Goal: Information Seeking & Learning: Learn about a topic

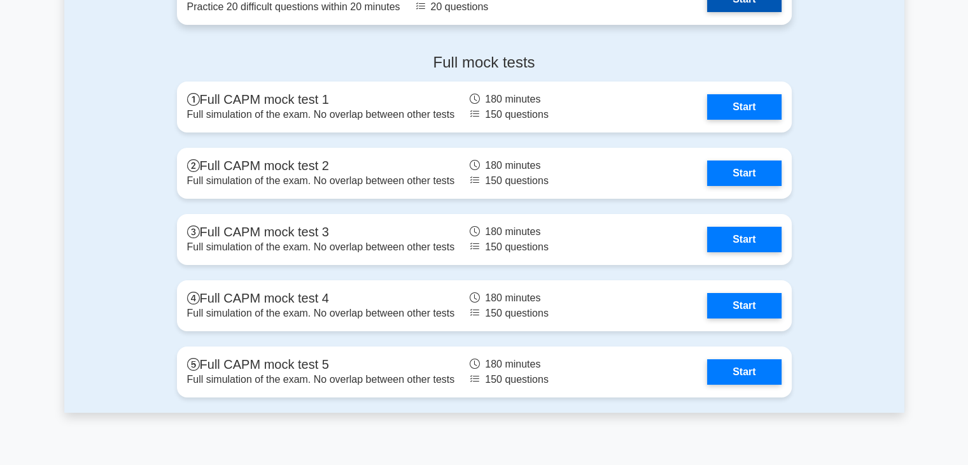
scroll to position [4561, 0]
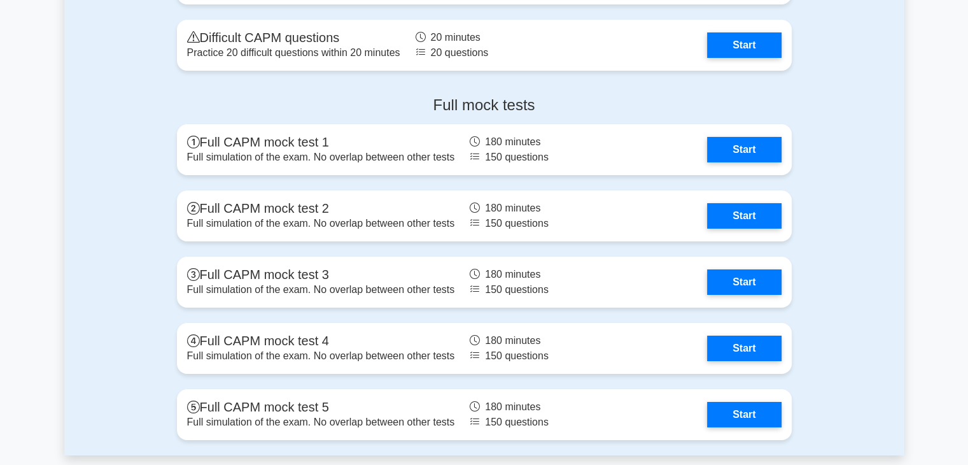
scroll to position [4520, 0]
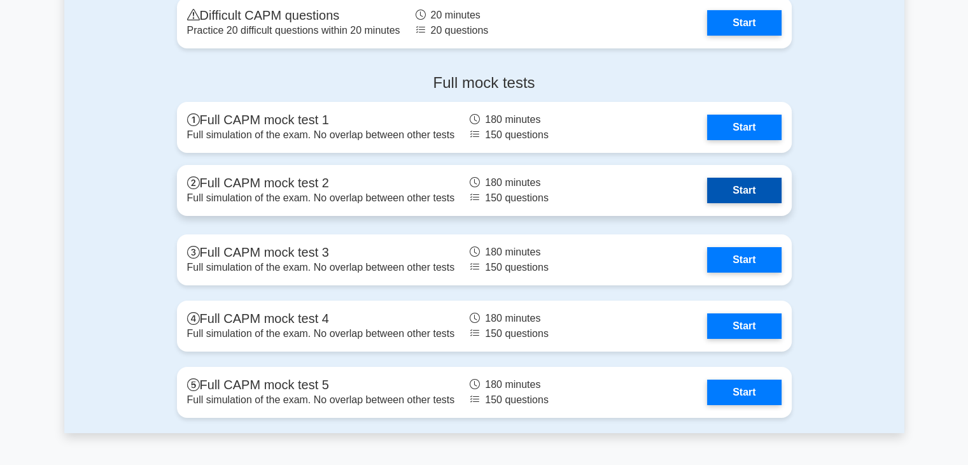
click at [715, 181] on link "Start" at bounding box center [744, 190] width 74 height 25
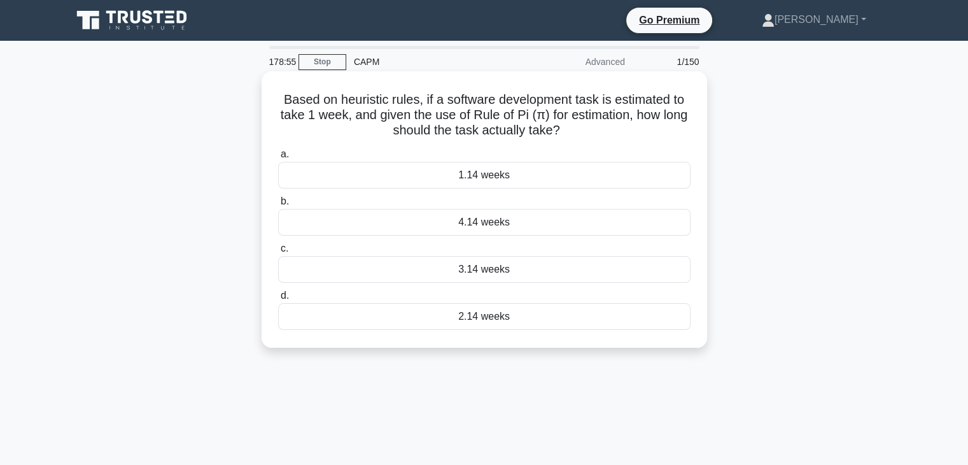
click at [532, 270] on div "3.14 weeks" at bounding box center [484, 269] width 413 height 27
click at [278, 253] on input "c. 3.14 weeks" at bounding box center [278, 248] width 0 height 8
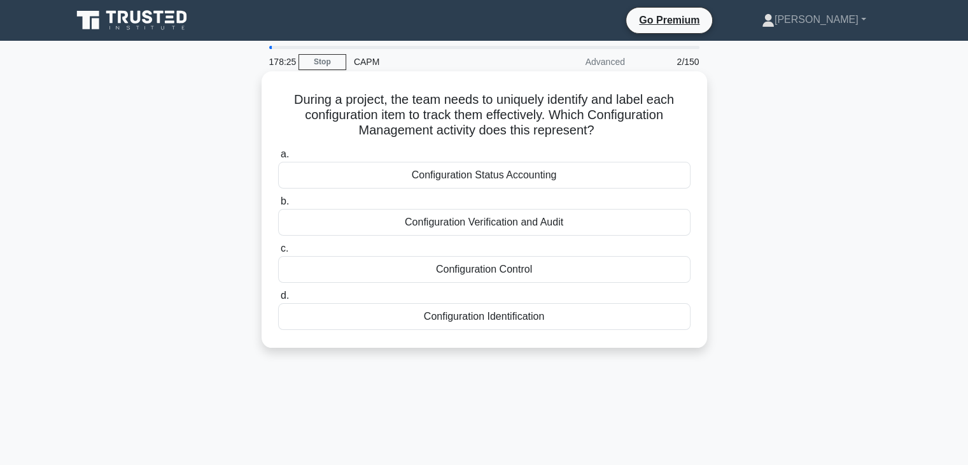
click at [585, 323] on div "Configuration Identification" at bounding box center [484, 316] width 413 height 27
click at [278, 300] on input "d. Configuration Identification" at bounding box center [278, 296] width 0 height 8
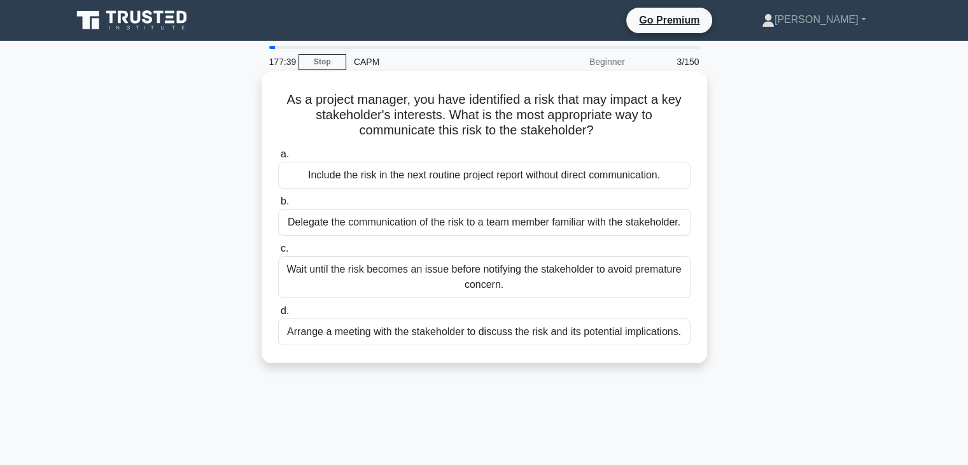
click at [472, 338] on div "Arrange a meeting with the stakeholder to discuss the risk and its potential im…" at bounding box center [484, 331] width 413 height 27
click at [278, 315] on input "d. Arrange a meeting with the stakeholder to discuss the risk and its potential…" at bounding box center [278, 311] width 0 height 8
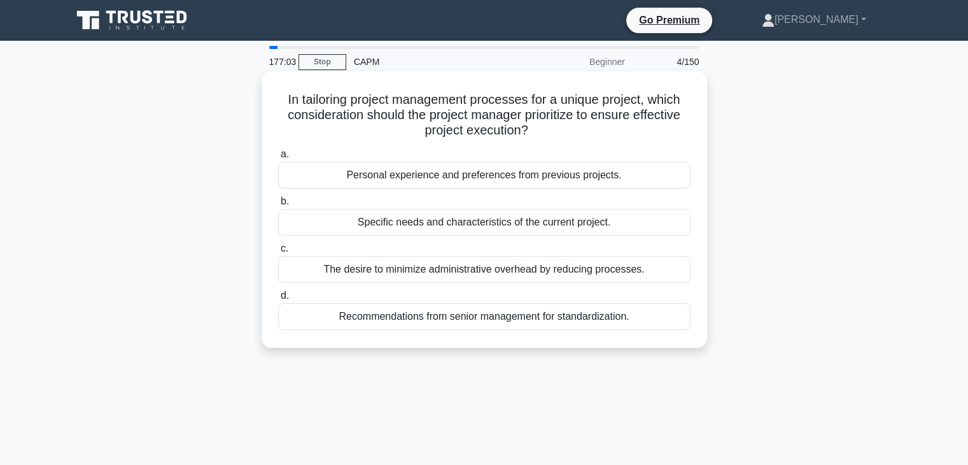
click at [435, 225] on div "Specific needs and characteristics of the current project." at bounding box center [484, 222] width 413 height 27
click at [278, 206] on input "b. Specific needs and characteristics of the current project." at bounding box center [278, 201] width 0 height 8
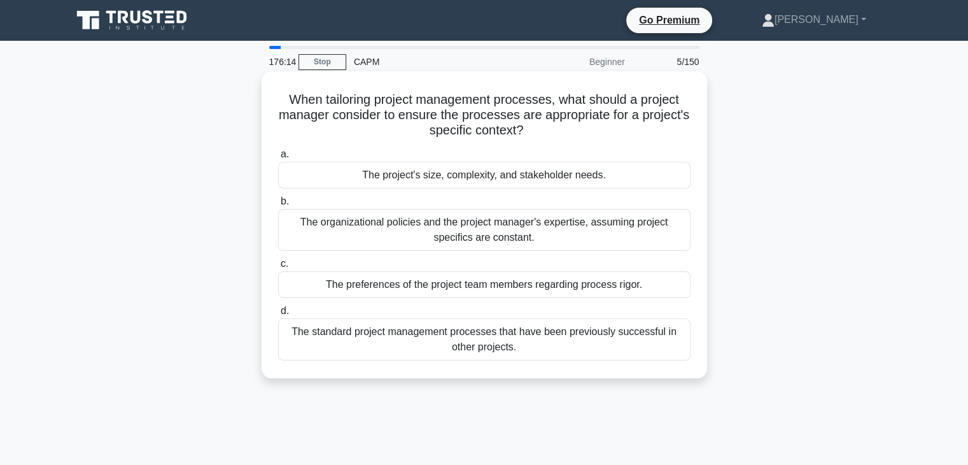
click at [418, 174] on div "The project's size, complexity, and stakeholder needs." at bounding box center [484, 175] width 413 height 27
click at [278, 159] on input "a. The project's size, complexity, and stakeholder needs." at bounding box center [278, 154] width 0 height 8
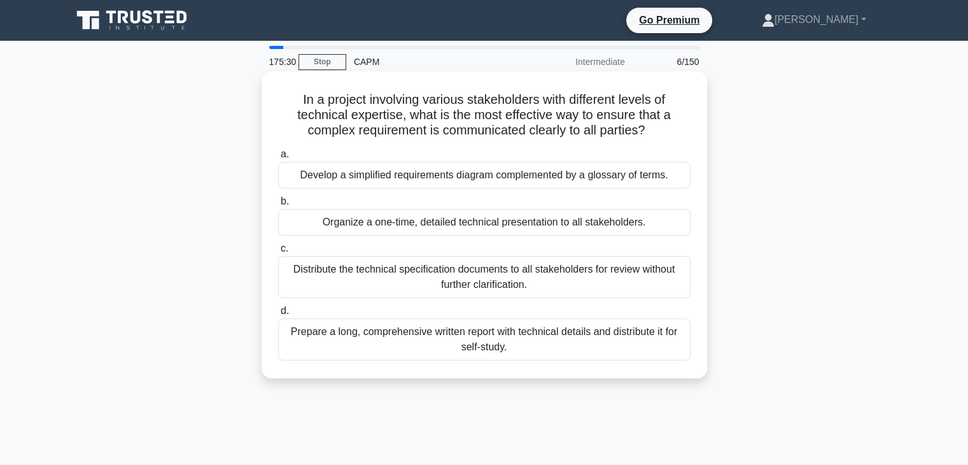
click at [428, 232] on div "Organize a one-time, detailed technical presentation to all stakeholders." at bounding box center [484, 222] width 413 height 27
click at [278, 206] on input "b. Organize a one-time, detailed technical presentation to all stakeholders." at bounding box center [278, 201] width 0 height 8
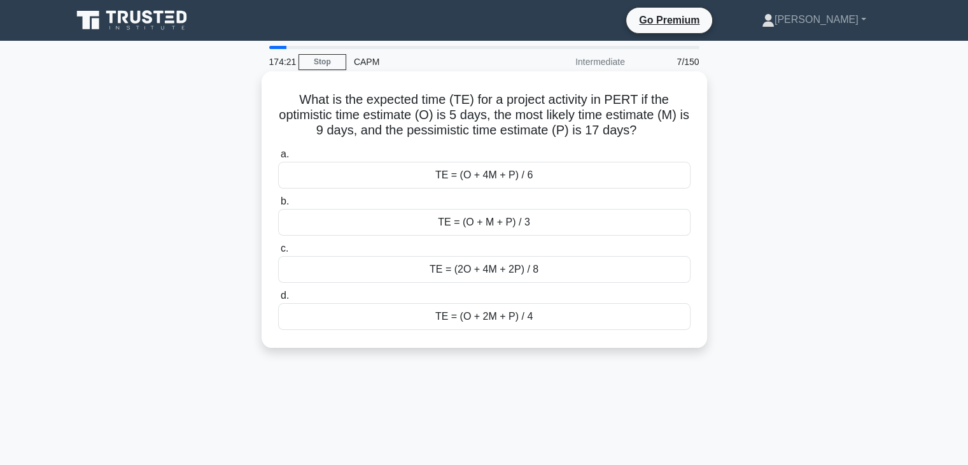
click at [545, 178] on div "TE = (O + 4M + P) / 6" at bounding box center [484, 175] width 413 height 27
click at [278, 159] on input "a. TE = (O + 4M + P) / 6" at bounding box center [278, 154] width 0 height 8
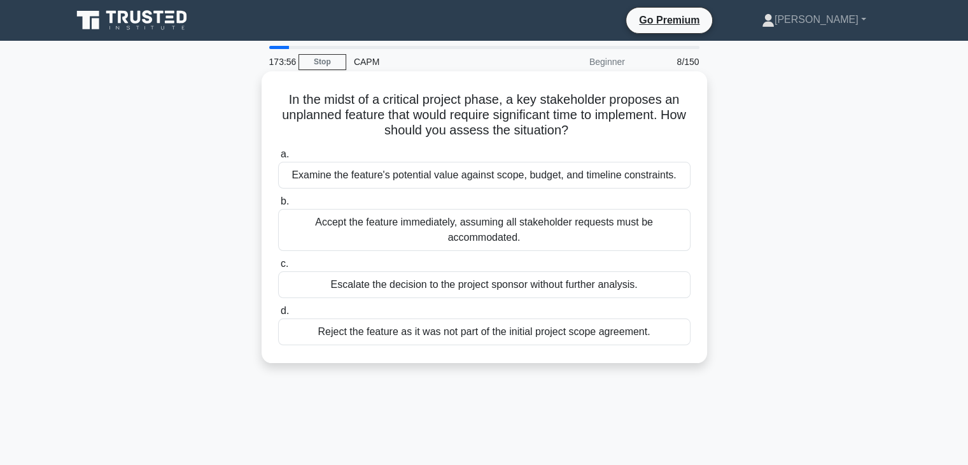
click at [430, 181] on div "Examine the feature's potential value against scope, budget, and timeline const…" at bounding box center [484, 175] width 413 height 27
click at [278, 159] on input "a. Examine the feature's potential value against scope, budget, and timeline co…" at bounding box center [278, 154] width 0 height 8
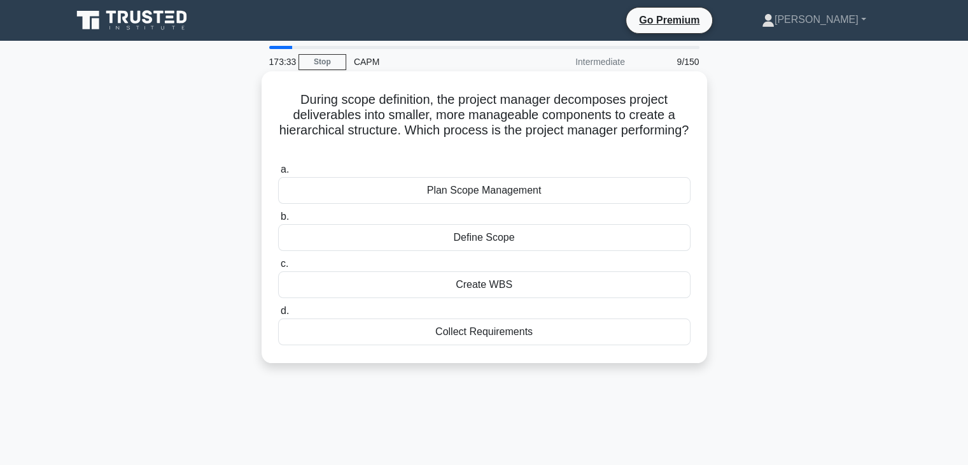
click at [491, 291] on div "Create WBS" at bounding box center [484, 284] width 413 height 27
click at [278, 268] on input "c. Create WBS" at bounding box center [278, 264] width 0 height 8
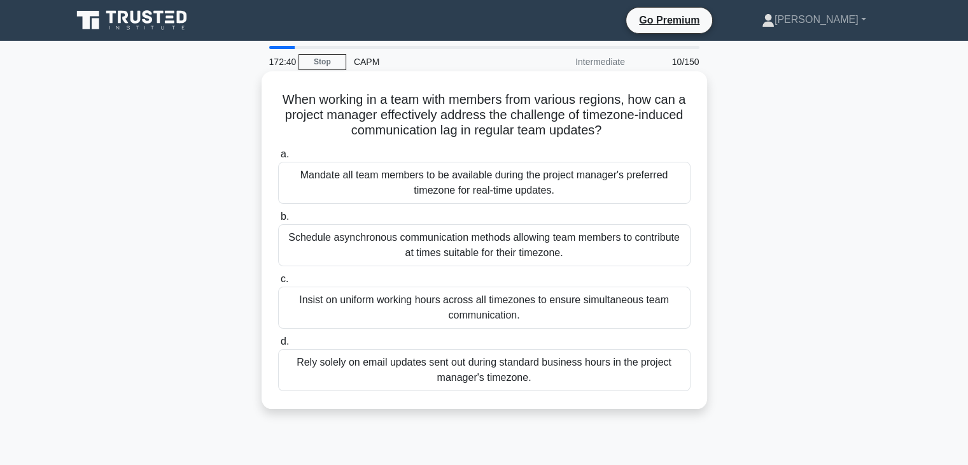
click at [560, 369] on div "Rely solely on email updates sent out during standard business hours in the pro…" at bounding box center [484, 370] width 413 height 42
click at [278, 346] on input "d. Rely solely on email updates sent out during standard business hours in the …" at bounding box center [278, 341] width 0 height 8
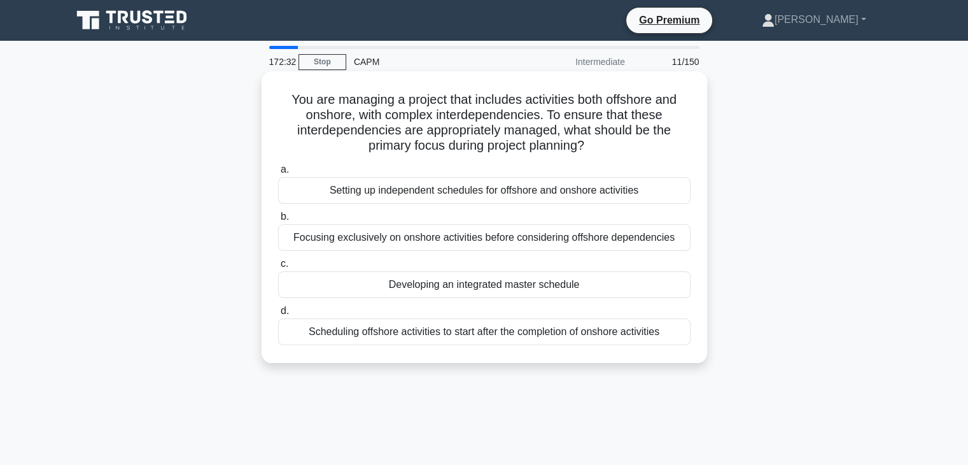
click at [639, 101] on h5 "You are managing a project that includes activities both offshore and onshore, …" at bounding box center [484, 123] width 415 height 62
click at [617, 97] on h5 "You are managing a project that includes activities both offshore and onshore, …" at bounding box center [484, 123] width 415 height 62
click at [576, 199] on div "Setting up independent schedules for offshore and onshore activities" at bounding box center [484, 190] width 413 height 27
click at [278, 174] on input "a. Setting up independent schedules for offshore and onshore activities" at bounding box center [278, 170] width 0 height 8
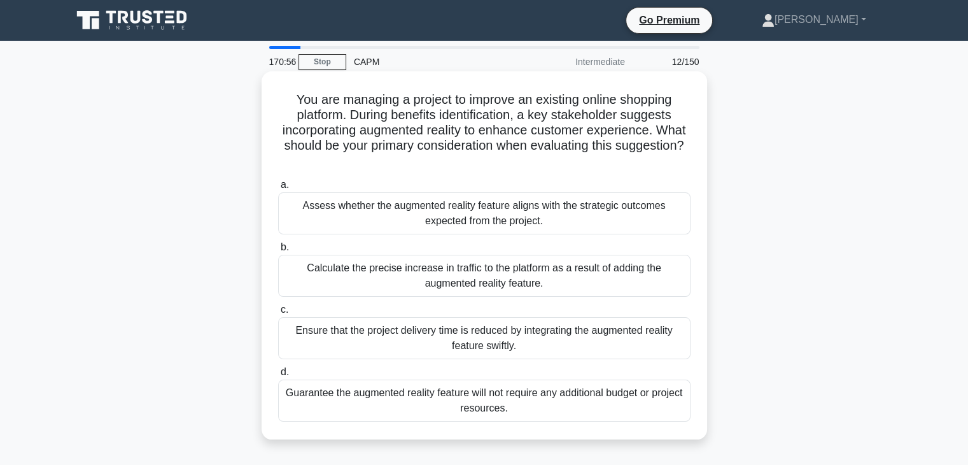
click at [346, 136] on h5 "You are managing a project to improve an existing online shopping platform. Dur…" at bounding box center [484, 131] width 415 height 78
drag, startPoint x: 299, startPoint y: 207, endPoint x: 542, endPoint y: 227, distance: 244.7
click at [542, 227] on div "Assess whether the augmented reality feature aligns with the strategic outcomes…" at bounding box center [484, 213] width 413 height 42
click at [588, 222] on div "Assess whether the augmented reality feature aligns with the strategic outcomes…" at bounding box center [484, 213] width 413 height 42
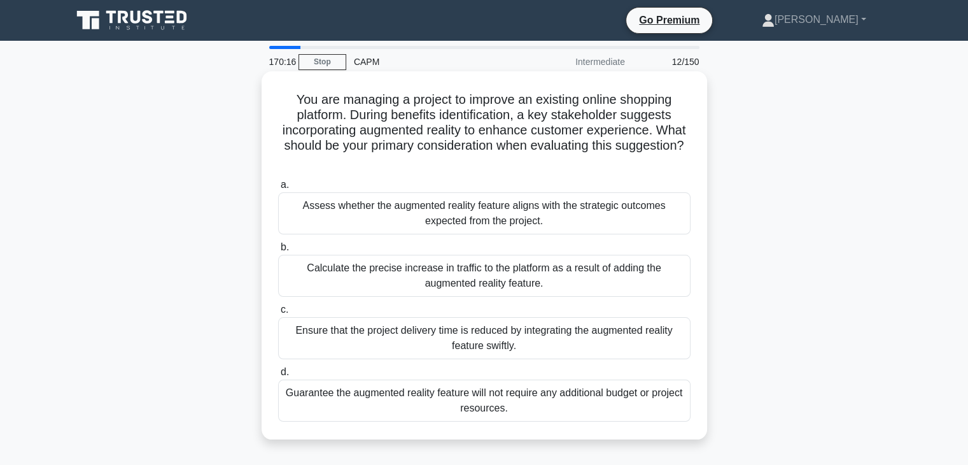
click at [278, 189] on input "a. Assess whether the augmented reality feature aligns with the strategic outco…" at bounding box center [278, 185] width 0 height 8
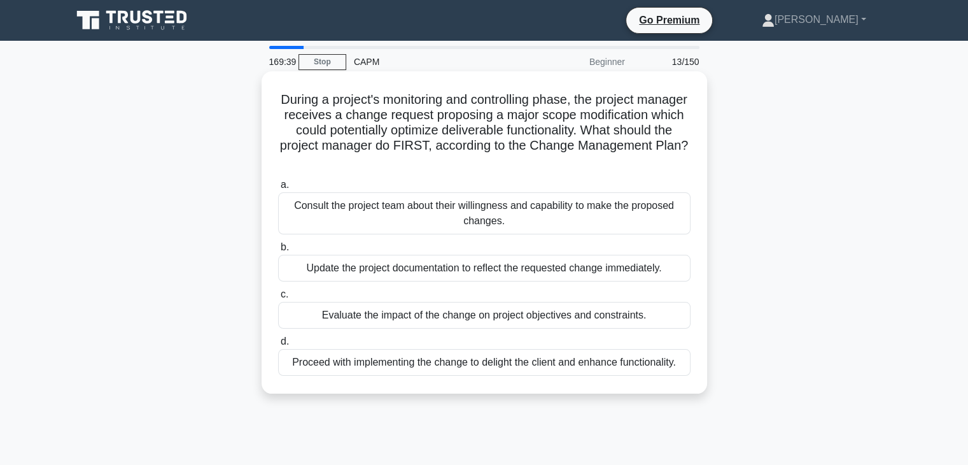
click at [621, 311] on div "Evaluate the impact of the change on project objectives and constraints." at bounding box center [484, 315] width 413 height 27
click at [278, 299] on input "c. Evaluate the impact of the change on project objectives and constraints." at bounding box center [278, 294] width 0 height 8
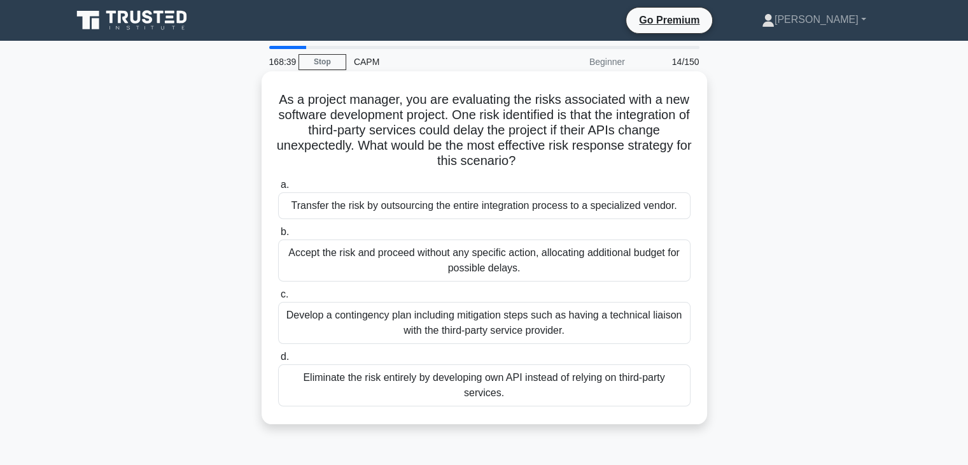
click at [461, 334] on div "Develop a contingency plan including mitigation steps such as having a technica…" at bounding box center [484, 323] width 413 height 42
click at [278, 299] on input "c. Develop a contingency plan including mitigation steps such as having a techn…" at bounding box center [278, 294] width 0 height 8
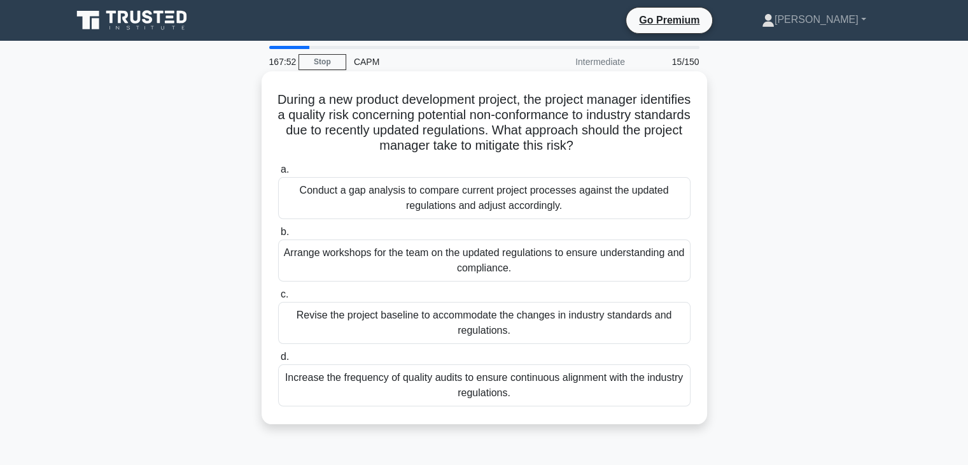
drag, startPoint x: 283, startPoint y: 375, endPoint x: 520, endPoint y: 390, distance: 237.3
click at [520, 390] on div "Increase the frequency of quality audits to ensure continuous alignment with th…" at bounding box center [484, 385] width 413 height 42
drag, startPoint x: 288, startPoint y: 188, endPoint x: 582, endPoint y: 207, distance: 294.8
click at [582, 207] on div "Conduct a gap analysis to compare current project processes against the updated…" at bounding box center [484, 198] width 413 height 42
click at [642, 202] on div "Conduct a gap analysis to compare current project processes against the updated…" at bounding box center [484, 198] width 413 height 42
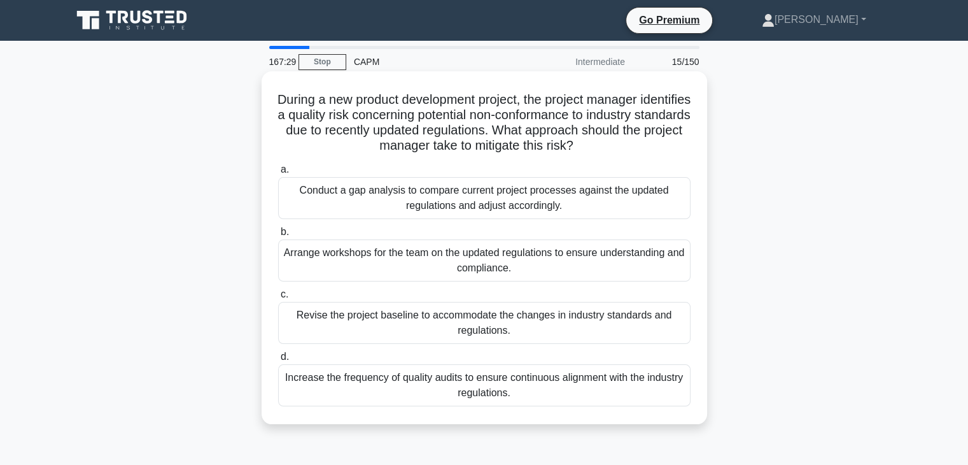
click at [278, 174] on input "a. Conduct a gap analysis to compare current project processes against the upda…" at bounding box center [278, 170] width 0 height 8
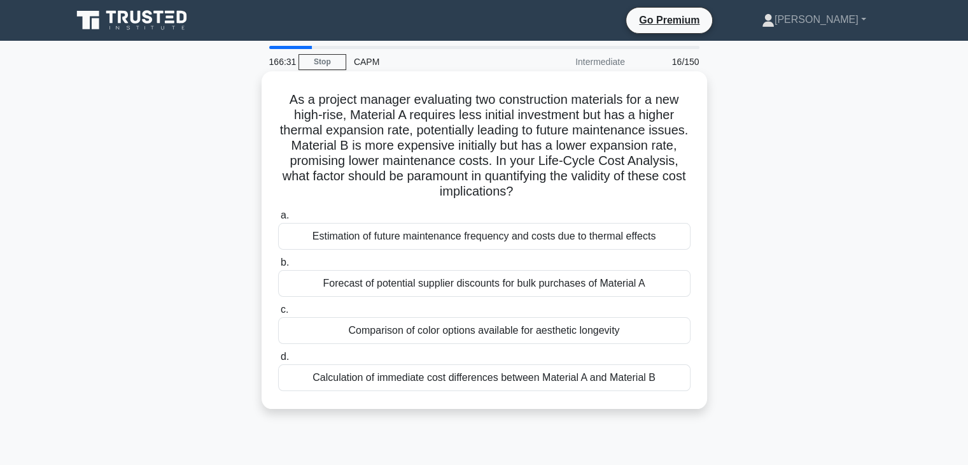
click at [570, 239] on div "Estimation of future maintenance frequency and costs due to thermal effects" at bounding box center [484, 236] width 413 height 27
click at [278, 220] on input "a. Estimation of future maintenance frequency and costs due to thermal effects" at bounding box center [278, 215] width 0 height 8
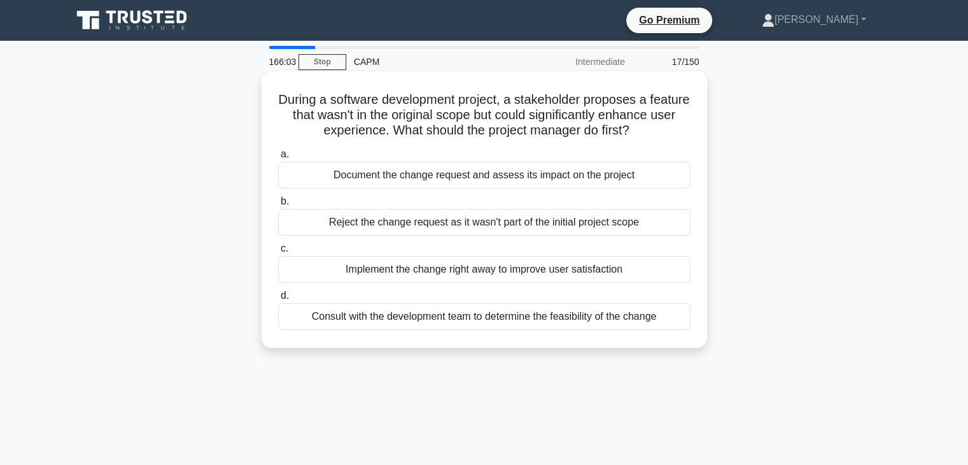
click at [468, 181] on div "Document the change request and assess its impact on the project" at bounding box center [484, 175] width 413 height 27
click at [278, 159] on input "a. Document the change request and assess its impact on the project" at bounding box center [278, 154] width 0 height 8
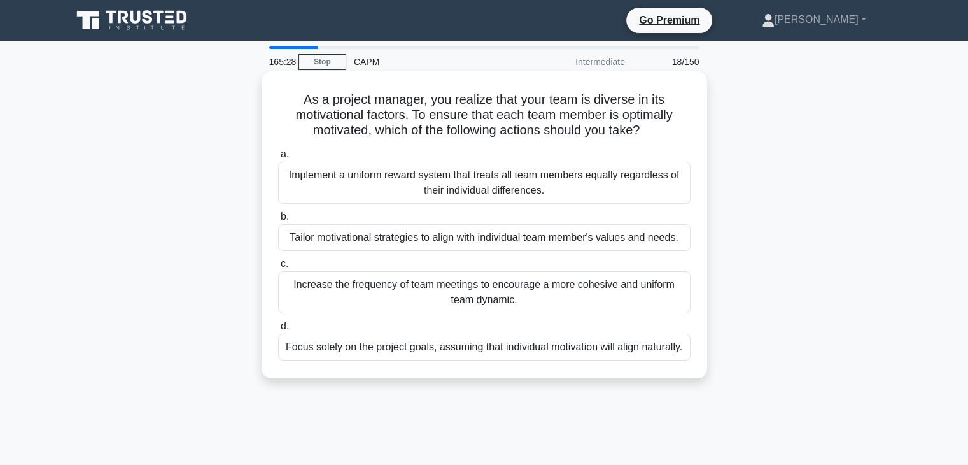
drag, startPoint x: 250, startPoint y: 288, endPoint x: 522, endPoint y: 306, distance: 272.5
click at [522, 306] on div "As a project manager, you realize that your team is diverse in its motivational…" at bounding box center [484, 235] width 840 height 322
drag, startPoint x: 220, startPoint y: 176, endPoint x: 557, endPoint y: 199, distance: 338.2
click at [557, 199] on div "As a project manager, you realize that your team is diverse in its motivational…" at bounding box center [484, 235] width 840 height 322
drag, startPoint x: 255, startPoint y: 243, endPoint x: 683, endPoint y: 239, distance: 427.2
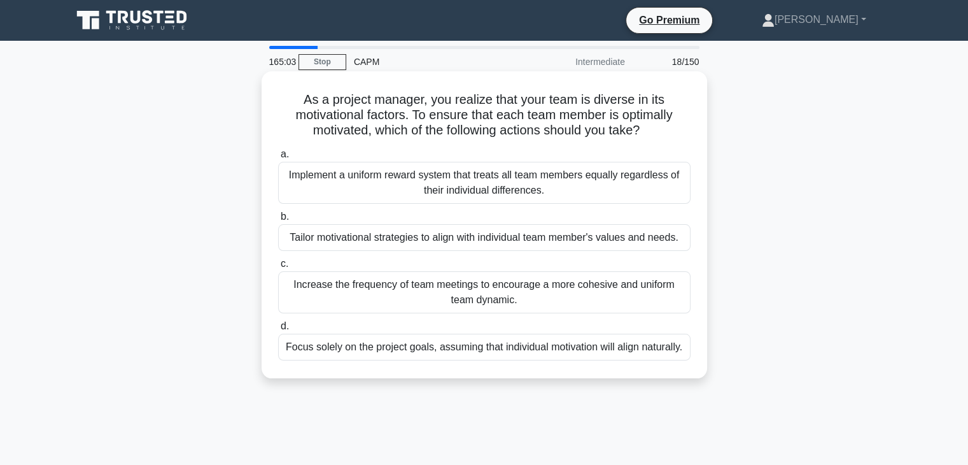
click at [683, 239] on div "As a project manager, you realize that your team is diverse in its motivational…" at bounding box center [484, 235] width 840 height 322
click at [563, 238] on div "Tailor motivational strategies to align with individual team member's values an…" at bounding box center [484, 237] width 413 height 27
click at [278, 221] on input "b. Tailor motivational strategies to align with individual team member's values…" at bounding box center [278, 217] width 0 height 8
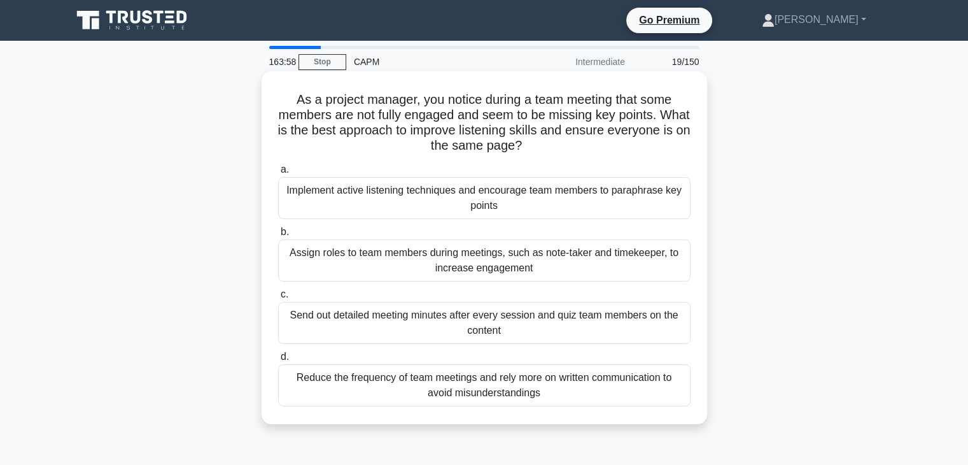
click at [528, 334] on div "Send out detailed meeting minutes after every session and quiz team members on …" at bounding box center [484, 323] width 413 height 42
click at [278, 299] on input "c. Send out detailed meeting minutes after every session and quiz team members …" at bounding box center [278, 294] width 0 height 8
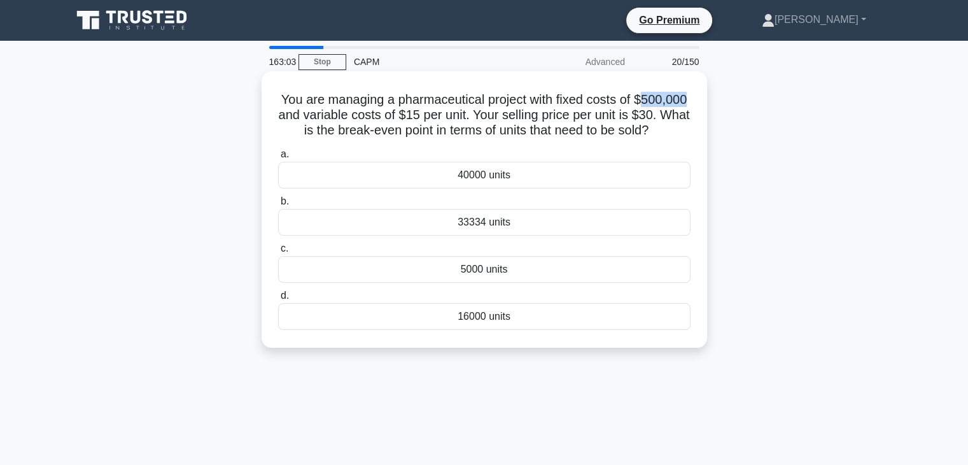
drag, startPoint x: 644, startPoint y: 99, endPoint x: 705, endPoint y: 92, distance: 60.9
click at [705, 92] on div "You are managing a pharmaceutical project with fixed costs of $500,000 and vari…" at bounding box center [485, 209] width 446 height 276
drag, startPoint x: 421, startPoint y: 116, endPoint x: 443, endPoint y: 117, distance: 22.3
click at [443, 117] on h5 "You are managing a pharmaceutical project with fixed costs of $500,000 and vari…" at bounding box center [484, 115] width 415 height 47
click at [593, 269] on div "5000 units" at bounding box center [484, 269] width 413 height 27
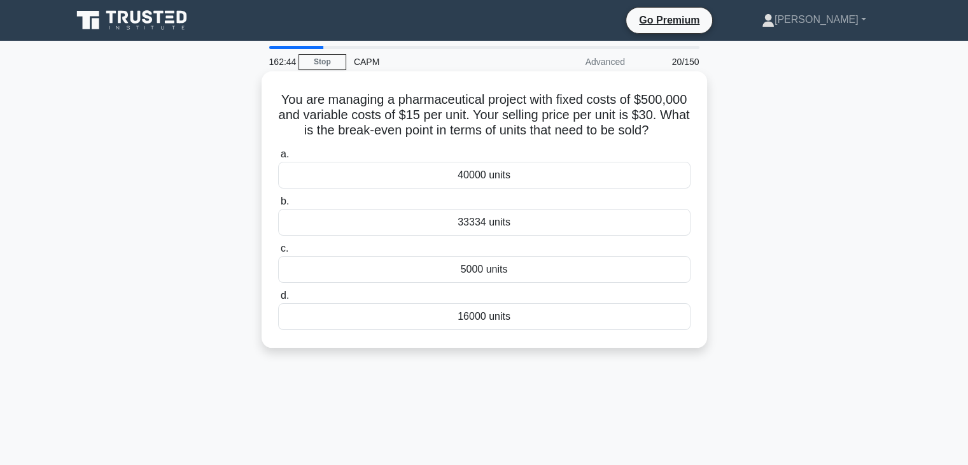
click at [278, 253] on input "c. 5000 units" at bounding box center [278, 248] width 0 height 8
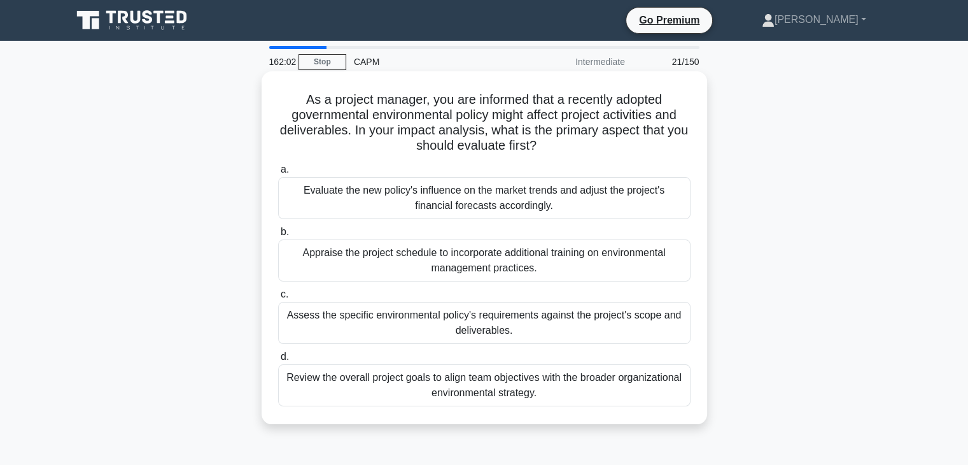
click at [301, 316] on div "Assess the specific environmental policy's requirements against the project's s…" at bounding box center [484, 323] width 413 height 42
click at [278, 299] on input "c. Assess the specific environmental policy's requirements against the project'…" at bounding box center [278, 294] width 0 height 8
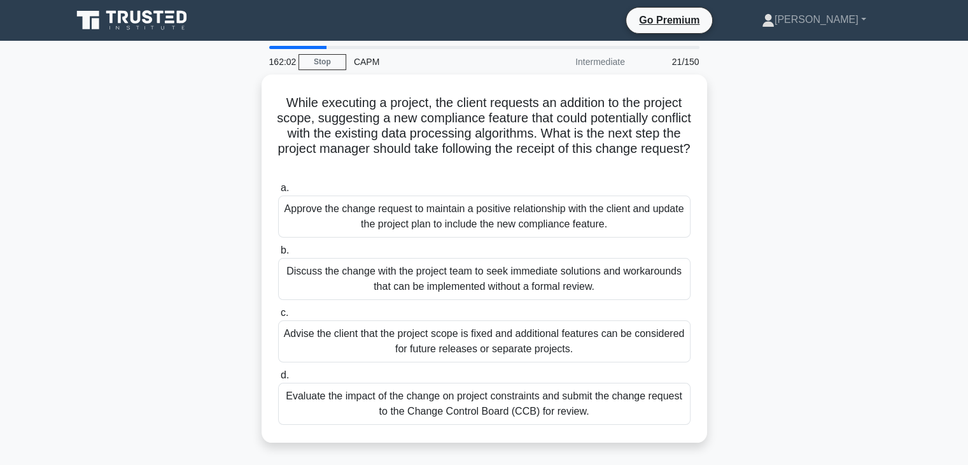
click at [301, 316] on label "c. Advise the client that the project scope is fixed and additional features ca…" at bounding box center [484, 333] width 413 height 57
click at [278, 316] on input "c. Advise the client that the project scope is fixed and additional features ca…" at bounding box center [278, 313] width 0 height 8
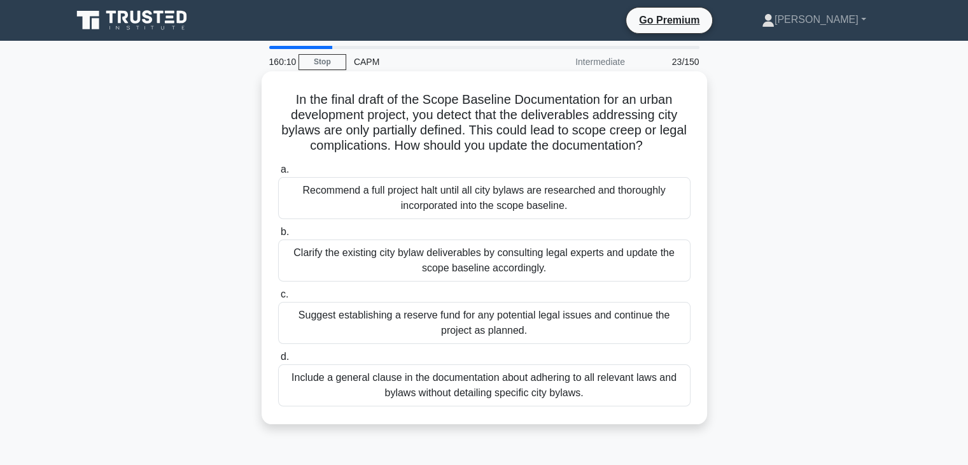
click at [346, 271] on div "Clarify the existing city bylaw deliverables by consulting legal experts and up…" at bounding box center [484, 260] width 413 height 42
click at [278, 236] on input "b. Clarify the existing city bylaw deliverables by consulting legal experts and…" at bounding box center [278, 232] width 0 height 8
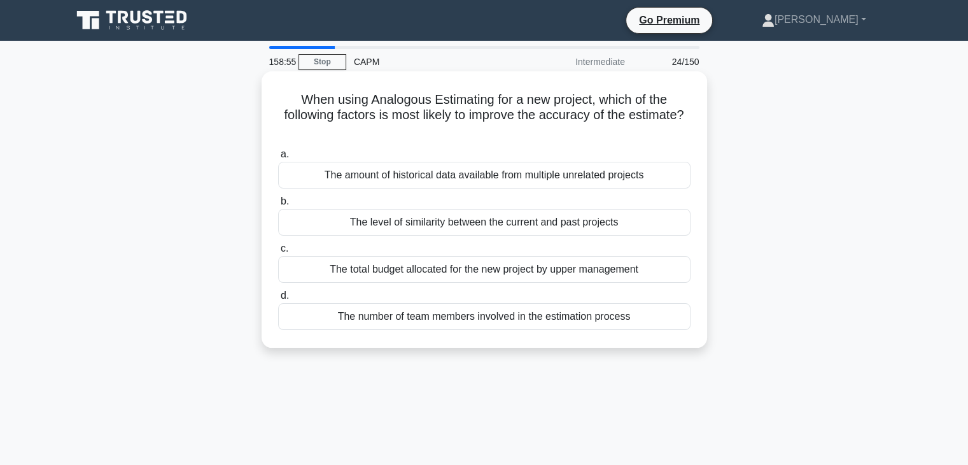
click at [639, 319] on div "The number of team members involved in the estimation process" at bounding box center [484, 316] width 413 height 27
click at [278, 300] on input "d. The number of team members involved in the estimation process" at bounding box center [278, 296] width 0 height 8
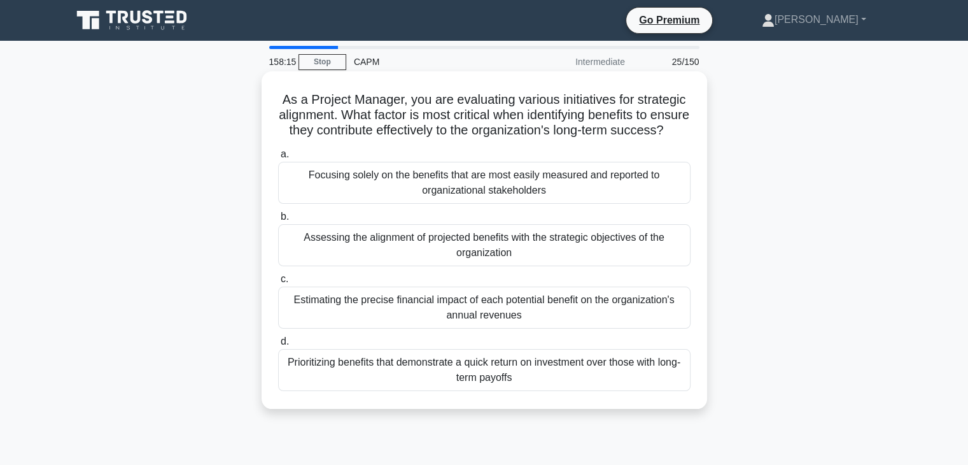
click at [400, 202] on div "Focusing solely on the benefits that are most easily measured and reported to o…" at bounding box center [484, 183] width 413 height 42
click at [278, 159] on input "a. Focusing solely on the benefits that are most easily measured and reported t…" at bounding box center [278, 154] width 0 height 8
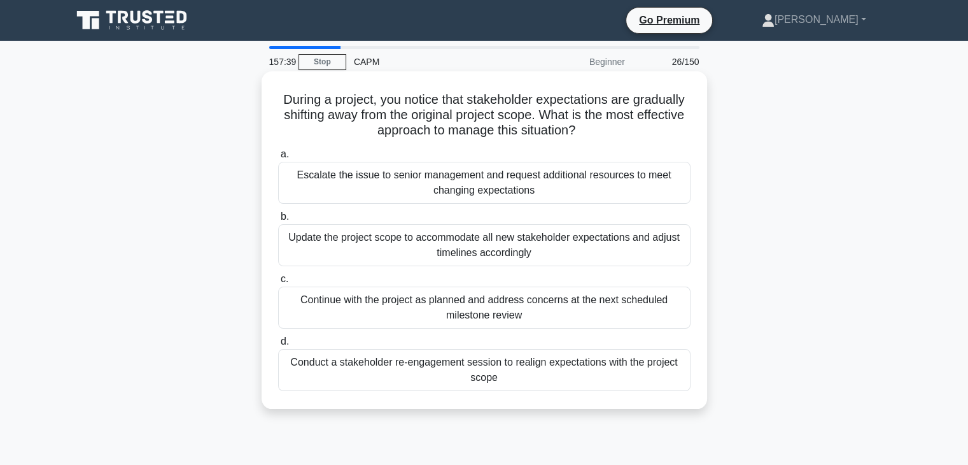
click at [408, 187] on div "Escalate the issue to senior management and request additional resources to mee…" at bounding box center [484, 183] width 413 height 42
click at [278, 159] on input "a. Escalate the issue to senior management and request additional resources to …" at bounding box center [278, 154] width 0 height 8
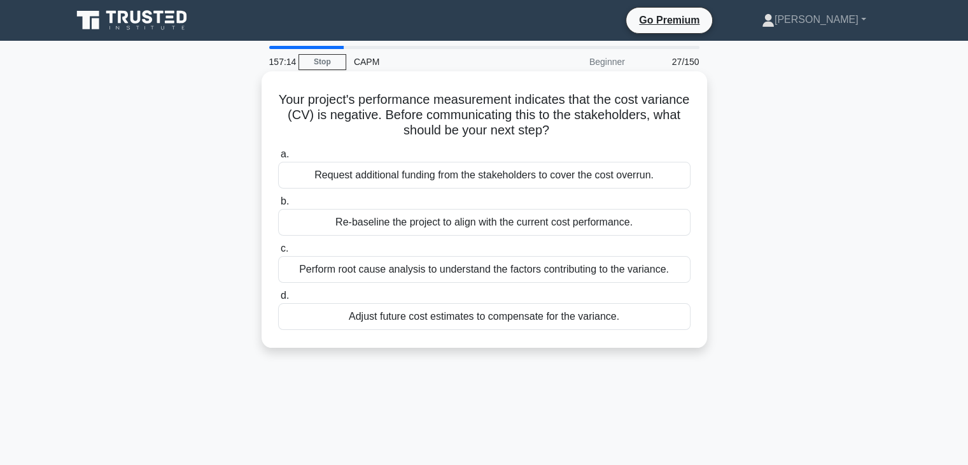
click at [586, 271] on div "Perform root cause analysis to understand the factors contributing to the varia…" at bounding box center [484, 269] width 413 height 27
click at [278, 253] on input "c. Perform root cause analysis to understand the factors contributing to the va…" at bounding box center [278, 248] width 0 height 8
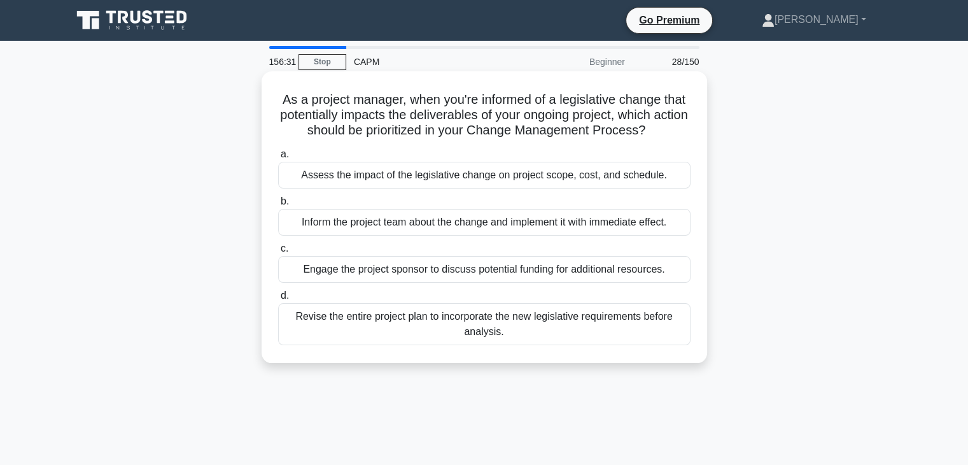
click at [475, 175] on div "Assess the impact of the legislative change on project scope, cost, and schedul…" at bounding box center [484, 175] width 413 height 27
click at [278, 159] on input "a. Assess the impact of the legislative change on project scope, cost, and sche…" at bounding box center [278, 154] width 0 height 8
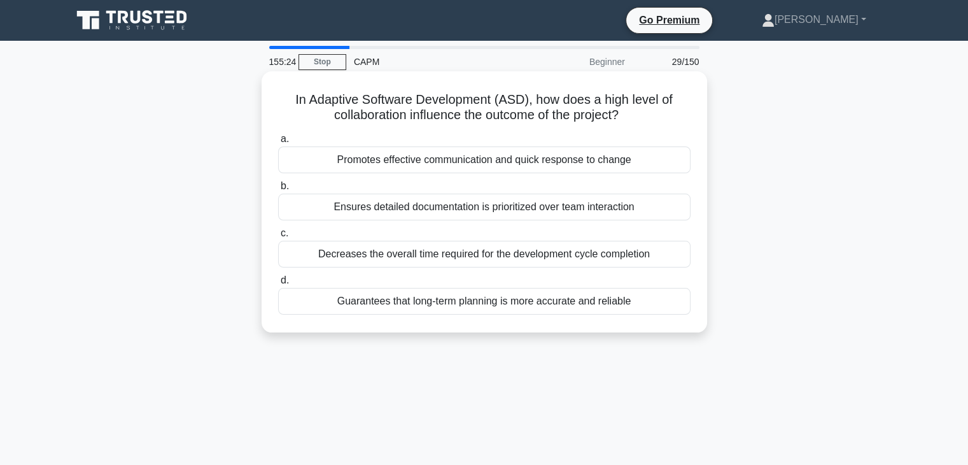
click at [553, 211] on div "Ensures detailed documentation is prioritized over team interaction" at bounding box center [484, 207] width 413 height 27
click at [278, 190] on input "b. Ensures detailed documentation is prioritized over team interaction" at bounding box center [278, 186] width 0 height 8
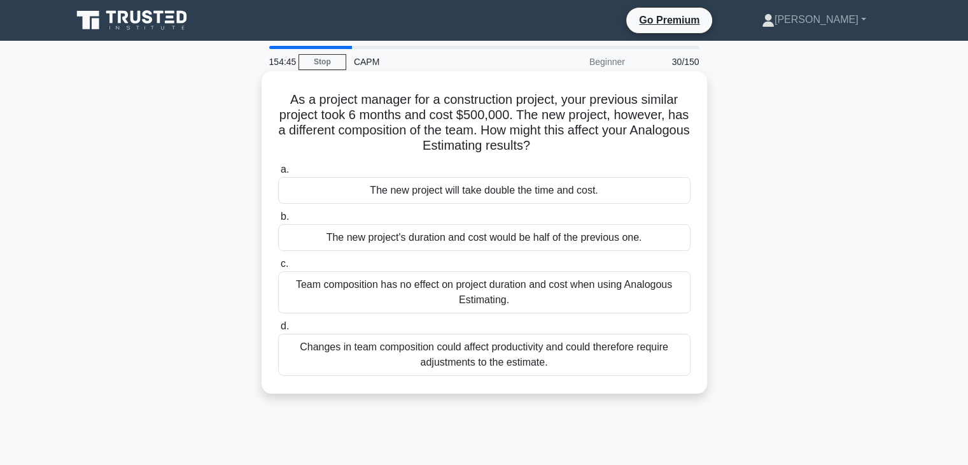
click at [591, 362] on div "Changes in team composition could affect productivity and could therefore requi…" at bounding box center [484, 355] width 413 height 42
click at [278, 330] on input "d. Changes in team composition could affect productivity and could therefore re…" at bounding box center [278, 326] width 0 height 8
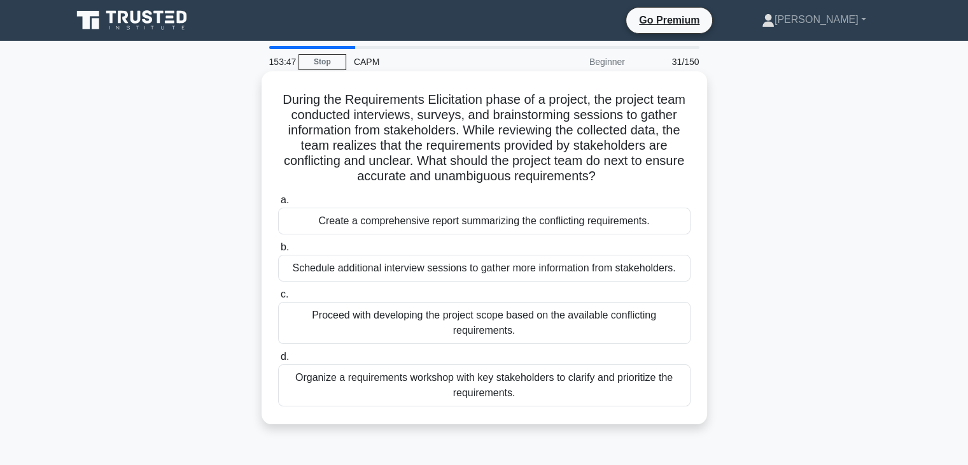
click at [385, 274] on div "Schedule additional interview sessions to gather more information from stakehol…" at bounding box center [484, 268] width 413 height 27
click at [278, 251] on input "b. Schedule additional interview sessions to gather more information from stake…" at bounding box center [278, 247] width 0 height 8
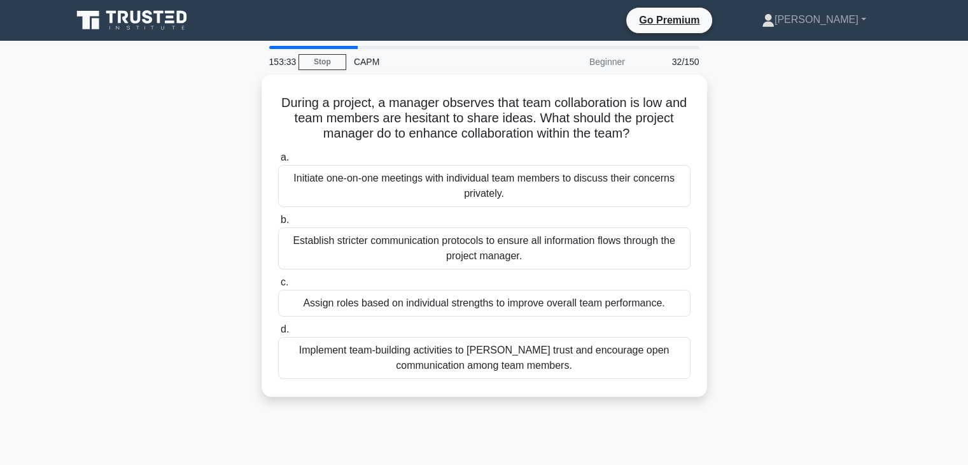
drag, startPoint x: 441, startPoint y: 117, endPoint x: 202, endPoint y: 127, distance: 238.3
click at [202, 127] on div "During a project, a manager observes that team collaboration is low and team me…" at bounding box center [484, 242] width 840 height 337
click at [501, 366] on div "Implement team-building activities to foster trust and encourage open communica…" at bounding box center [484, 358] width 413 height 42
click at [278, 334] on input "d. Implement team-building activities to foster trust and encourage open commun…" at bounding box center [278, 329] width 0 height 8
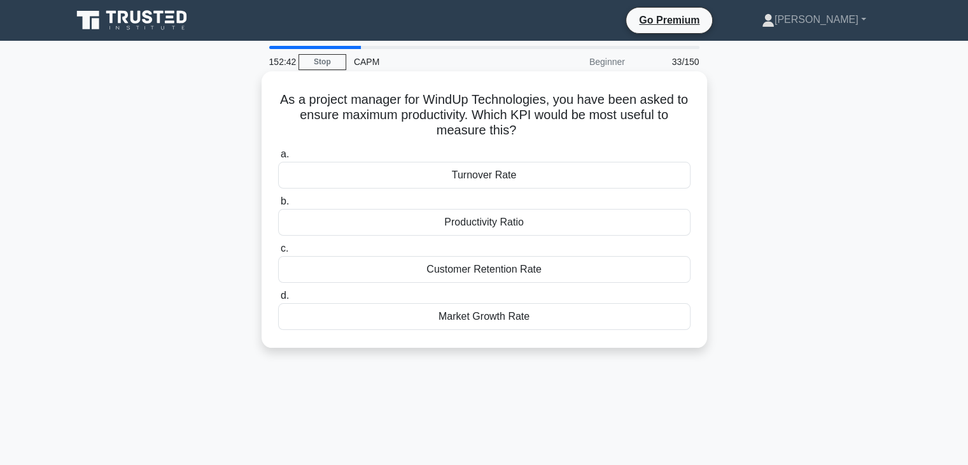
click at [494, 226] on div "Productivity Ratio" at bounding box center [484, 222] width 413 height 27
click at [278, 206] on input "b. Productivity Ratio" at bounding box center [278, 201] width 0 height 8
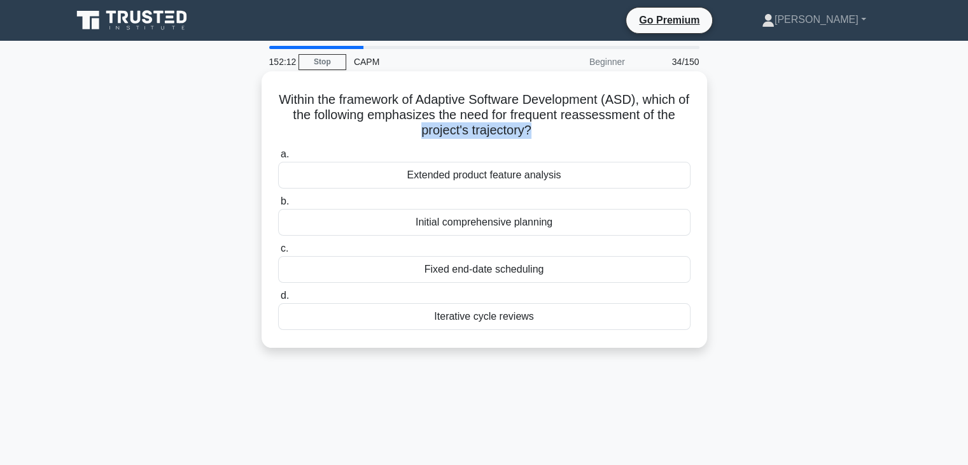
drag, startPoint x: 206, startPoint y: 129, endPoint x: 532, endPoint y: 126, distance: 325.3
click at [532, 126] on div "Within the framework of Adaptive Software Development (ASD), which of the follo…" at bounding box center [484, 220] width 840 height 292
drag, startPoint x: 224, startPoint y: 123, endPoint x: 541, endPoint y: 134, distance: 316.6
click at [541, 134] on div "Within the framework of Adaptive Software Development (ASD), which of the follo…" at bounding box center [484, 220] width 840 height 292
click at [560, 324] on div "Iterative cycle reviews" at bounding box center [484, 316] width 413 height 27
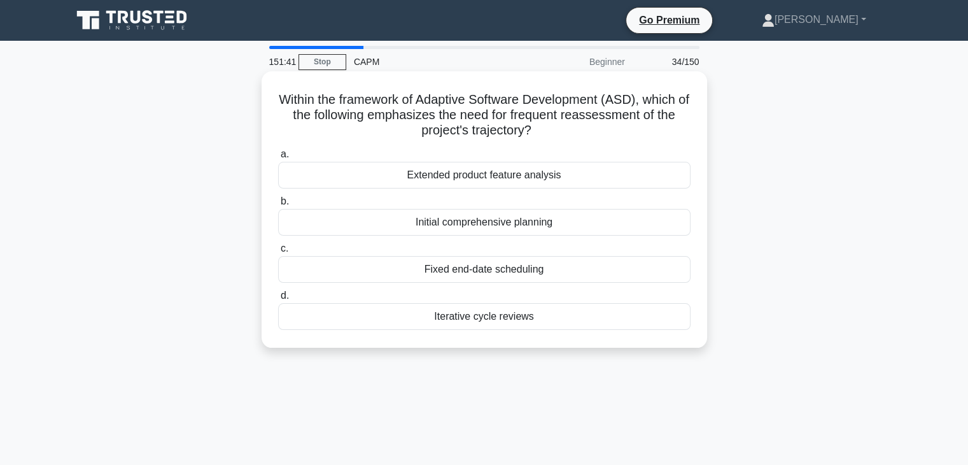
click at [278, 300] on input "d. Iterative cycle reviews" at bounding box center [278, 296] width 0 height 8
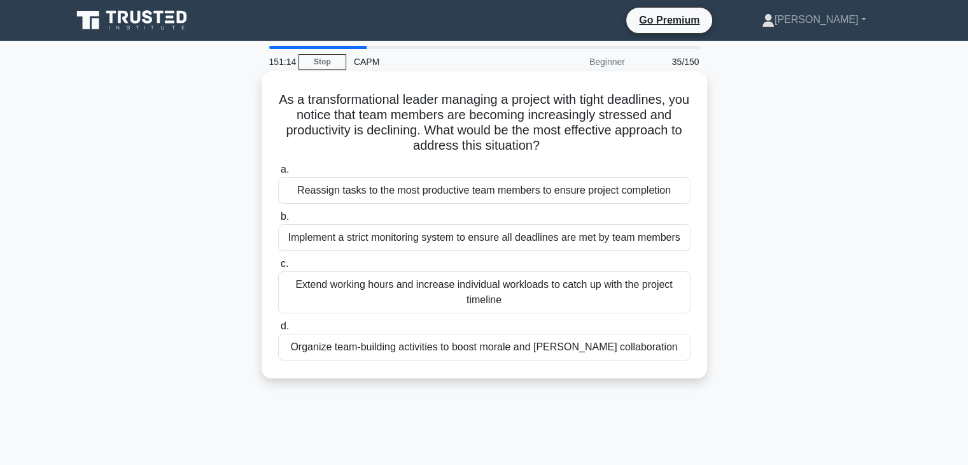
click at [647, 353] on div "Organize team-building activities to boost morale and foster collaboration" at bounding box center [484, 347] width 413 height 27
click at [278, 330] on input "d. Organize team-building activities to boost morale and foster collaboration" at bounding box center [278, 326] width 0 height 8
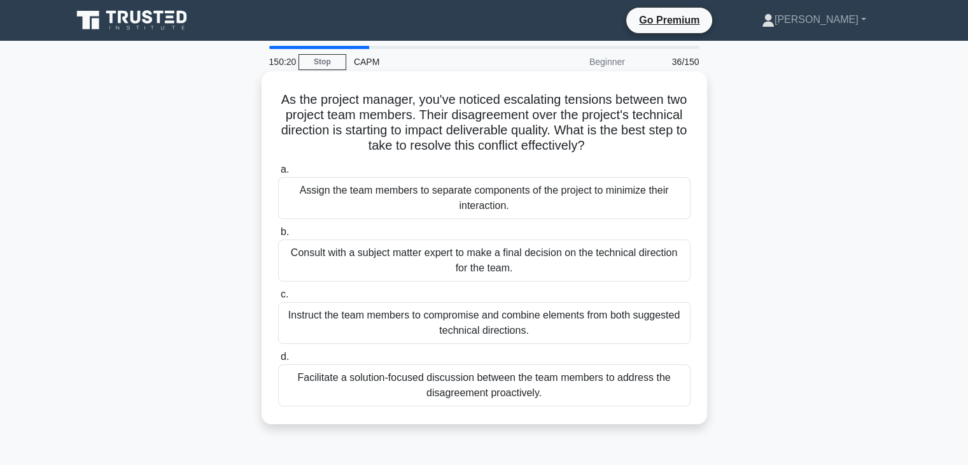
click at [657, 392] on div "Facilitate a solution-focused discussion between the team members to address th…" at bounding box center [484, 385] width 413 height 42
click at [278, 361] on input "d. Facilitate a solution-focused discussion between the team members to address…" at bounding box center [278, 357] width 0 height 8
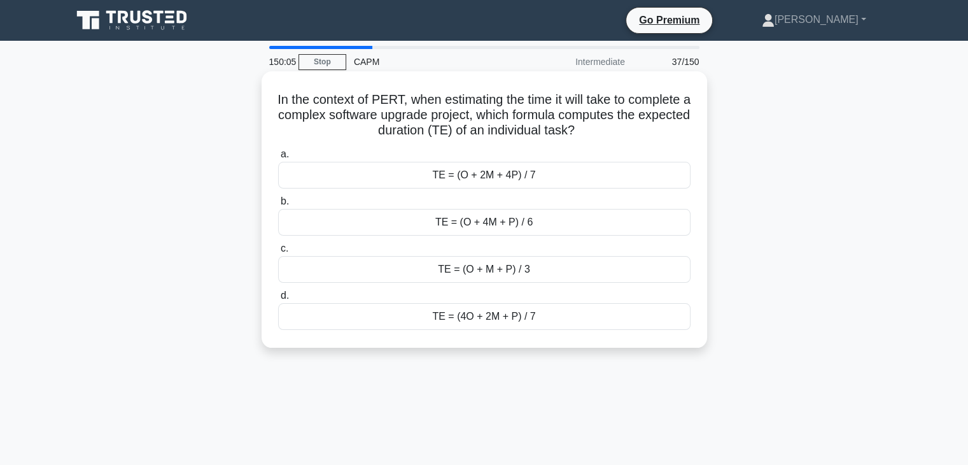
click at [534, 225] on div "TE = (O + 4M + P) / 6" at bounding box center [484, 222] width 413 height 27
click at [278, 206] on input "b. TE = (O + 4M + P) / 6" at bounding box center [278, 201] width 0 height 8
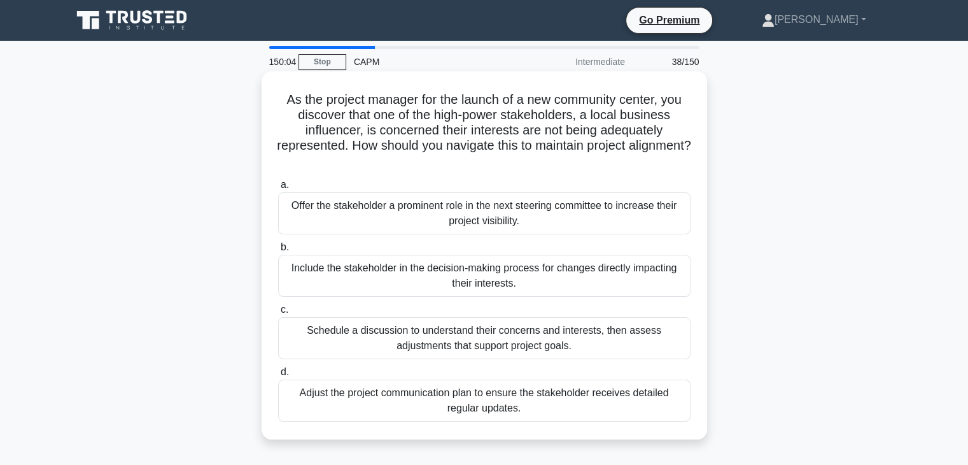
scroll to position [64, 0]
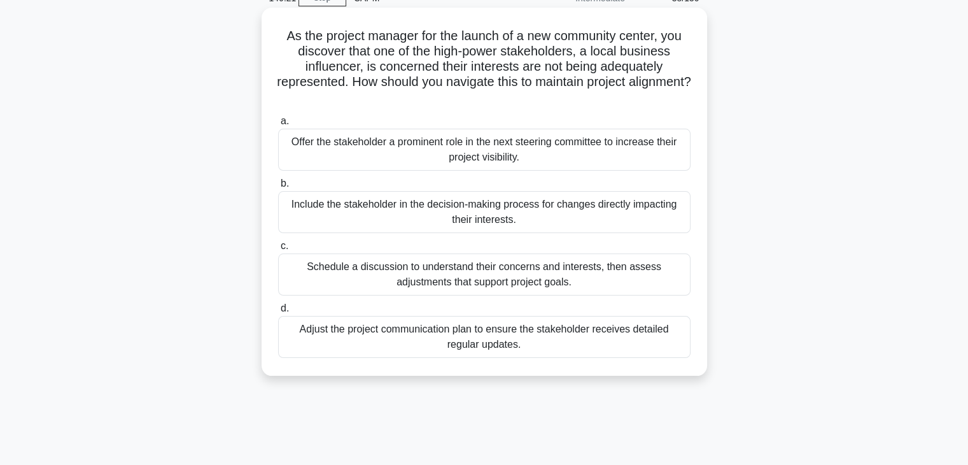
click at [474, 286] on div "Schedule a discussion to understand their concerns and interests, then assess a…" at bounding box center [484, 274] width 413 height 42
click at [278, 250] on input "c. Schedule a discussion to understand their concerns and interests, then asses…" at bounding box center [278, 246] width 0 height 8
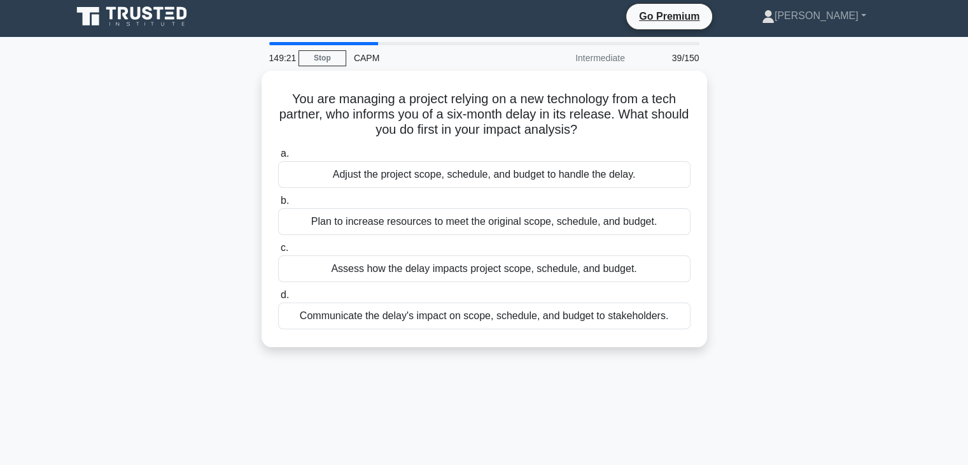
scroll to position [0, 0]
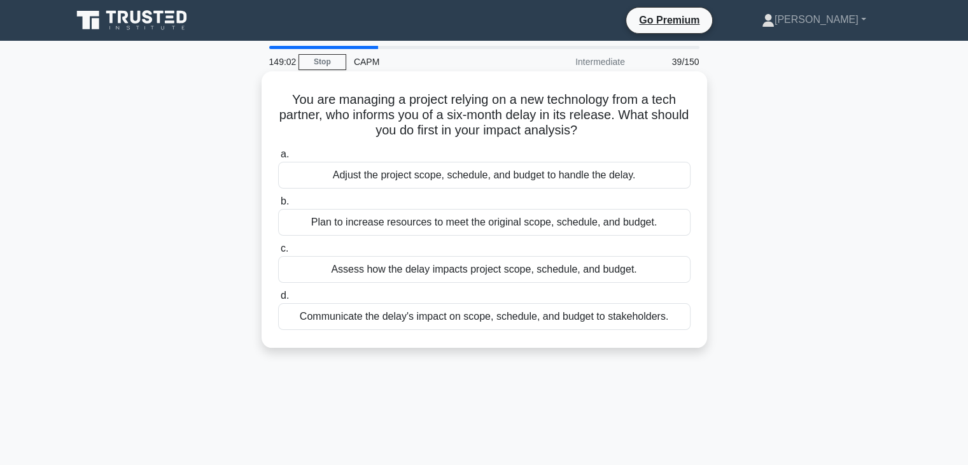
drag, startPoint x: 219, startPoint y: 181, endPoint x: 647, endPoint y: 174, distance: 427.9
click at [647, 174] on div "You are managing a project relying on a new technology from a tech partner, who…" at bounding box center [484, 220] width 840 height 292
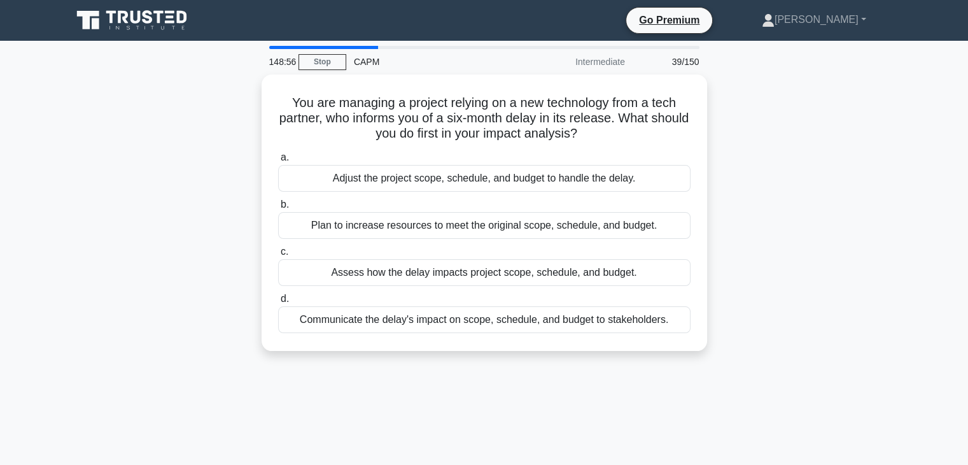
click at [795, 202] on div "You are managing a project relying on a new technology from a tech partner, who…" at bounding box center [484, 220] width 840 height 292
drag, startPoint x: 132, startPoint y: 276, endPoint x: 787, endPoint y: 265, distance: 654.6
click at [787, 265] on div "You are managing a project relying on a new technology from a tech partner, who…" at bounding box center [484, 220] width 840 height 292
click at [778, 271] on div "You are managing a project relying on a new technology from a tech partner, who…" at bounding box center [484, 220] width 840 height 292
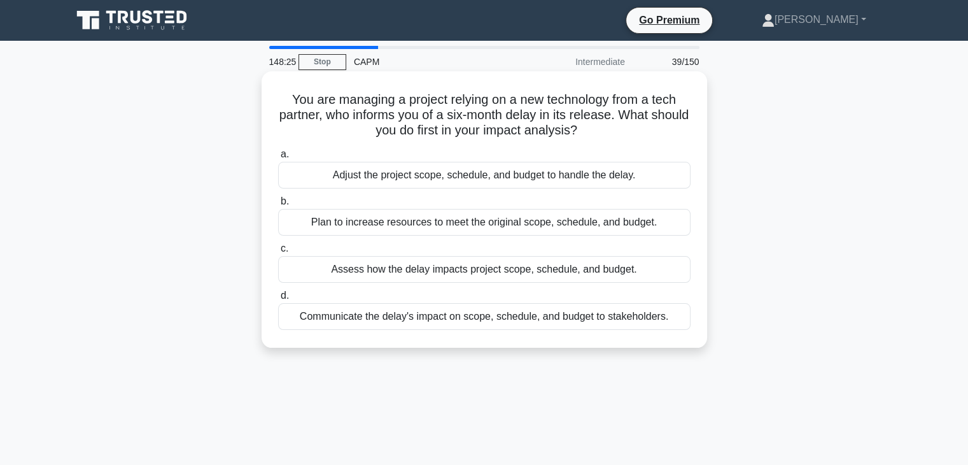
click at [588, 271] on div "Assess how the delay impacts project scope, schedule, and budget." at bounding box center [484, 269] width 413 height 27
click at [278, 253] on input "c. Assess how the delay impacts project scope, schedule, and budget." at bounding box center [278, 248] width 0 height 8
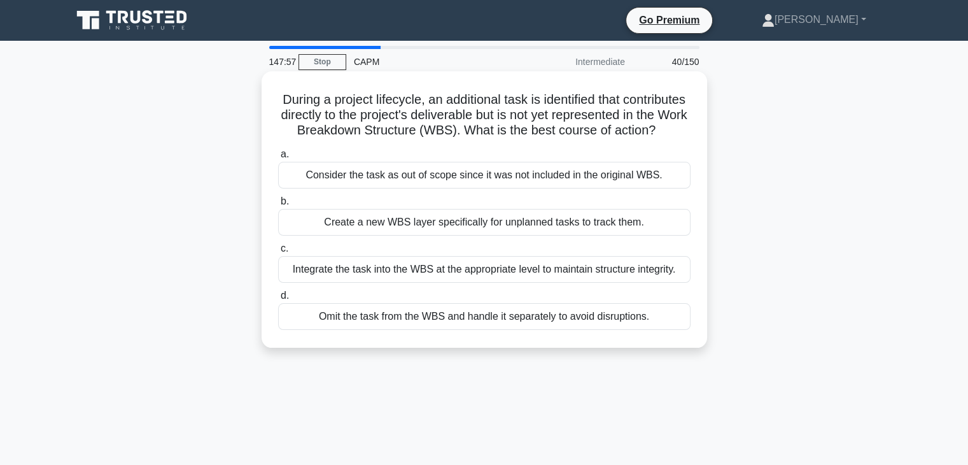
click at [632, 330] on div "Omit the task from the WBS and handle it separately to avoid disruptions." at bounding box center [484, 316] width 413 height 27
click at [278, 300] on input "d. Omit the task from the WBS and handle it separately to avoid disruptions." at bounding box center [278, 296] width 0 height 8
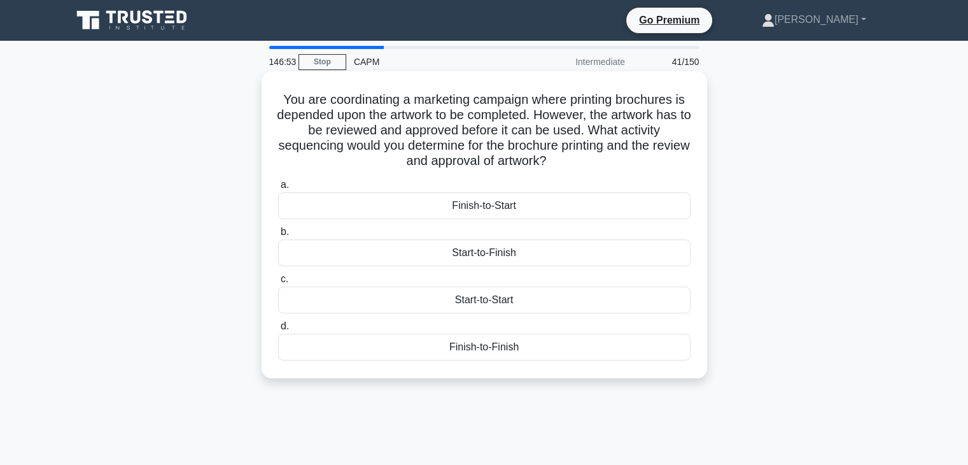
click at [553, 208] on div "Finish-to-Start" at bounding box center [484, 205] width 413 height 27
click at [278, 189] on input "a. Finish-to-Start" at bounding box center [278, 185] width 0 height 8
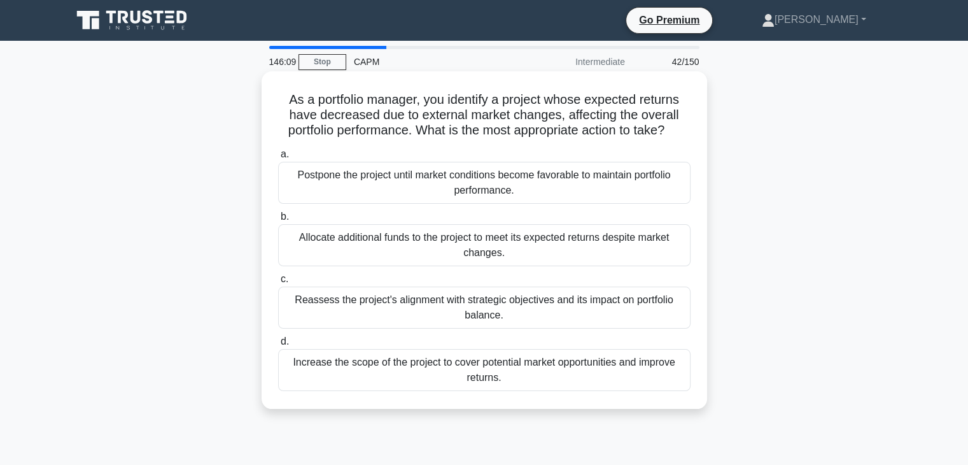
drag, startPoint x: 196, startPoint y: 365, endPoint x: 460, endPoint y: 375, distance: 263.8
click at [511, 379] on div "As a portfolio manager, you identify a project whose expected returns have decr…" at bounding box center [484, 250] width 840 height 353
drag, startPoint x: 210, startPoint y: 284, endPoint x: 514, endPoint y: 316, distance: 306.0
click at [514, 316] on div "As a portfolio manager, you identify a project whose expected returns have decr…" at bounding box center [484, 250] width 840 height 353
click at [566, 304] on div "Reassess the project's alignment with strategic objectives and its impact on po…" at bounding box center [484, 307] width 413 height 42
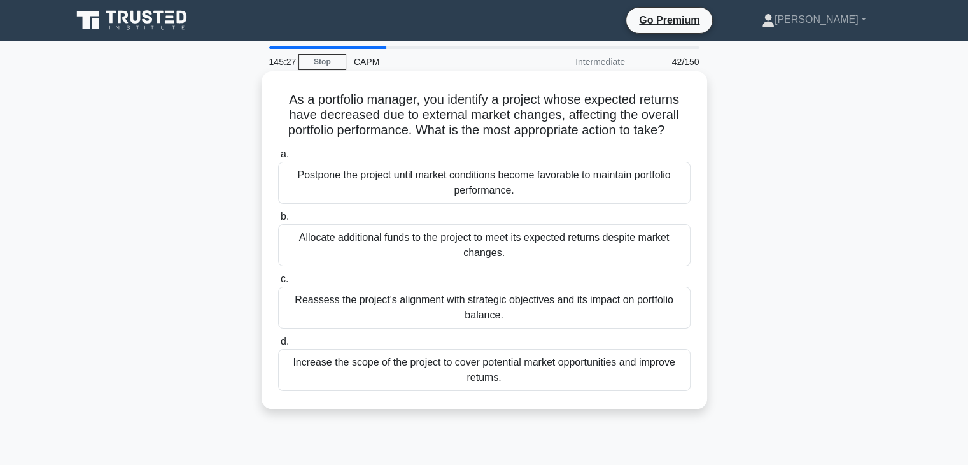
click at [278, 283] on input "c. Reassess the project's alignment with strategic objectives and its impact on…" at bounding box center [278, 279] width 0 height 8
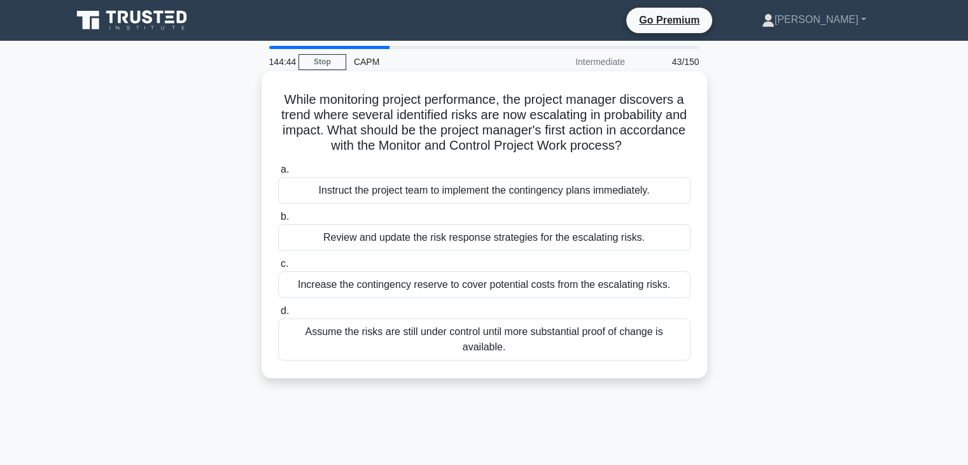
click at [318, 242] on div "Review and update the risk response strategies for the escalating risks." at bounding box center [484, 237] width 413 height 27
click at [278, 221] on input "b. Review and update the risk response strategies for the escalating risks." at bounding box center [278, 217] width 0 height 8
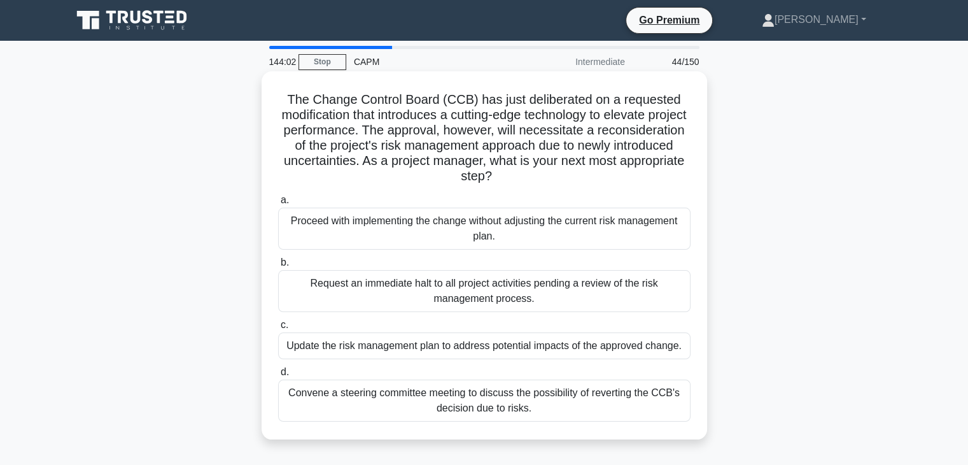
click at [621, 397] on div "Convene a steering committee meeting to discuss the possibility of reverting th…" at bounding box center [484, 400] width 413 height 42
click at [278, 376] on input "d. Convene a steering committee meeting to discuss the possibility of reverting…" at bounding box center [278, 372] width 0 height 8
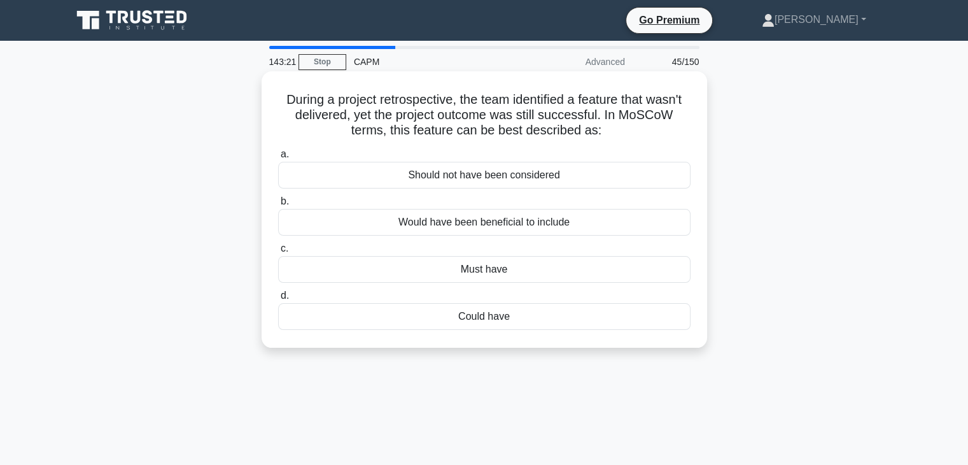
click at [548, 311] on div "Could have" at bounding box center [484, 316] width 413 height 27
click at [278, 300] on input "d. Could have" at bounding box center [278, 296] width 0 height 8
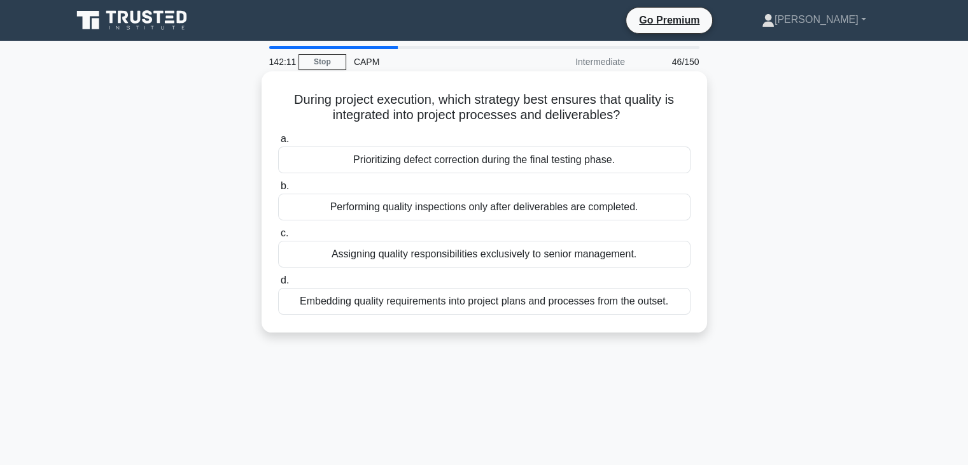
click at [550, 159] on div "Prioritizing defect correction during the final testing phase." at bounding box center [484, 159] width 413 height 27
click at [278, 143] on input "a. Prioritizing defect correction during the final testing phase." at bounding box center [278, 139] width 0 height 8
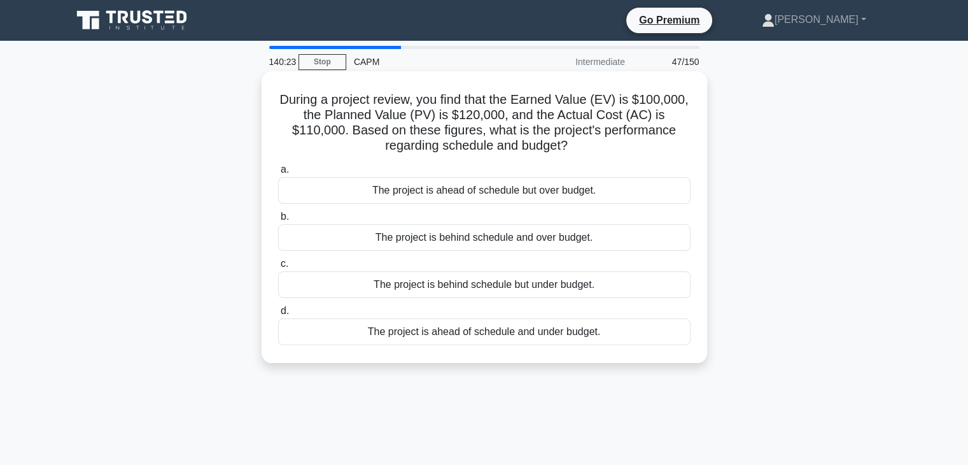
click at [576, 244] on div "The project is behind schedule and over budget." at bounding box center [484, 237] width 413 height 27
click at [278, 221] on input "b. The project is behind schedule and over budget." at bounding box center [278, 217] width 0 height 8
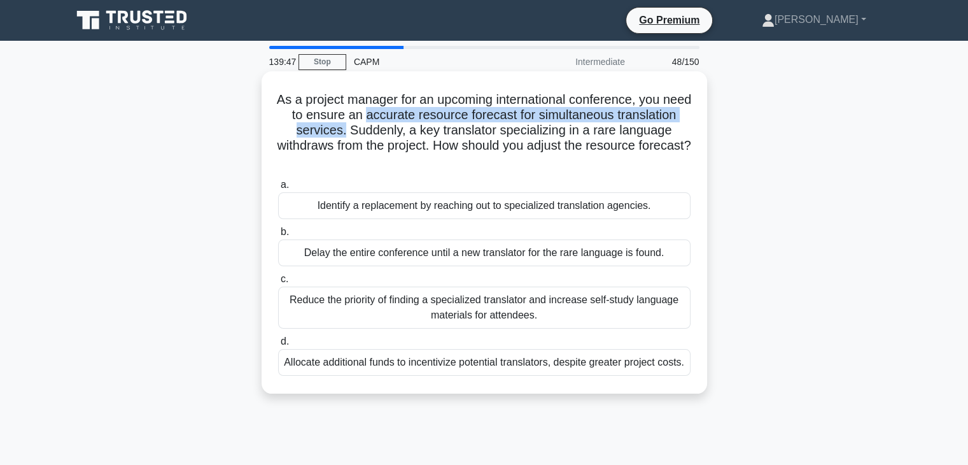
drag, startPoint x: 411, startPoint y: 115, endPoint x: 374, endPoint y: 129, distance: 39.5
click at [404, 132] on h5 "As a project manager for an upcoming international conference, you need to ensu…" at bounding box center [484, 131] width 415 height 78
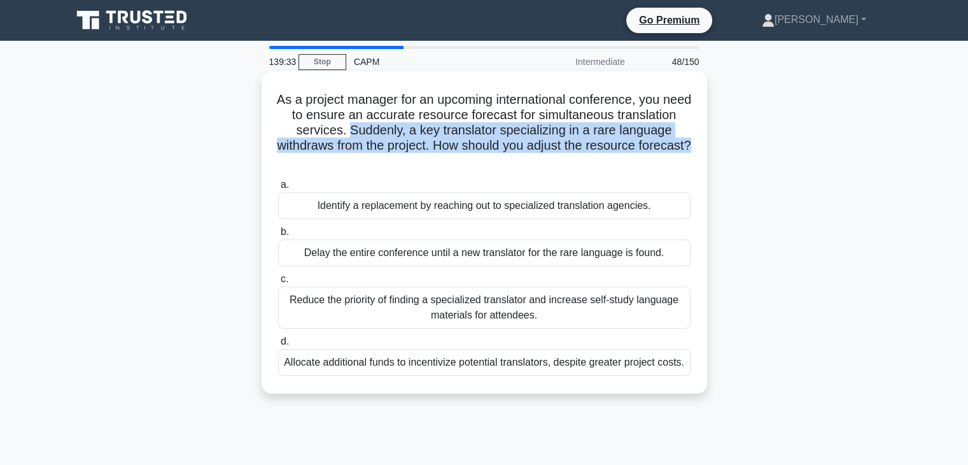
drag, startPoint x: 409, startPoint y: 127, endPoint x: 527, endPoint y: 164, distance: 123.4
click at [527, 164] on h5 "As a project manager for an upcoming international conference, you need to ensu…" at bounding box center [484, 131] width 415 height 78
drag, startPoint x: 122, startPoint y: 210, endPoint x: 656, endPoint y: 208, distance: 533.5
click at [656, 208] on div "As a project manager for an upcoming international conference, you need to ensu…" at bounding box center [484, 242] width 840 height 337
drag, startPoint x: 236, startPoint y: 248, endPoint x: 670, endPoint y: 255, distance: 434.9
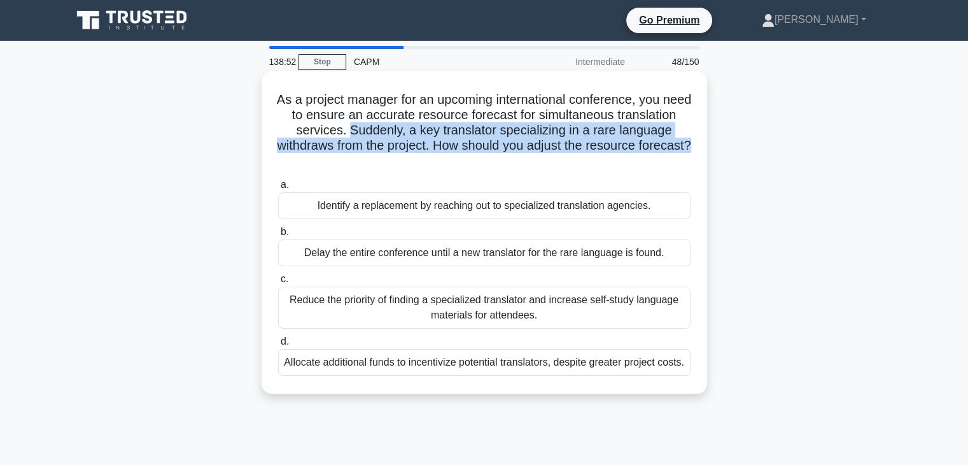
click at [670, 255] on div "As a project manager for an upcoming international conference, you need to ensu…" at bounding box center [484, 242] width 840 height 337
drag, startPoint x: 245, startPoint y: 295, endPoint x: 574, endPoint y: 352, distance: 333.4
click at [574, 352] on div "As a project manager for an upcoming international conference, you need to ensu…" at bounding box center [484, 242] width 840 height 337
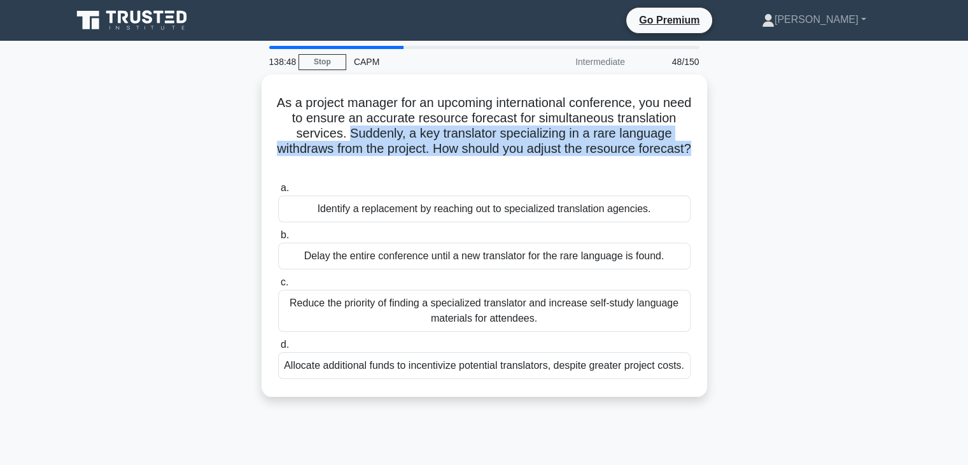
click at [761, 339] on div "As a project manager for an upcoming international conference, you need to ensu…" at bounding box center [484, 242] width 840 height 337
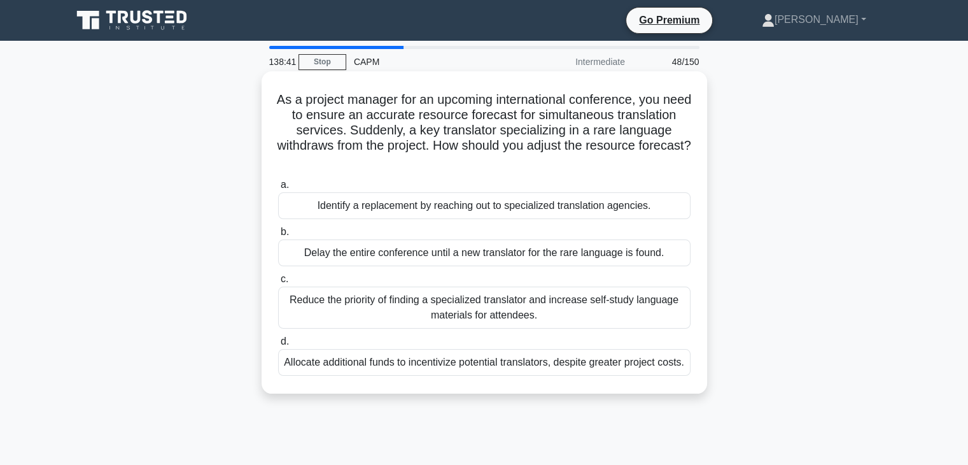
drag, startPoint x: 237, startPoint y: 306, endPoint x: 551, endPoint y: 311, distance: 313.9
click at [551, 311] on div "As a project manager for an upcoming international conference, you need to ensu…" at bounding box center [484, 242] width 840 height 337
drag, startPoint x: 171, startPoint y: 361, endPoint x: 510, endPoint y: 393, distance: 340.9
click at [510, 393] on div "As a project manager for an upcoming international conference, you need to ensu…" at bounding box center [484, 242] width 840 height 337
click at [546, 250] on div "Delay the entire conference until a new translator for the rare language is fou…" at bounding box center [484, 252] width 413 height 27
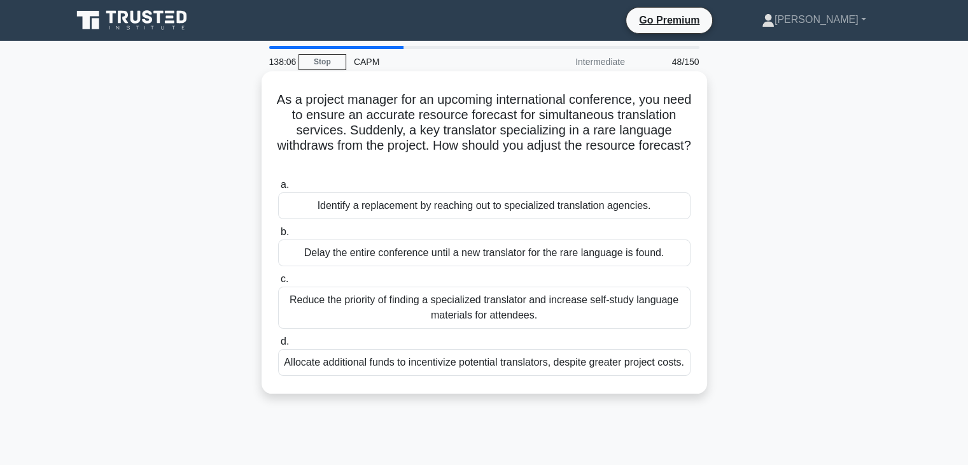
click at [278, 236] on input "b. Delay the entire conference until a new translator for the rare language is …" at bounding box center [278, 232] width 0 height 8
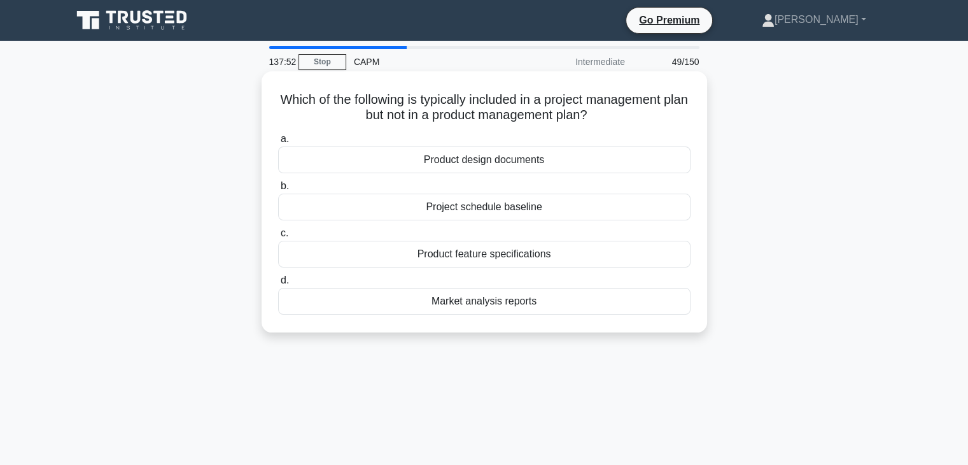
click at [541, 295] on div "Market analysis reports" at bounding box center [484, 301] width 413 height 27
click at [278, 285] on input "d. Market analysis reports" at bounding box center [278, 280] width 0 height 8
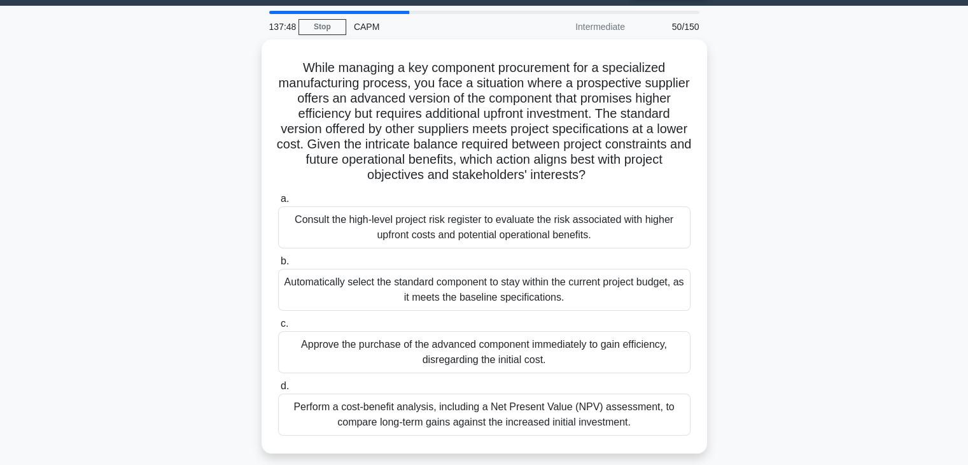
scroll to position [64, 0]
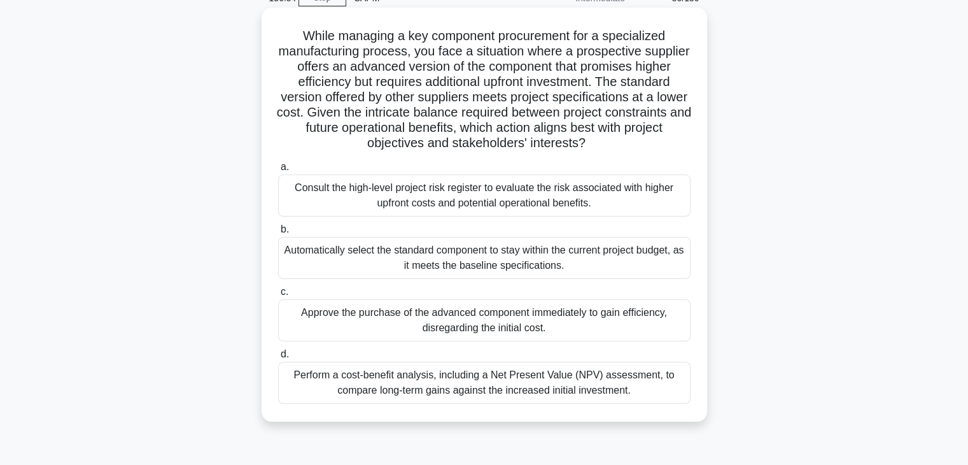
click at [535, 387] on div "Perform a cost-benefit analysis, including a Net Present Value (NPV) assessment…" at bounding box center [484, 383] width 413 height 42
click at [278, 358] on input "d. Perform a cost-benefit analysis, including a Net Present Value (NPV) assessm…" at bounding box center [278, 354] width 0 height 8
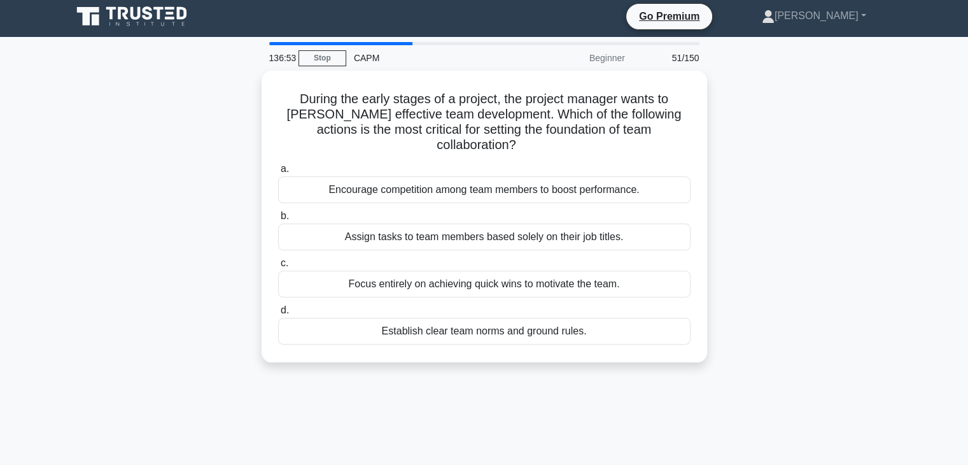
scroll to position [0, 0]
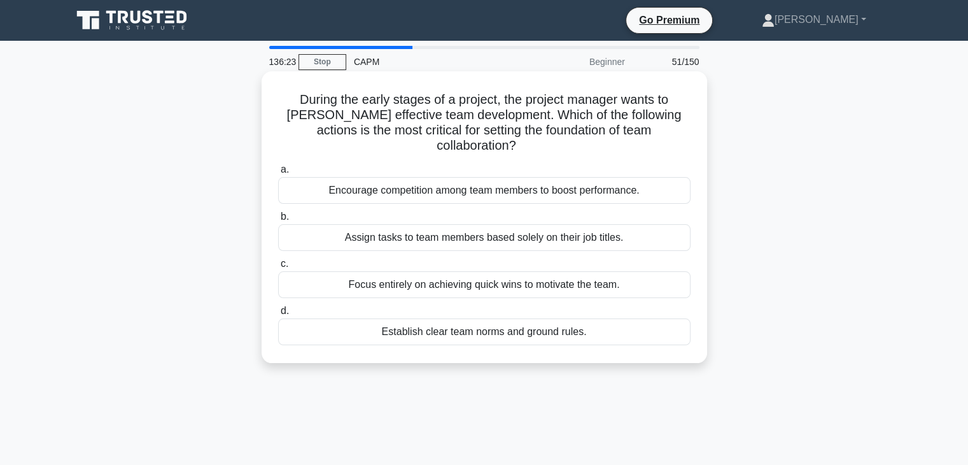
click at [508, 321] on div "Establish clear team norms and ground rules." at bounding box center [484, 331] width 413 height 27
click at [278, 315] on input "d. Establish clear team norms and ground rules." at bounding box center [278, 311] width 0 height 8
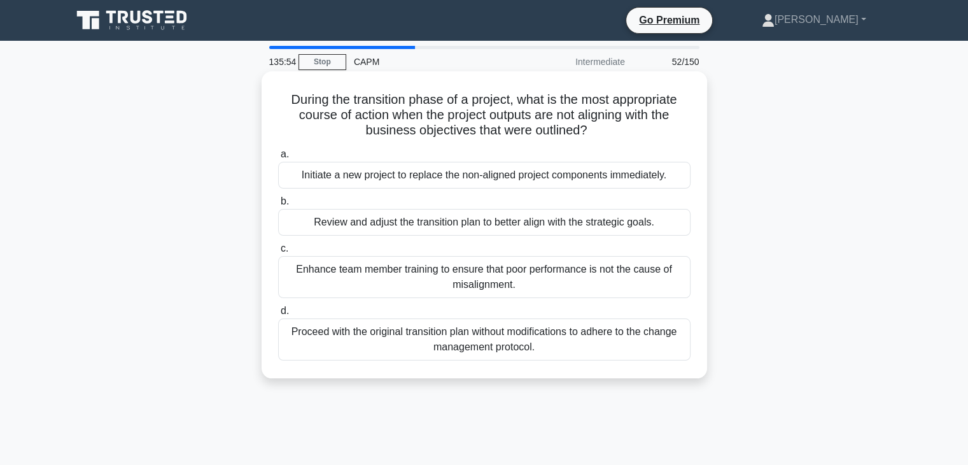
click at [442, 237] on div "a. Initiate a new project to replace the non-aligned project components immedia…" at bounding box center [485, 253] width 428 height 219
click at [438, 235] on div "Review and adjust the transition plan to better align with the strategic goals." at bounding box center [484, 222] width 413 height 27
click at [278, 206] on input "b. Review and adjust the transition plan to better align with the strategic goa…" at bounding box center [278, 201] width 0 height 8
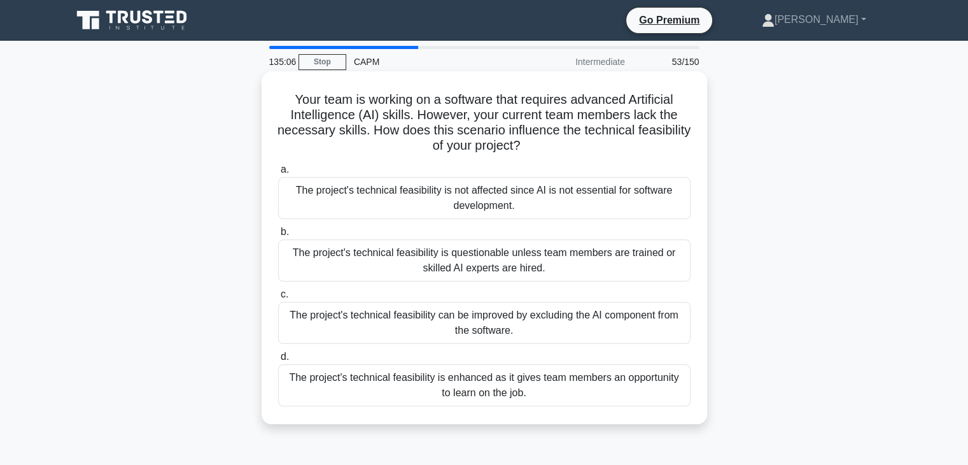
click at [360, 327] on div "The project's technical feasibility can be improved by excluding the AI compone…" at bounding box center [484, 323] width 413 height 42
click at [278, 299] on input "c. The project's technical feasibility can be improved by excluding the AI comp…" at bounding box center [278, 294] width 0 height 8
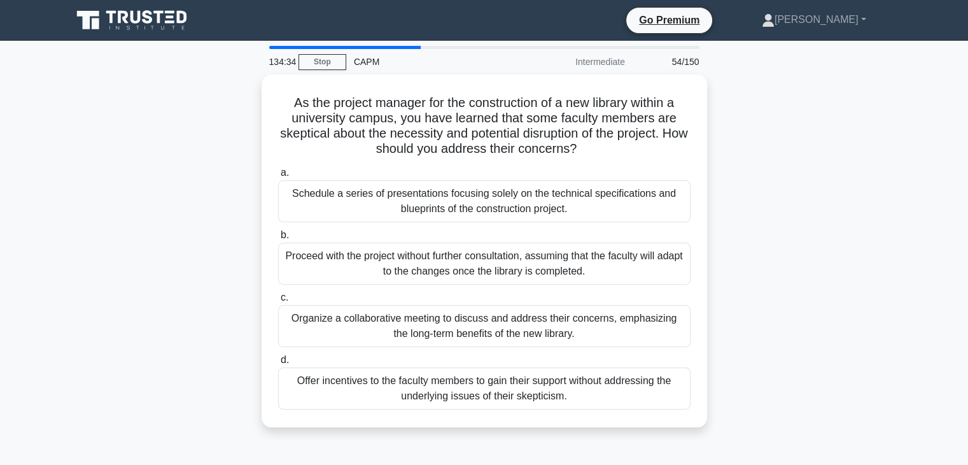
click at [360, 327] on div "Organize a collaborative meeting to discuss and address their concerns, emphasi…" at bounding box center [484, 326] width 413 height 42
click at [278, 302] on input "c. Organize a collaborative meeting to discuss and address their concerns, emph…" at bounding box center [278, 298] width 0 height 8
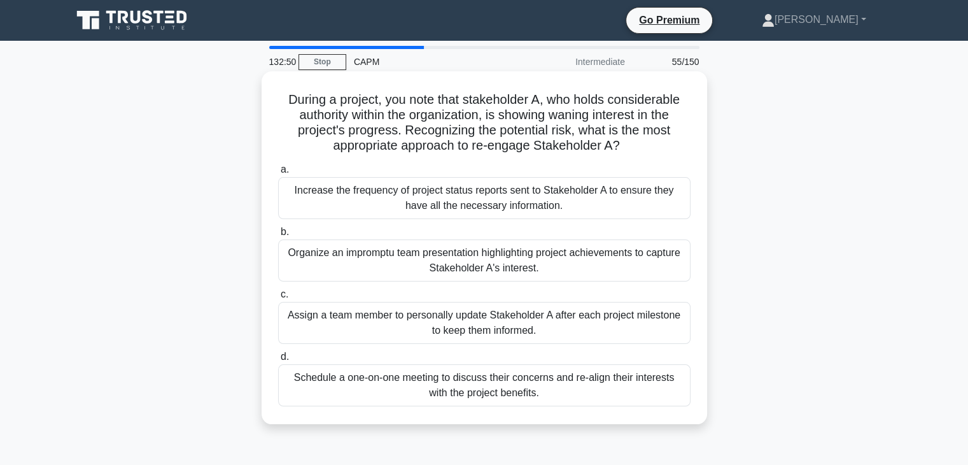
click at [479, 382] on div "Schedule a one-on-one meeting to discuss their concerns and re-align their inte…" at bounding box center [484, 385] width 413 height 42
click at [278, 361] on input "d. Schedule a one-on-one meeting to discuss their concerns and re-align their i…" at bounding box center [278, 357] width 0 height 8
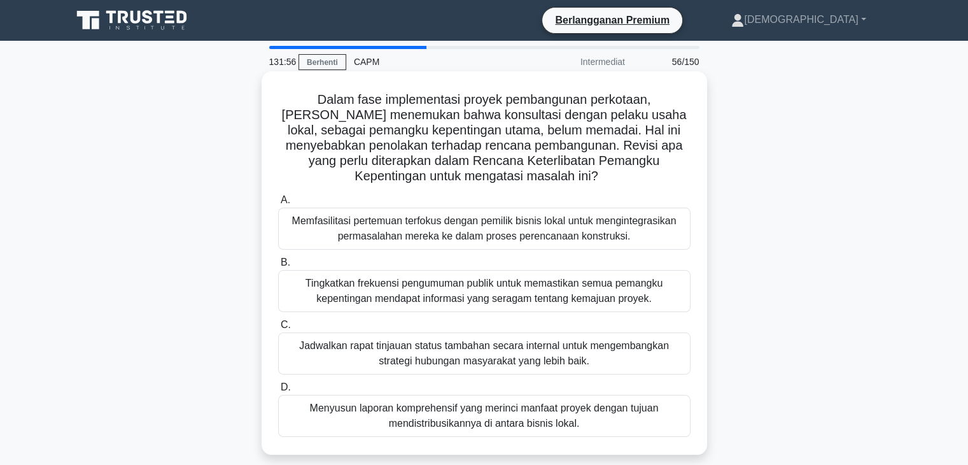
click at [385, 123] on font "Dalam fase implementasi proyek pembangunan perkotaan, Anda menemukan bahwa kons…" at bounding box center [484, 137] width 405 height 90
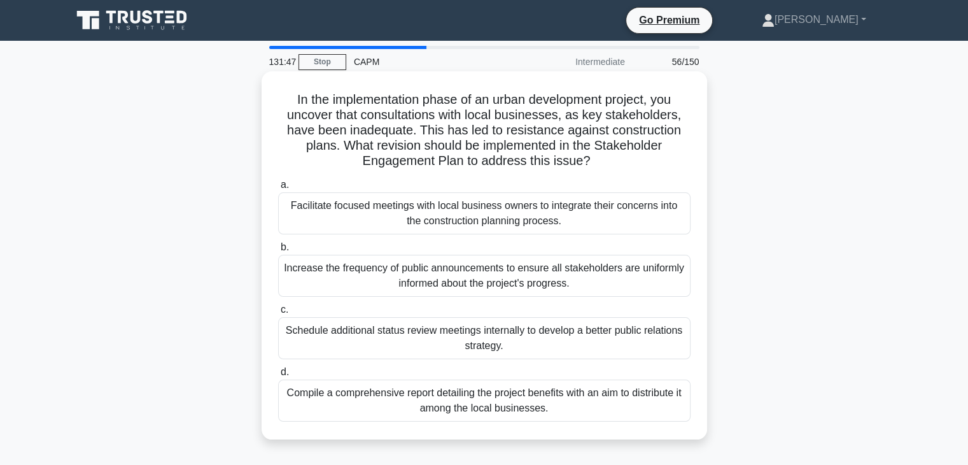
click at [837, 344] on div "In the implementation phase of an urban development project, you uncover that c…" at bounding box center [484, 265] width 840 height 383
click at [523, 409] on div "Compile a comprehensive report detailing the project benefits with an aim to di…" at bounding box center [484, 400] width 413 height 42
click at [278, 376] on input "d. Compile a comprehensive report detailing the project benefits with an aim to…" at bounding box center [278, 372] width 0 height 8
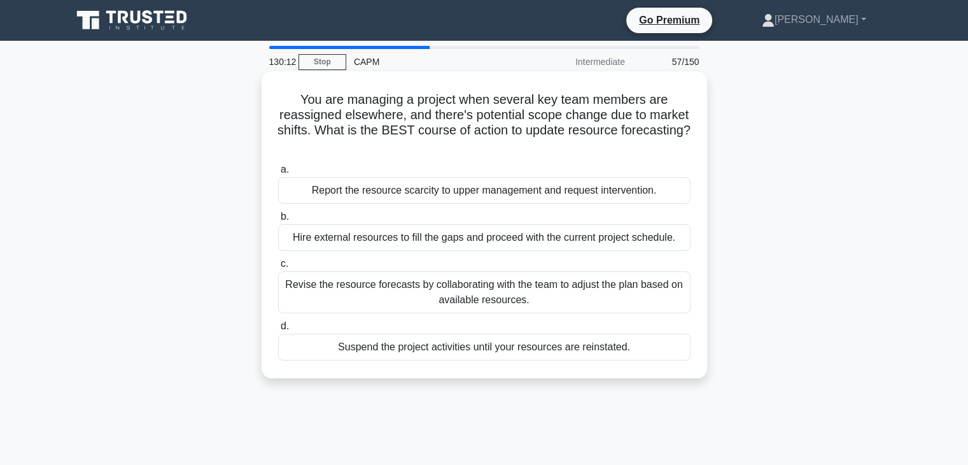
click at [381, 294] on div "Revise the resource forecasts by collaborating with the team to adjust the plan…" at bounding box center [484, 292] width 413 height 42
click at [278, 268] on input "c. Revise the resource forecasts by collaborating with the team to adjust the p…" at bounding box center [278, 264] width 0 height 8
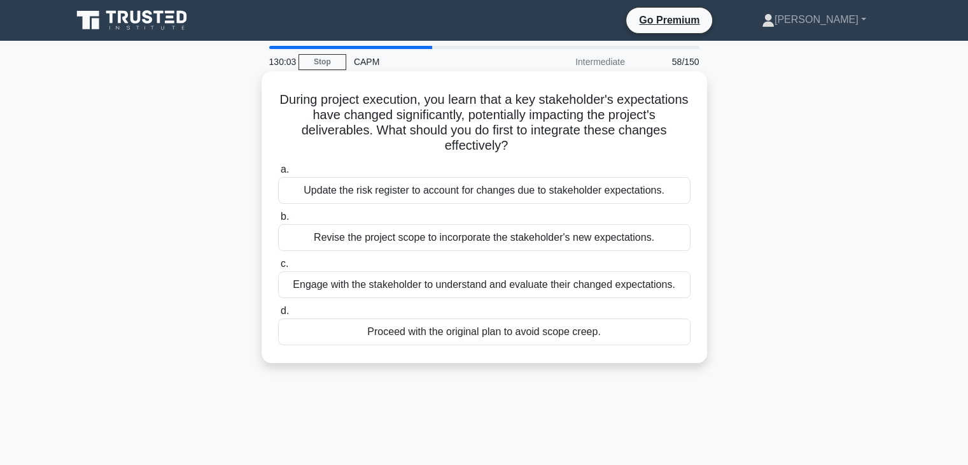
click at [381, 294] on div "Engage with the stakeholder to understand and evaluate their changed expectatio…" at bounding box center [484, 284] width 413 height 27
click at [278, 268] on input "c. Engage with the stakeholder to understand and evaluate their changed expecta…" at bounding box center [278, 264] width 0 height 8
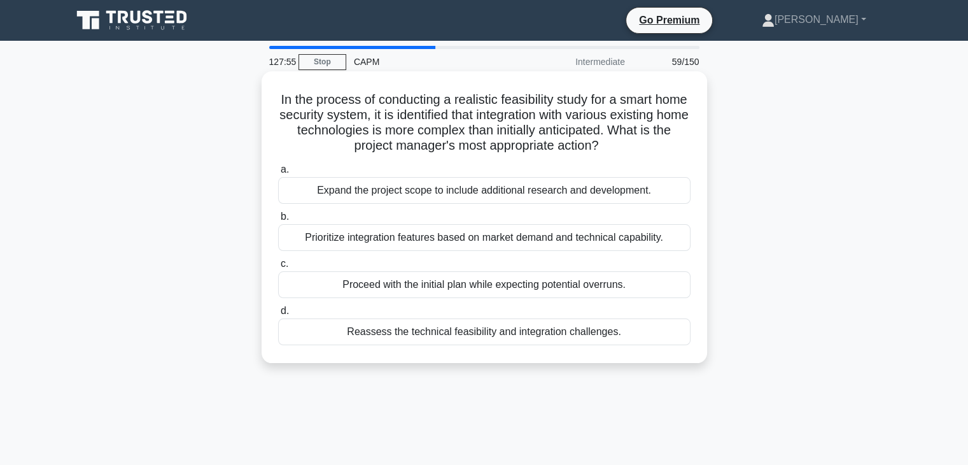
click at [548, 245] on div "Prioritize integration features based on market demand and technical capability." at bounding box center [484, 237] width 413 height 27
click at [278, 221] on input "b. Prioritize integration features based on market demand and technical capabil…" at bounding box center [278, 217] width 0 height 8
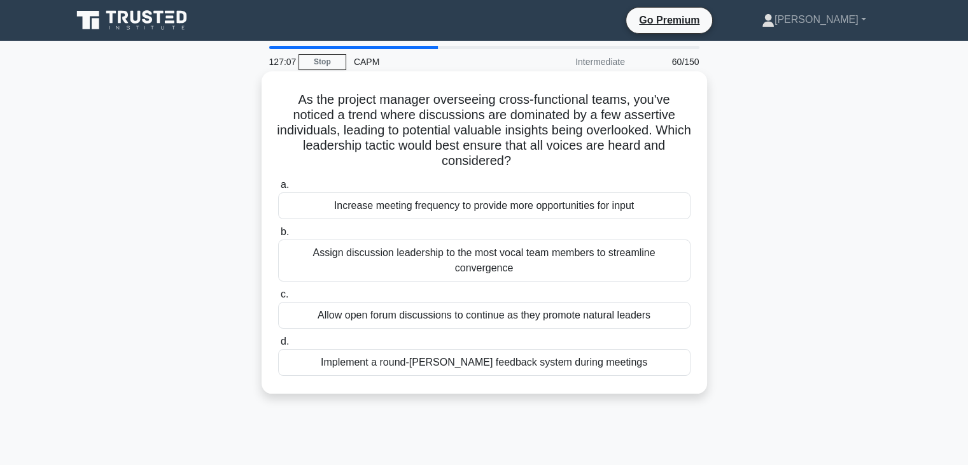
click at [588, 258] on div "Assign discussion leadership to the most vocal team members to streamline conve…" at bounding box center [484, 260] width 413 height 42
click at [278, 236] on input "b. Assign discussion leadership to the most vocal team members to streamline co…" at bounding box center [278, 232] width 0 height 8
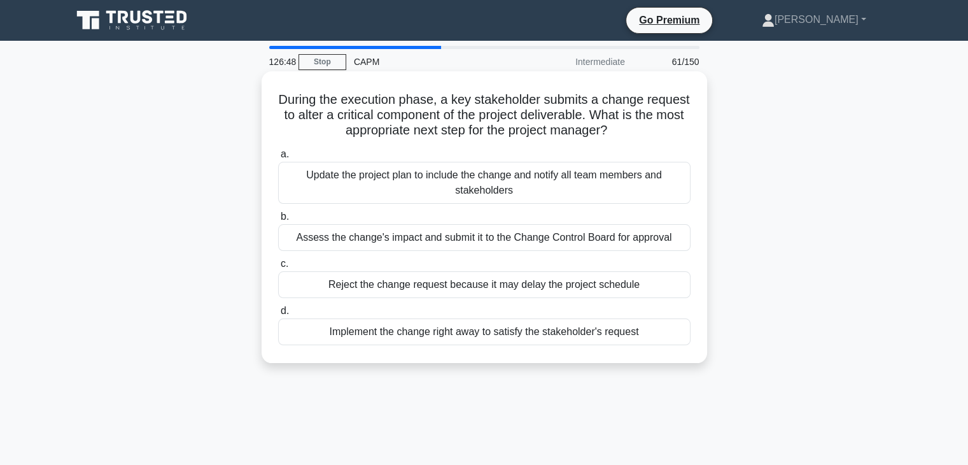
click at [595, 243] on div "Assess the change's impact and submit it to the Change Control Board for approv…" at bounding box center [484, 237] width 413 height 27
click at [278, 221] on input "b. Assess the change's impact and submit it to the Change Control Board for app…" at bounding box center [278, 217] width 0 height 8
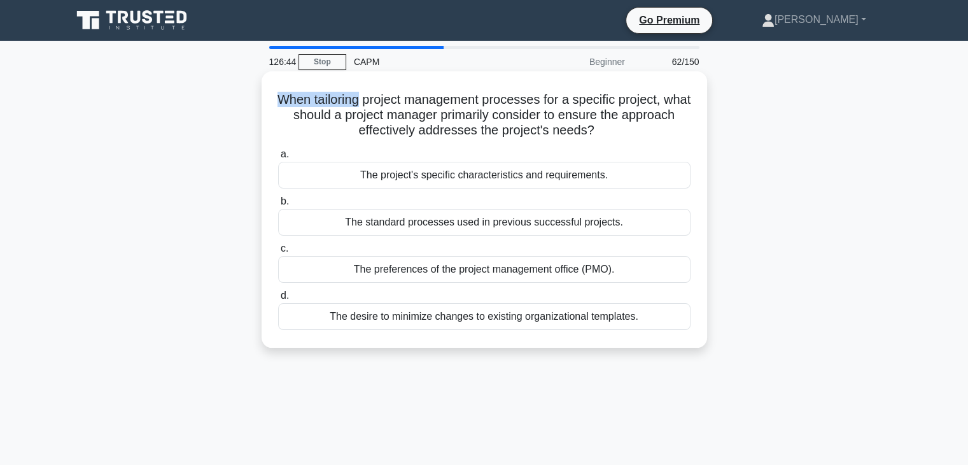
drag, startPoint x: 216, startPoint y: 97, endPoint x: 372, endPoint y: 92, distance: 155.4
click at [372, 92] on div "When tailoring project management processes for a specific project, what should…" at bounding box center [484, 220] width 840 height 292
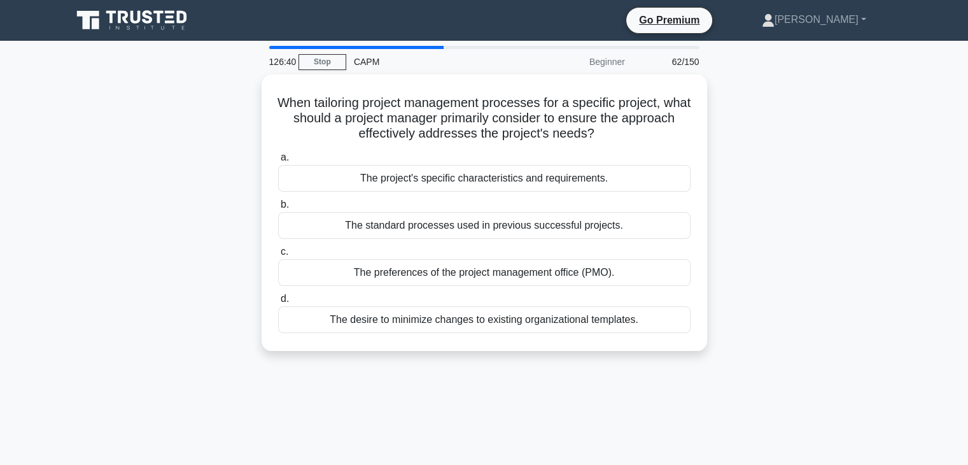
click at [802, 254] on div "When tailoring project management processes for a specific project, what should…" at bounding box center [484, 220] width 840 height 292
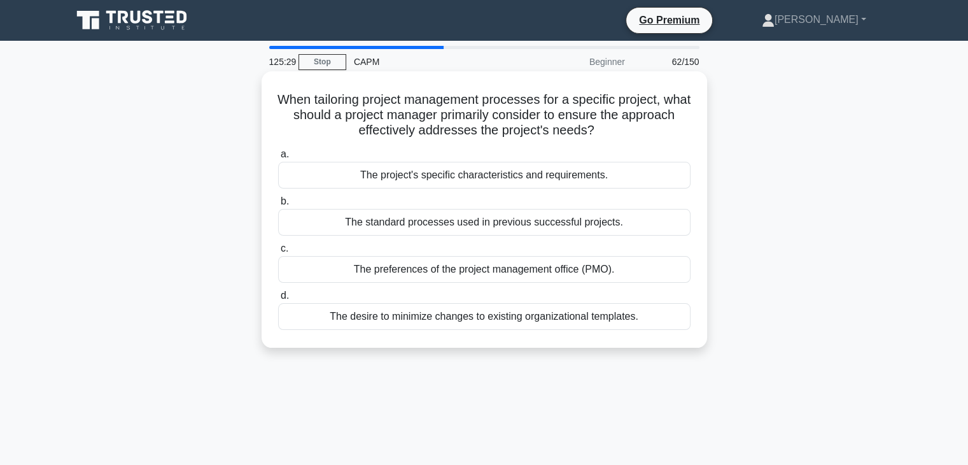
drag, startPoint x: 297, startPoint y: 113, endPoint x: 646, endPoint y: 125, distance: 349.1
click at [646, 125] on h5 "When tailoring project management processes for a specific project, what should…" at bounding box center [484, 115] width 415 height 47
click at [581, 179] on div "The project's specific characteristics and requirements." at bounding box center [484, 175] width 413 height 27
click at [278, 159] on input "a. The project's specific characteristics and requirements." at bounding box center [278, 154] width 0 height 8
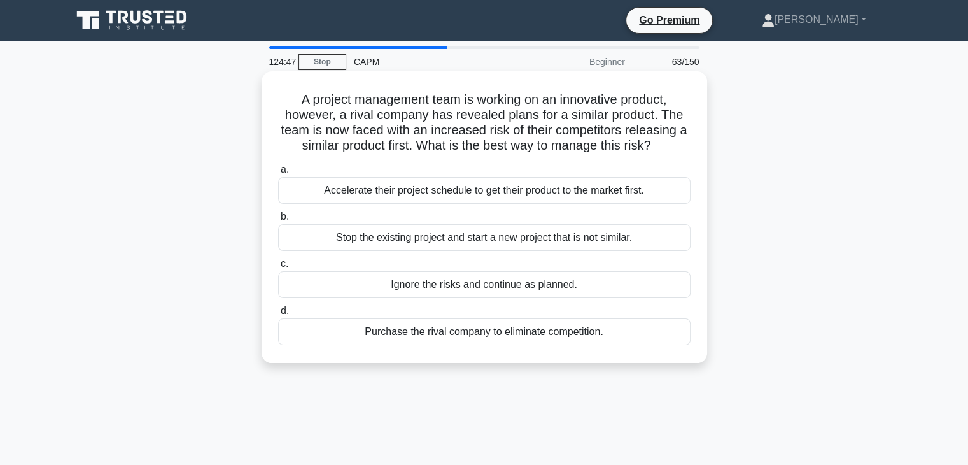
click at [480, 198] on div "Accelerate their project schedule to get their product to the market first." at bounding box center [484, 190] width 413 height 27
click at [278, 174] on input "a. Accelerate their project schedule to get their product to the market first." at bounding box center [278, 170] width 0 height 8
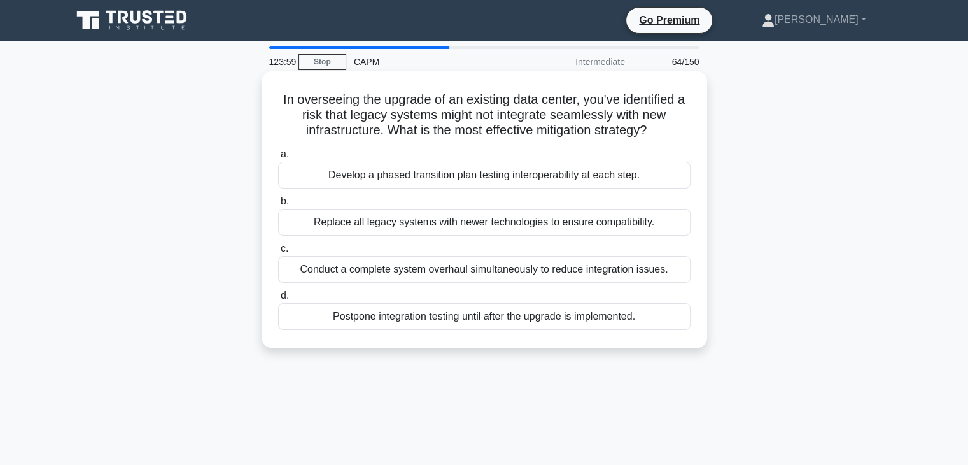
click at [478, 179] on div "Develop a phased transition plan testing interoperability at each step." at bounding box center [484, 175] width 413 height 27
click at [278, 159] on input "a. Develop a phased transition plan testing interoperability at each step." at bounding box center [278, 154] width 0 height 8
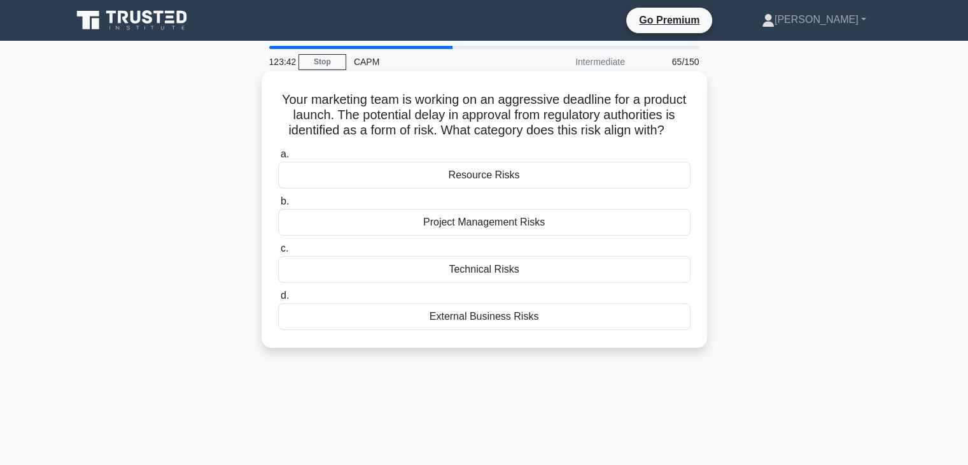
click at [471, 188] on div "Resource Risks" at bounding box center [484, 175] width 413 height 27
click at [278, 159] on input "a. Resource Risks" at bounding box center [278, 154] width 0 height 8
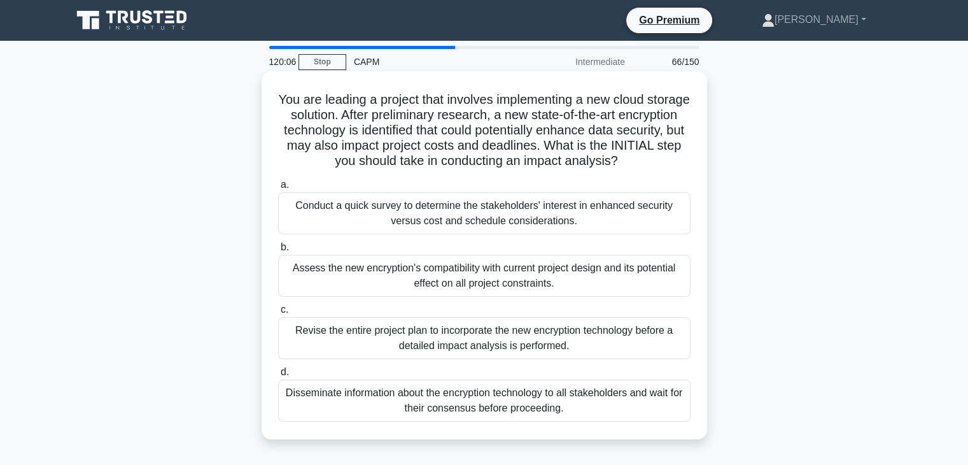
click at [344, 334] on div "Revise the entire project plan to incorporate the new encryption technology bef…" at bounding box center [484, 338] width 413 height 42
click at [278, 314] on input "c. Revise the entire project plan to incorporate the new encryption technology …" at bounding box center [278, 310] width 0 height 8
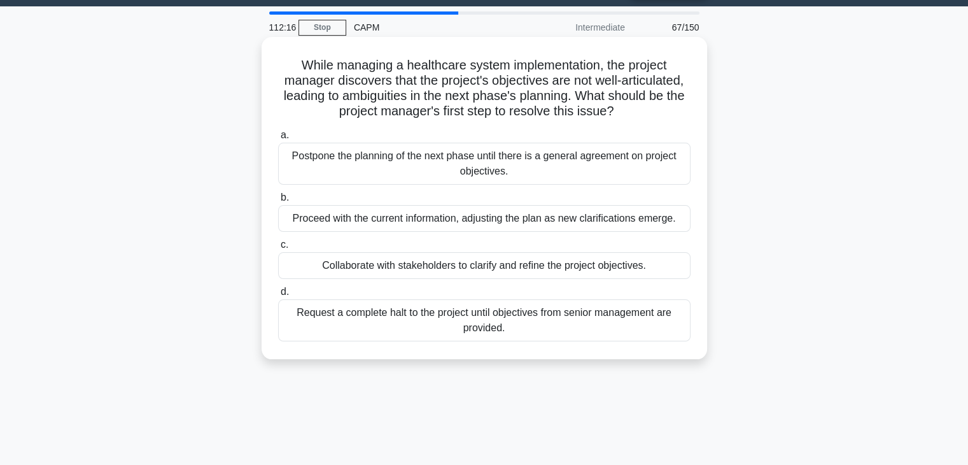
scroll to position [32, 0]
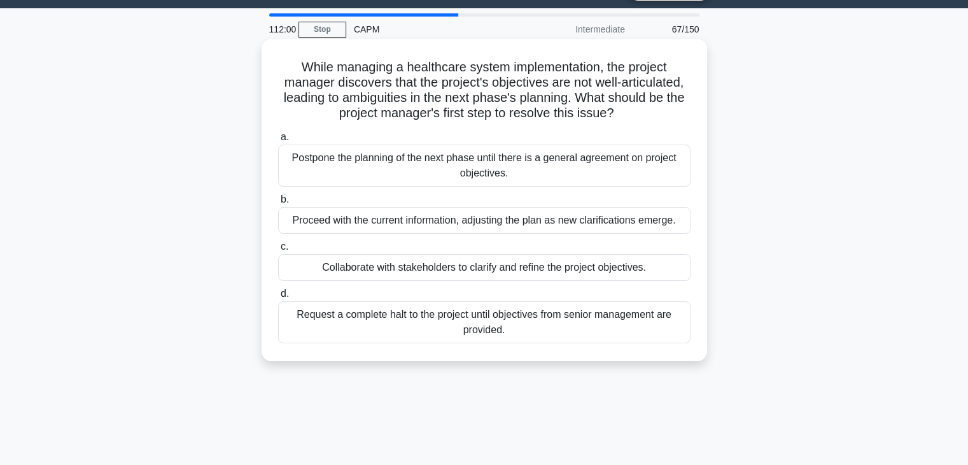
click at [490, 273] on div "Collaborate with stakeholders to clarify and refine the project objectives." at bounding box center [484, 267] width 413 height 27
click at [278, 251] on input "c. Collaborate with stakeholders to clarify and refine the project objectives." at bounding box center [278, 247] width 0 height 8
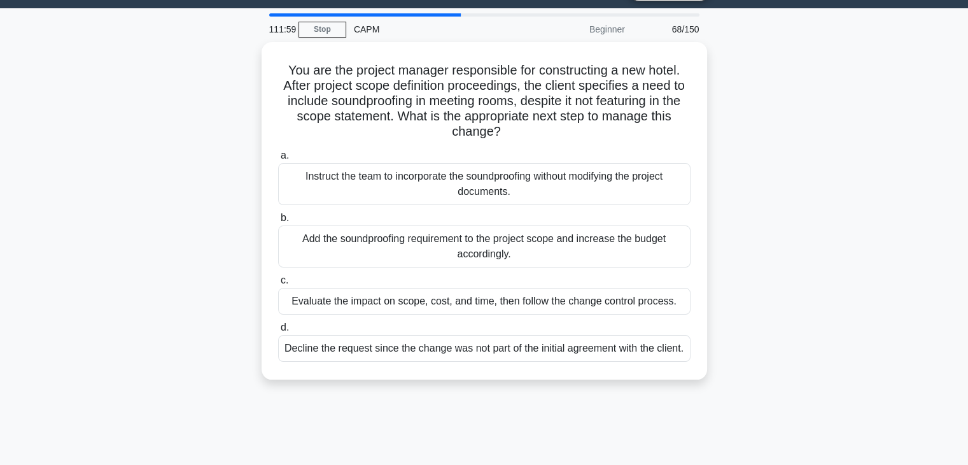
scroll to position [0, 0]
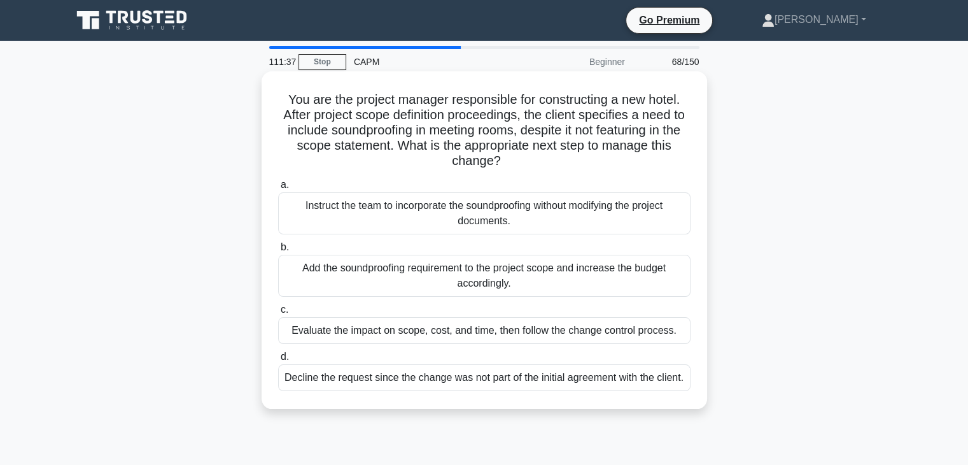
click at [556, 332] on div "Evaluate the impact on scope, cost, and time, then follow the change control pr…" at bounding box center [484, 330] width 413 height 27
click at [278, 314] on input "c. Evaluate the impact on scope, cost, and time, then follow the change control…" at bounding box center [278, 310] width 0 height 8
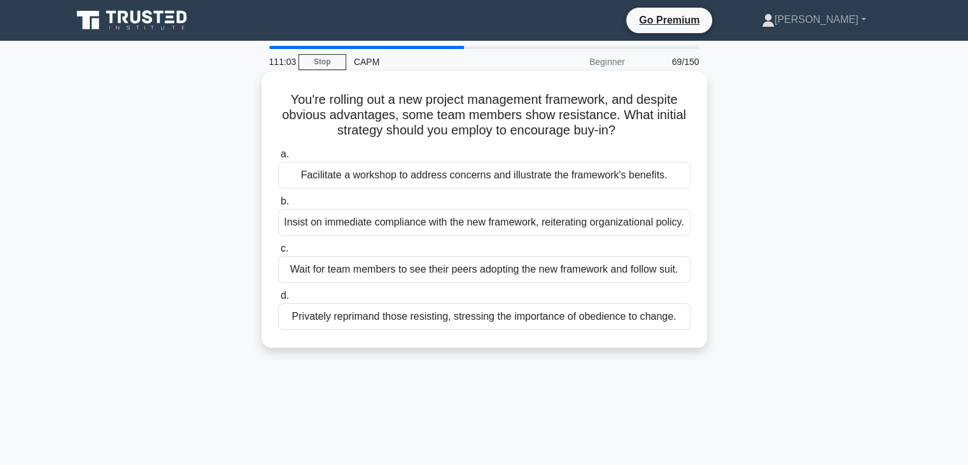
click at [546, 178] on div "Facilitate a workshop to address concerns and illustrate the framework's benefi…" at bounding box center [484, 175] width 413 height 27
click at [278, 159] on input "a. Facilitate a workshop to address concerns and illustrate the framework's ben…" at bounding box center [278, 154] width 0 height 8
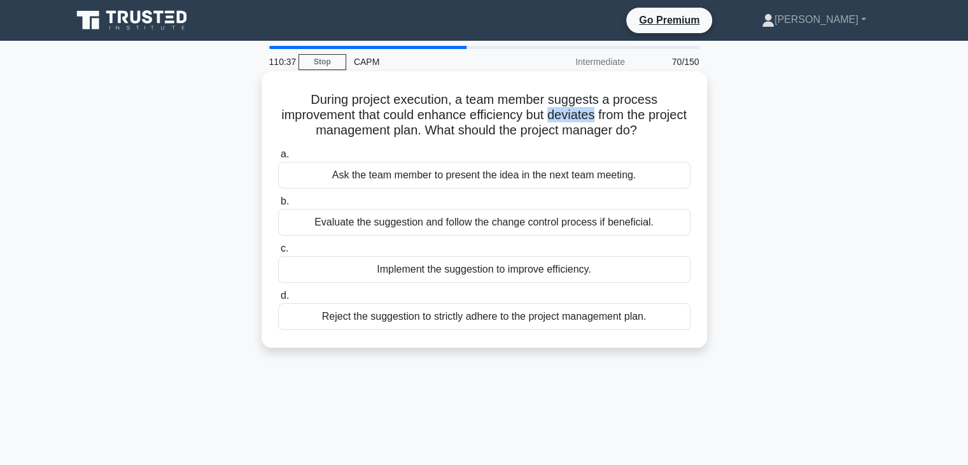
drag, startPoint x: 573, startPoint y: 116, endPoint x: 617, endPoint y: 118, distance: 44.0
click at [617, 118] on h5 "During project execution, a team member suggests a process improvement that cou…" at bounding box center [484, 115] width 415 height 47
click at [497, 325] on div "Reject the suggestion to strictly adhere to the project management plan." at bounding box center [484, 316] width 413 height 27
click at [278, 300] on input "d. Reject the suggestion to strictly adhere to the project management plan." at bounding box center [278, 296] width 0 height 8
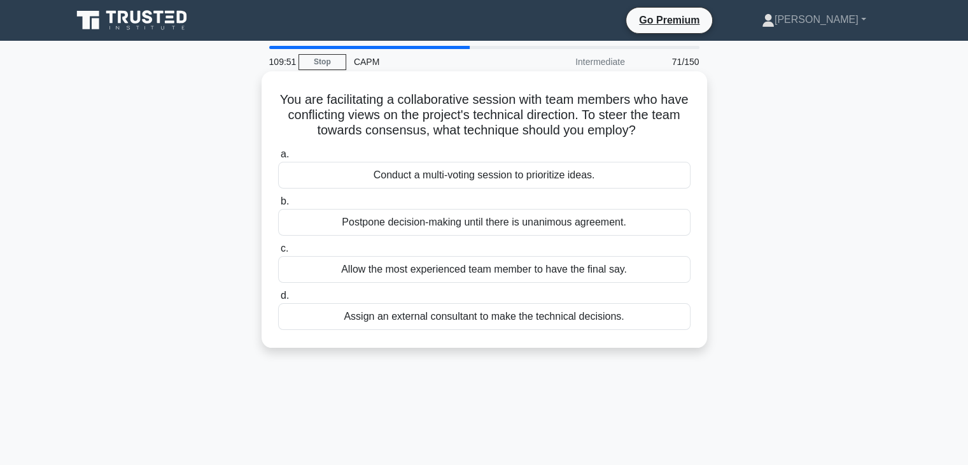
click at [520, 223] on div "Postpone decision-making until there is unanimous agreement." at bounding box center [484, 222] width 413 height 27
click at [278, 206] on input "b. Postpone decision-making until there is unanimous agreement." at bounding box center [278, 201] width 0 height 8
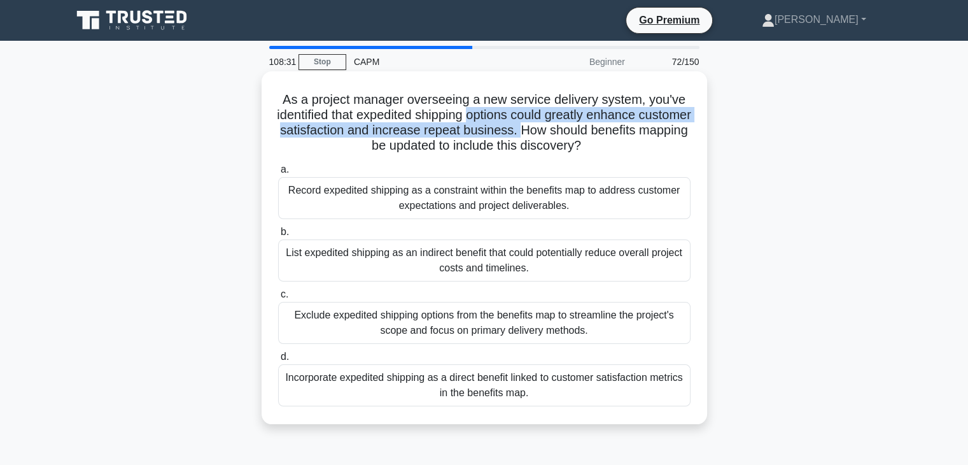
drag, startPoint x: 498, startPoint y: 115, endPoint x: 597, endPoint y: 131, distance: 100.6
click at [597, 131] on h5 "As a project manager overseeing a new service delivery system, you've identifie…" at bounding box center [484, 123] width 415 height 62
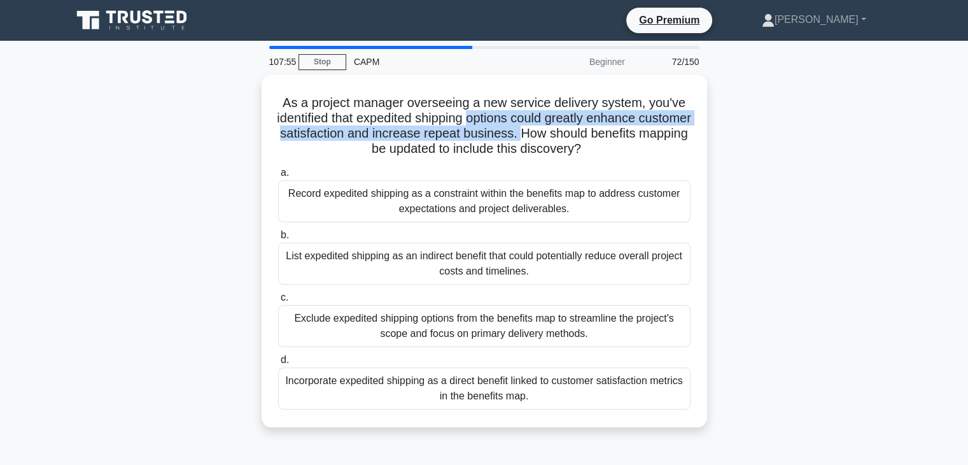
drag, startPoint x: 210, startPoint y: 357, endPoint x: 889, endPoint y: 386, distance: 679.3
click at [889, 386] on div "As a project manager overseeing a new service delivery system, you've identifie…" at bounding box center [484, 258] width 840 height 368
click at [884, 385] on div "As a project manager overseeing a new service delivery system, you've identifie…" at bounding box center [484, 258] width 840 height 368
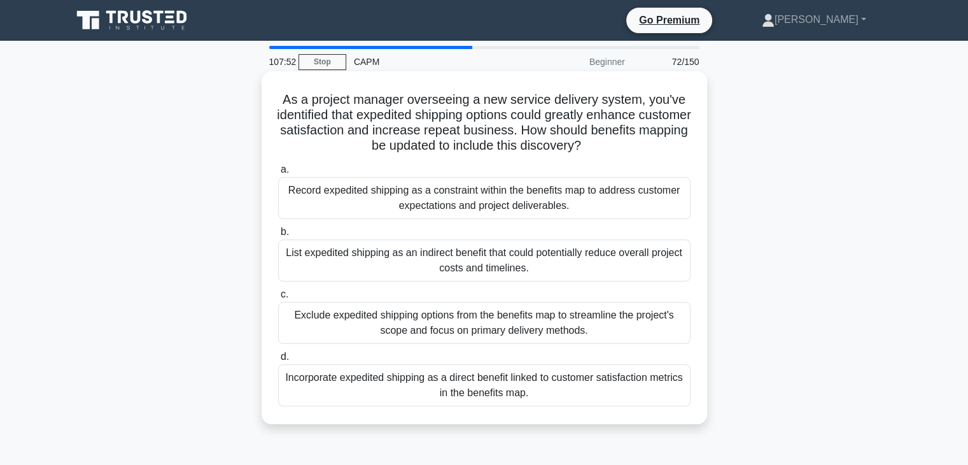
drag, startPoint x: 252, startPoint y: 388, endPoint x: 288, endPoint y: 384, distance: 35.9
click at [297, 383] on div "As a project manager overseeing a new service delivery system, you've identifie…" at bounding box center [484, 258] width 840 height 368
drag, startPoint x: 174, startPoint y: 387, endPoint x: 558, endPoint y: 397, distance: 384.7
click at [558, 397] on div "As a project manager overseeing a new service delivery system, you've identifie…" at bounding box center [484, 258] width 840 height 368
drag, startPoint x: 267, startPoint y: 306, endPoint x: 569, endPoint y: 331, distance: 303.4
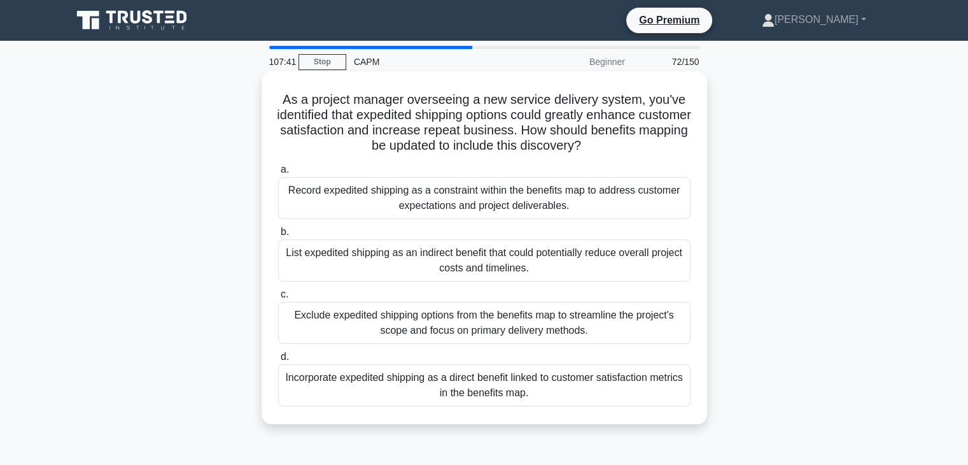
click at [614, 334] on div "As a project manager overseeing a new service delivery system, you've identifie…" at bounding box center [485, 247] width 446 height 353
drag, startPoint x: 232, startPoint y: 253, endPoint x: 574, endPoint y: 265, distance: 342.7
click at [574, 265] on div "As a project manager overseeing a new service delivery system, you've identifie…" at bounding box center [484, 258] width 840 height 368
drag, startPoint x: 255, startPoint y: 181, endPoint x: 609, endPoint y: 212, distance: 355.3
click at [609, 212] on div "As a project manager overseeing a new service delivery system, you've identifie…" at bounding box center [484, 258] width 840 height 368
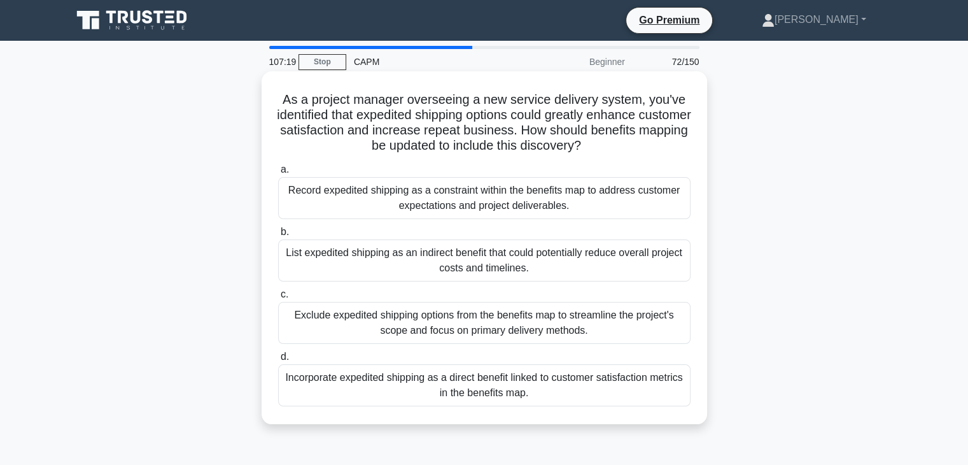
click at [454, 264] on div "List expedited shipping as an indirect benefit that could potentially reduce ov…" at bounding box center [484, 260] width 413 height 42
click at [278, 236] on input "b. List expedited shipping as an indirect benefit that could potentially reduce…" at bounding box center [278, 232] width 0 height 8
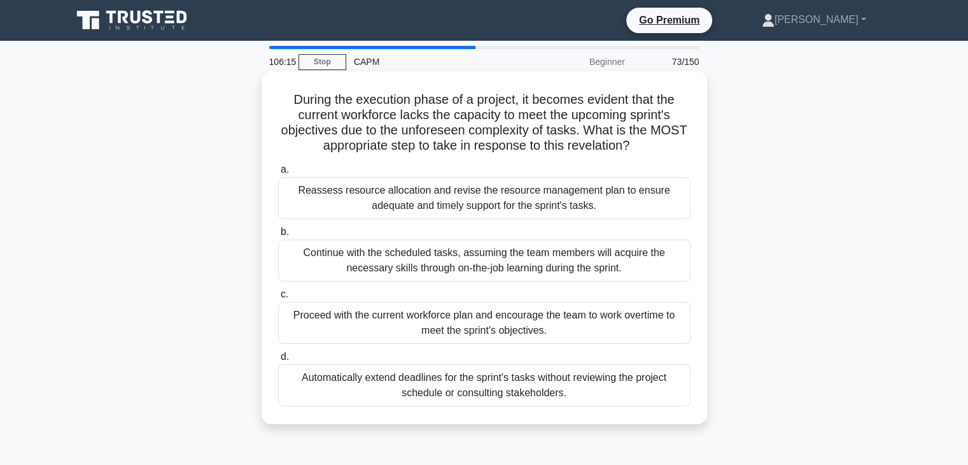
drag, startPoint x: 187, startPoint y: 260, endPoint x: 644, endPoint y: 282, distance: 458.3
click at [644, 282] on div "During the execution phase of a project, it becomes evident that the current wo…" at bounding box center [484, 258] width 840 height 368
drag, startPoint x: 169, startPoint y: 196, endPoint x: 597, endPoint y: 208, distance: 428.6
click at [597, 208] on div "During the execution phase of a project, it becomes evident that the current wo…" at bounding box center [484, 258] width 840 height 368
drag, startPoint x: 239, startPoint y: 107, endPoint x: 548, endPoint y: 117, distance: 308.3
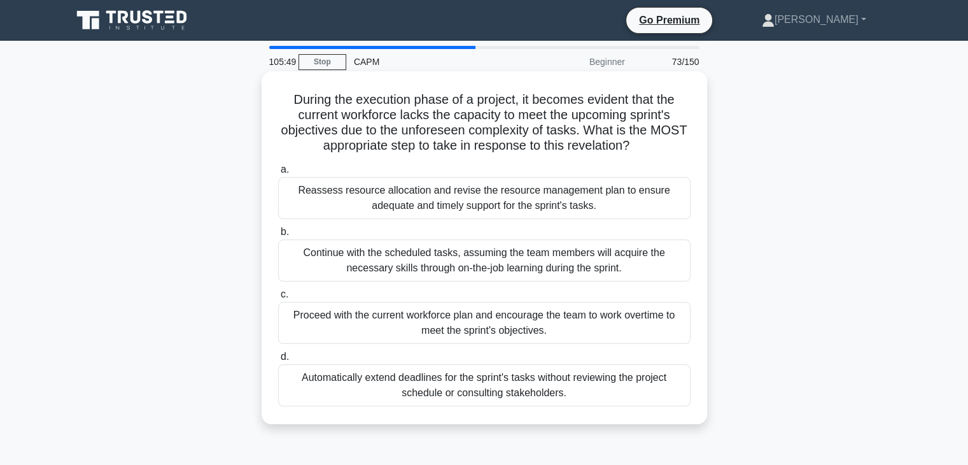
click at [663, 143] on div "During the execution phase of a project, it becomes evident that the current wo…" at bounding box center [484, 258] width 840 height 368
click at [365, 204] on div "Reassess resource allocation and revise the resource management plan to ensure …" at bounding box center [484, 198] width 413 height 42
click at [278, 174] on input "a. Reassess resource allocation and revise the resource management plan to ensu…" at bounding box center [278, 170] width 0 height 8
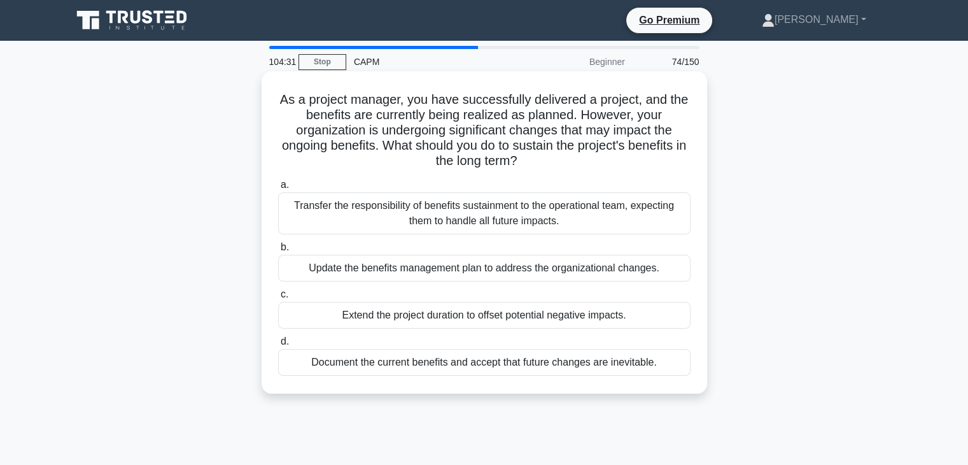
click at [387, 369] on div "Document the current benefits and accept that future changes are inevitable." at bounding box center [484, 362] width 413 height 27
click at [278, 346] on input "d. Document the current benefits and accept that future changes are inevitable." at bounding box center [278, 341] width 0 height 8
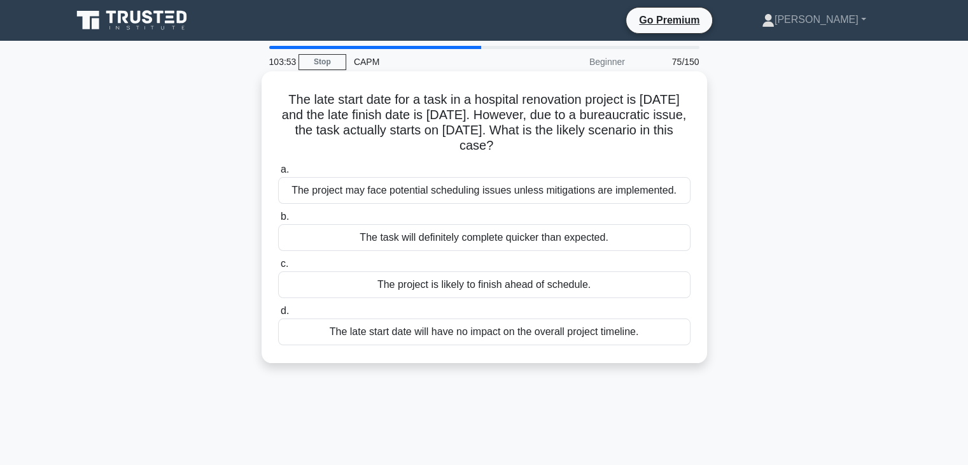
click at [536, 326] on div "The late start date will have no impact on the overall project timeline." at bounding box center [484, 331] width 413 height 27
click at [278, 315] on input "d. The late start date will have no impact on the overall project timeline." at bounding box center [278, 311] width 0 height 8
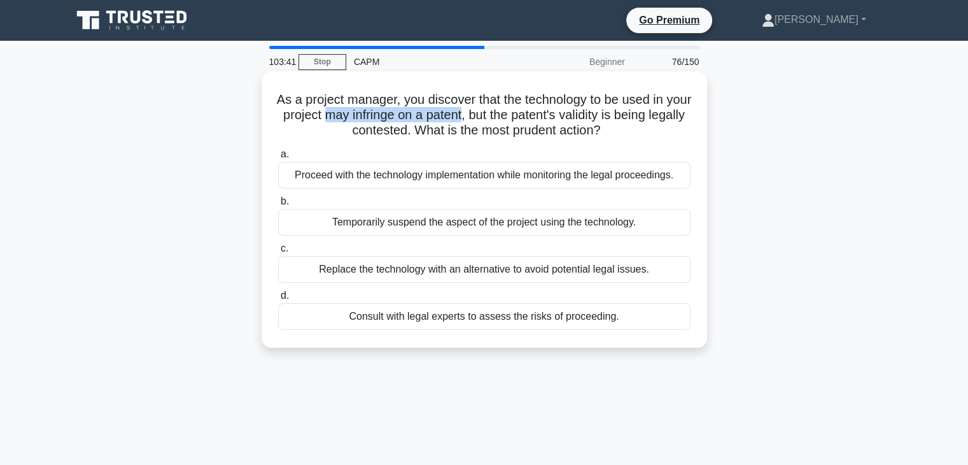
drag, startPoint x: 497, startPoint y: 111, endPoint x: 355, endPoint y: 120, distance: 142.9
click at [355, 120] on h5 "As a project manager, you discover that the technology to be used in your proje…" at bounding box center [484, 115] width 415 height 47
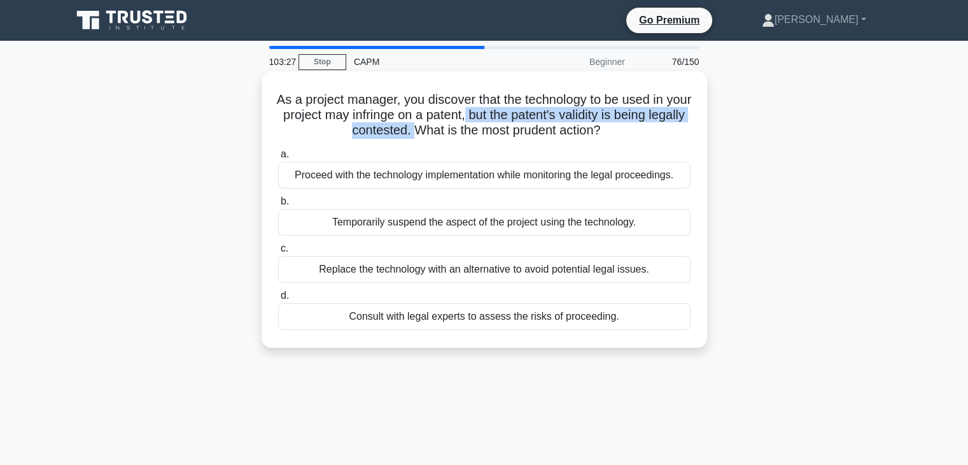
drag, startPoint x: 501, startPoint y: 115, endPoint x: 433, endPoint y: 137, distance: 71.7
click at [433, 137] on h5 "As a project manager, you discover that the technology to be used in your proje…" at bounding box center [484, 115] width 415 height 47
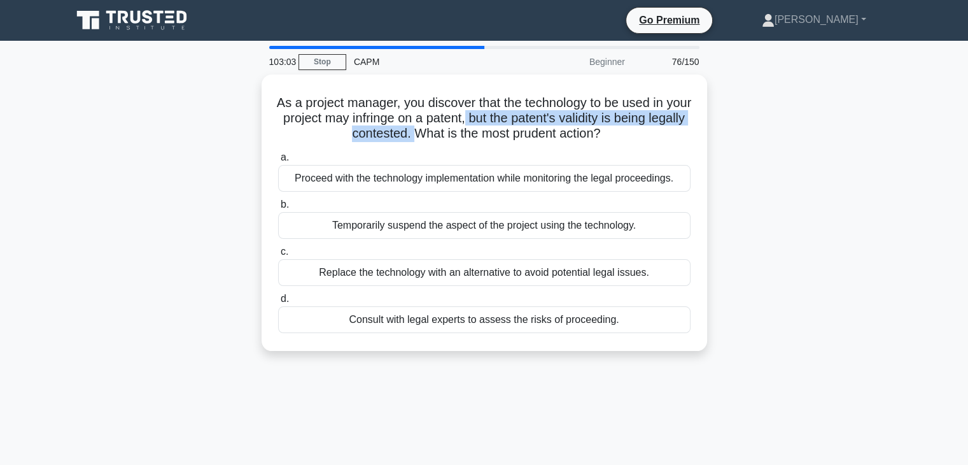
drag, startPoint x: 185, startPoint y: 289, endPoint x: 220, endPoint y: 260, distance: 45.7
click at [220, 260] on div "As a project manager, you discover that the technology to be used in your proje…" at bounding box center [484, 220] width 840 height 292
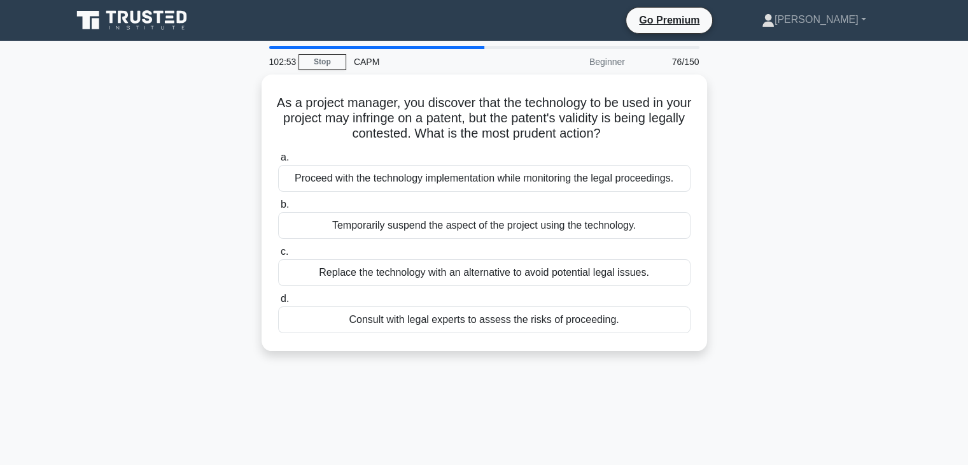
click at [440, 378] on div "102:53 Stop CAPM Beginner 76/150 As a project manager, you discover that the te…" at bounding box center [484, 364] width 840 height 637
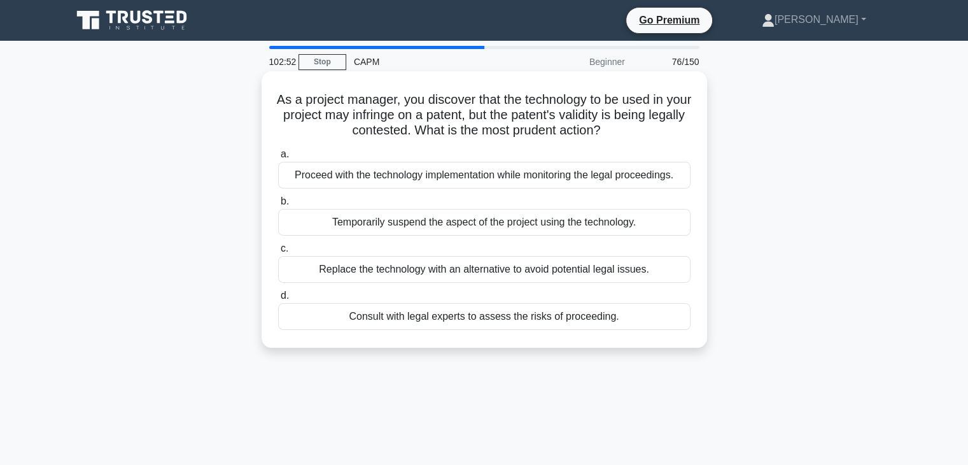
click at [557, 183] on div "Proceed with the technology implementation while monitoring the legal proceedin…" at bounding box center [484, 175] width 413 height 27
click at [278, 159] on input "a. Proceed with the technology implementation while monitoring the legal procee…" at bounding box center [278, 154] width 0 height 8
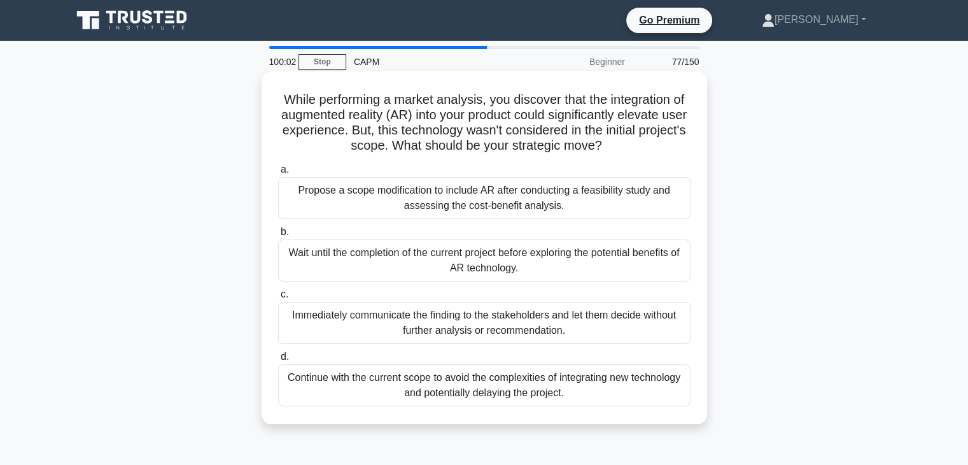
click at [387, 327] on div "Immediately communicate the finding to the stakeholders and let them decide wit…" at bounding box center [484, 323] width 413 height 42
click at [278, 299] on input "c. Immediately communicate the finding to the stakeholders and let them decide …" at bounding box center [278, 294] width 0 height 8
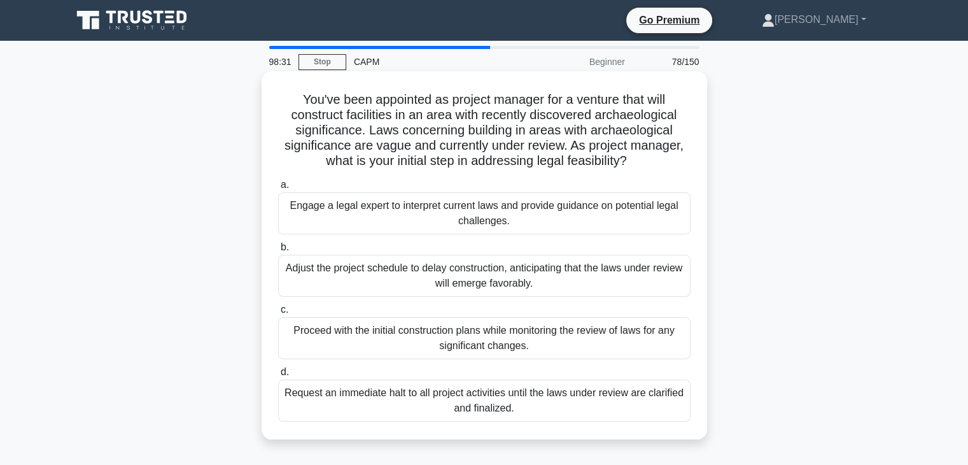
drag, startPoint x: 229, startPoint y: 400, endPoint x: 514, endPoint y: 405, distance: 285.9
click at [555, 415] on div "You've been appointed as project manager for a venture that will construct faci…" at bounding box center [484, 265] width 840 height 383
drag, startPoint x: 255, startPoint y: 269, endPoint x: 623, endPoint y: 294, distance: 369.5
click at [623, 294] on div "You've been appointed as project manager for a venture that will construct faci…" at bounding box center [484, 265] width 840 height 383
drag, startPoint x: 223, startPoint y: 199, endPoint x: 541, endPoint y: 227, distance: 319.6
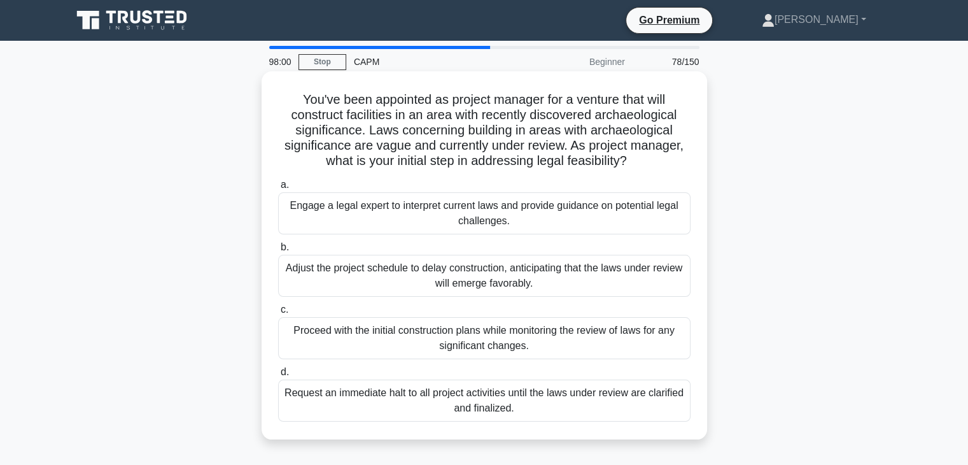
click at [541, 227] on div "You've been appointed as project manager for a venture that will construct faci…" at bounding box center [484, 265] width 840 height 383
click at [571, 225] on div "Engage a legal expert to interpret current laws and provide guidance on potenti…" at bounding box center [484, 213] width 413 height 42
click at [278, 189] on input "a. Engage a legal expert to interpret current laws and provide guidance on pote…" at bounding box center [278, 185] width 0 height 8
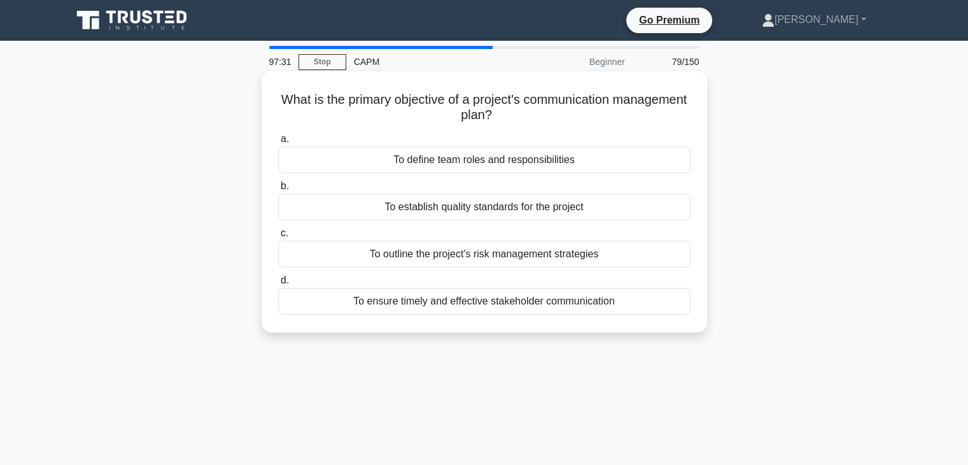
click at [624, 301] on div "To ensure timely and effective stakeholder communication" at bounding box center [484, 301] width 413 height 27
click at [278, 285] on input "d. To ensure timely and effective stakeholder communication" at bounding box center [278, 280] width 0 height 8
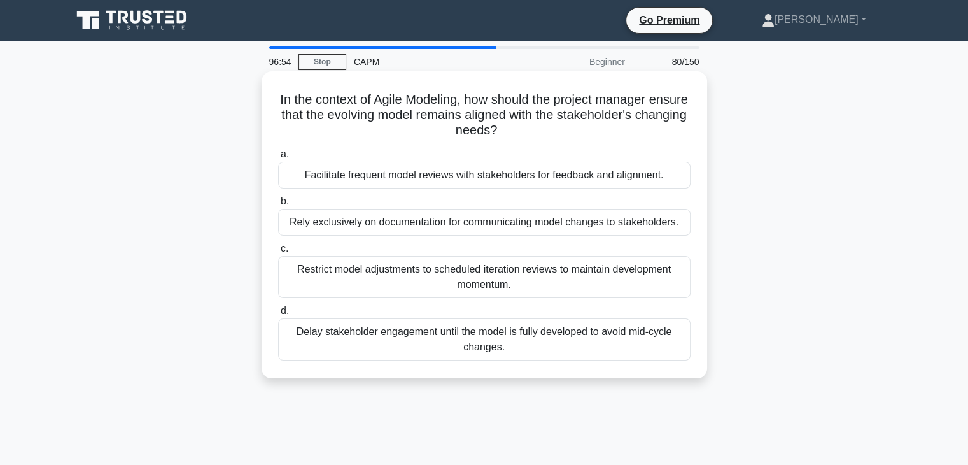
click at [339, 226] on div "Rely exclusively on documentation for communicating model changes to stakeholde…" at bounding box center [484, 222] width 413 height 27
click at [278, 206] on input "b. Rely exclusively on documentation for communicating model changes to stakeho…" at bounding box center [278, 201] width 0 height 8
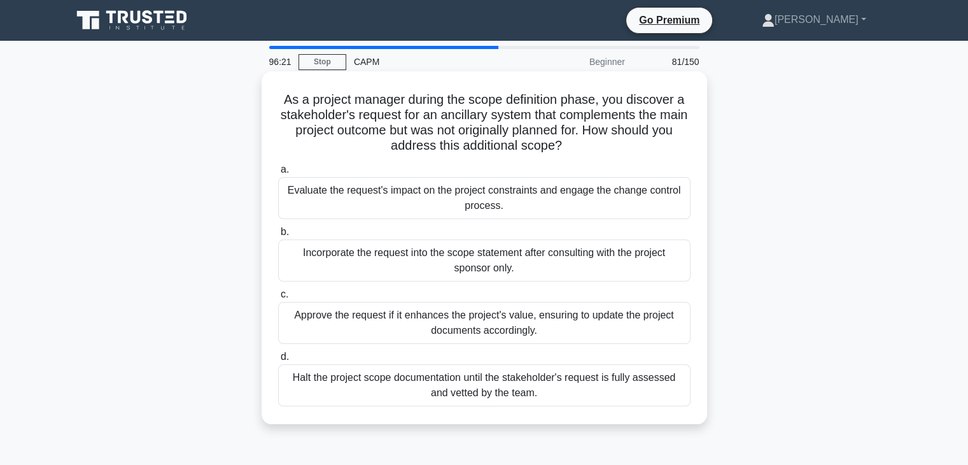
click at [652, 195] on div "Evaluate the request's impact on the project constraints and engage the change …" at bounding box center [484, 198] width 413 height 42
click at [278, 174] on input "a. Evaluate the request's impact on the project constraints and engage the chan…" at bounding box center [278, 170] width 0 height 8
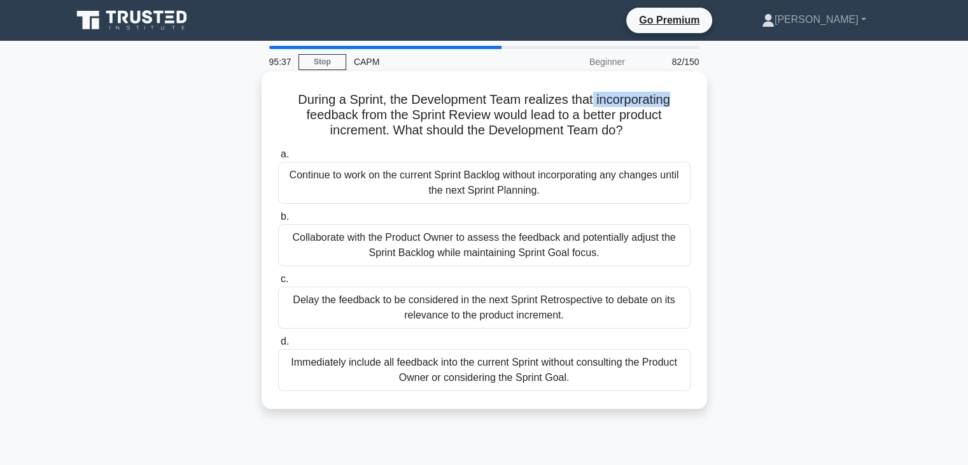
drag, startPoint x: 649, startPoint y: 97, endPoint x: 669, endPoint y: 103, distance: 20.4
click at [695, 104] on div "During a Sprint, the Development Team realizes that incorporating feedback from…" at bounding box center [484, 239] width 435 height 327
drag, startPoint x: 483, startPoint y: 115, endPoint x: 697, endPoint y: 125, distance: 214.2
click at [697, 125] on div "During a Sprint, the Development Team realizes that incorporating feedback from…" at bounding box center [484, 239] width 435 height 327
click at [622, 246] on div "Collaborate with the Product Owner to assess the feedback and potentially adjus…" at bounding box center [484, 245] width 413 height 42
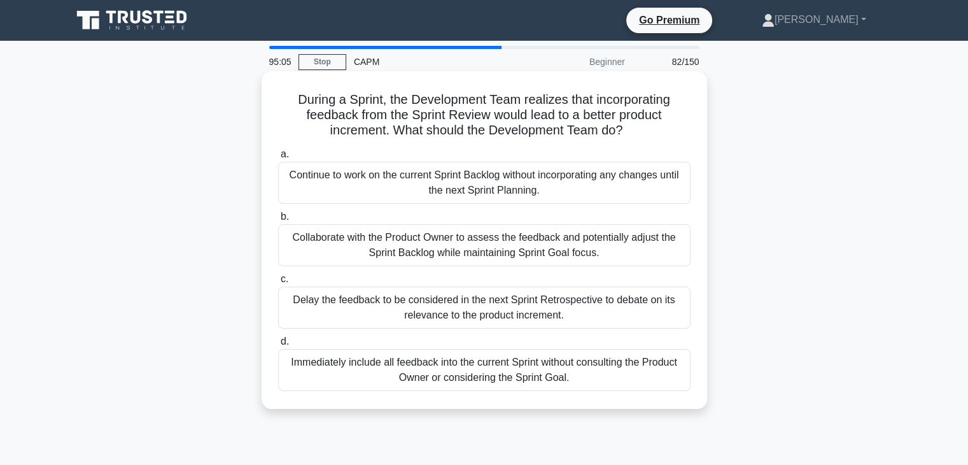
click at [278, 221] on input "b. Collaborate with the Product Owner to assess the feedback and potentially ad…" at bounding box center [278, 217] width 0 height 8
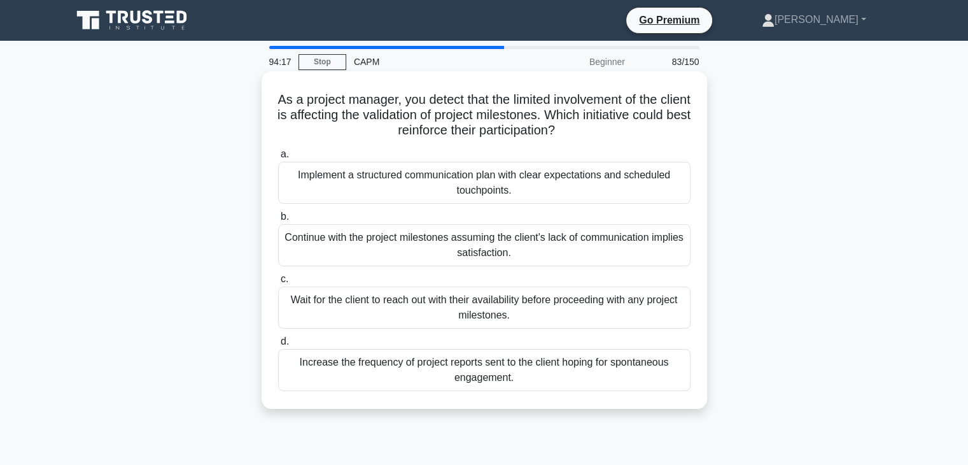
click at [596, 187] on div "Implement a structured communication plan with clear expectations and scheduled…" at bounding box center [484, 183] width 413 height 42
click at [278, 159] on input "a. Implement a structured communication plan with clear expectations and schedu…" at bounding box center [278, 154] width 0 height 8
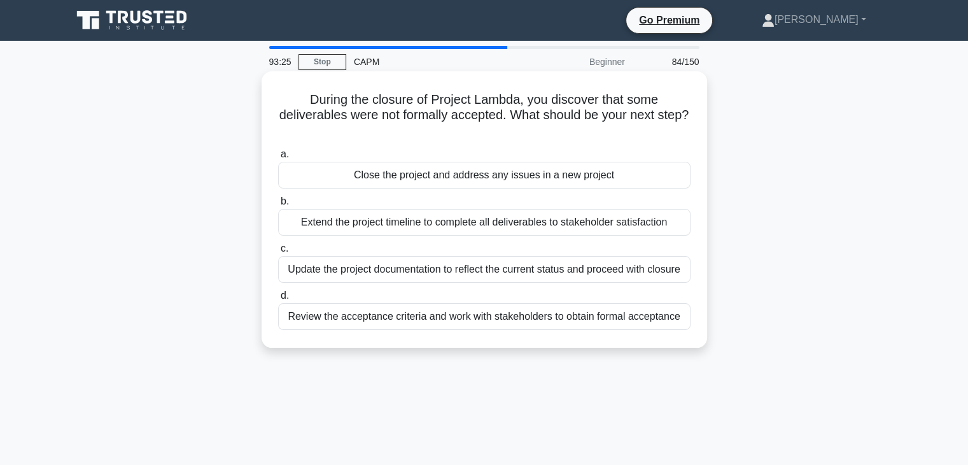
click at [636, 278] on div "Update the project documentation to reflect the current status and proceed with…" at bounding box center [484, 269] width 413 height 27
click at [278, 253] on input "c. Update the project documentation to reflect the current status and proceed w…" at bounding box center [278, 248] width 0 height 8
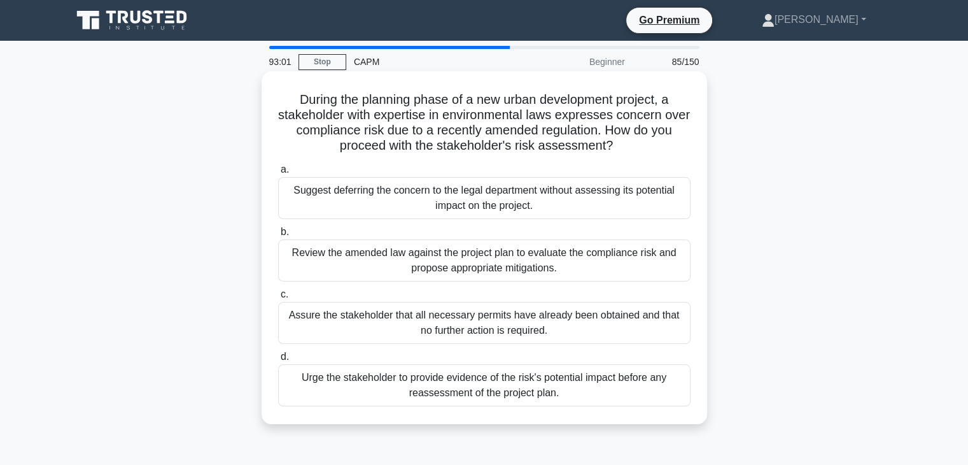
drag, startPoint x: 293, startPoint y: 100, endPoint x: 606, endPoint y: 146, distance: 316.6
click at [654, 152] on h5 "During the planning phase of a new urban development project, a stakeholder wit…" at bounding box center [484, 123] width 415 height 62
drag, startPoint x: 250, startPoint y: 376, endPoint x: 568, endPoint y: 395, distance: 318.3
click at [568, 395] on div "During the planning phase of a new urban development project, a stakeholder wit…" at bounding box center [484, 258] width 840 height 368
click at [308, 255] on div "Review the amended law against the project plan to evaluate the compliance risk…" at bounding box center [484, 260] width 413 height 42
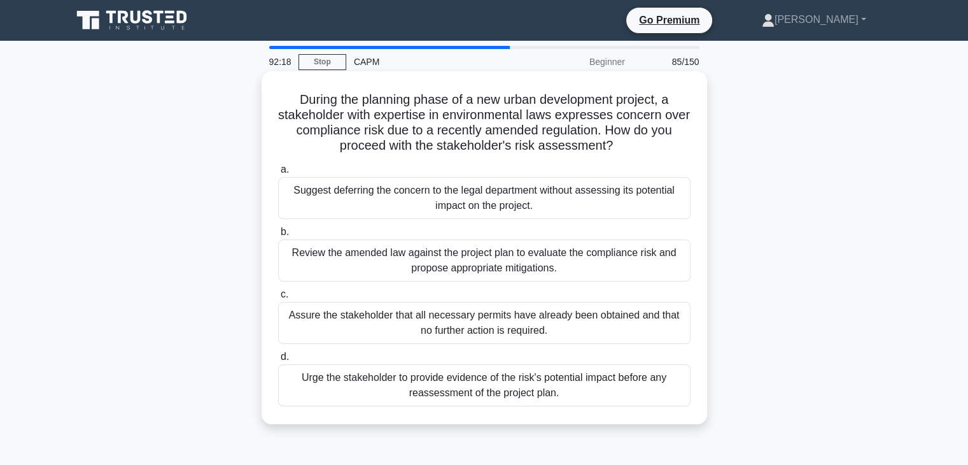
click at [278, 236] on input "b. Review the amended law against the project plan to evaluate the compliance r…" at bounding box center [278, 232] width 0 height 8
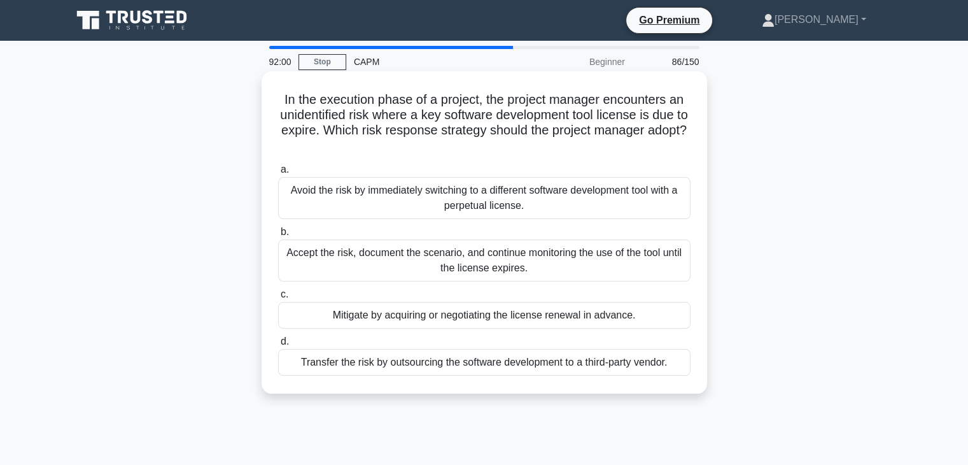
drag, startPoint x: 626, startPoint y: 99, endPoint x: 614, endPoint y: 104, distance: 13.1
click at [614, 104] on h5 "In the execution phase of a project, the project manager encounters an unidenti…" at bounding box center [484, 123] width 415 height 62
drag, startPoint x: 197, startPoint y: 306, endPoint x: 654, endPoint y: 309, distance: 456.5
click at [654, 309] on div "In the execution phase of a project, the project manager encounters an unidenti…" at bounding box center [484, 242] width 840 height 337
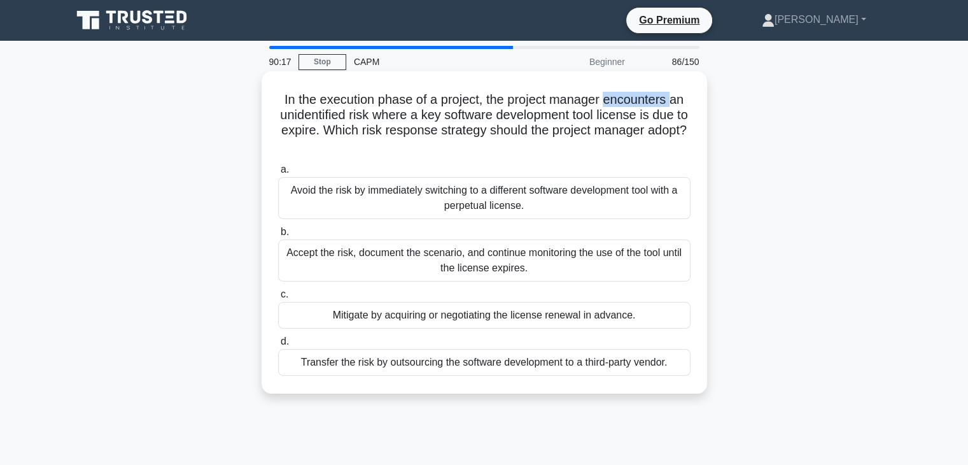
click at [652, 311] on div "Mitigate by acquiring or negotiating the license renewal in advance." at bounding box center [484, 315] width 413 height 27
click at [278, 299] on input "c. Mitigate by acquiring or negotiating the license renewal in advance." at bounding box center [278, 294] width 0 height 8
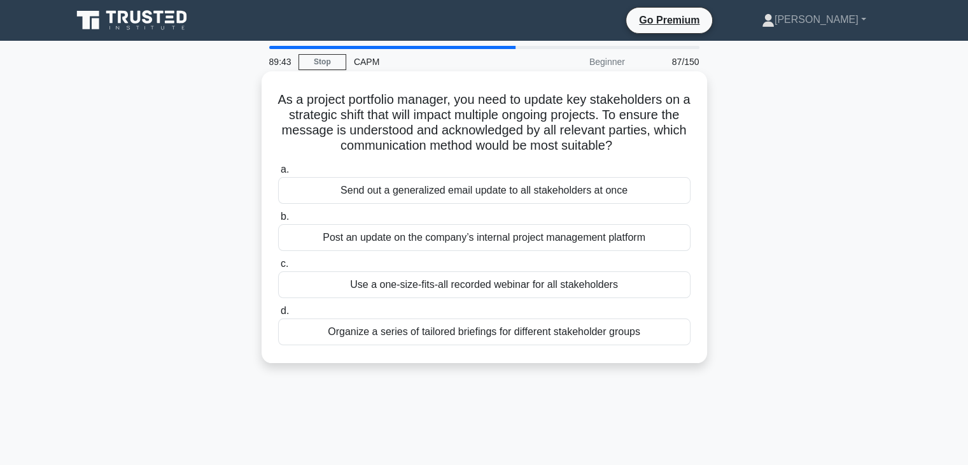
click at [440, 188] on div "Send out a generalized email update to all stakeholders at once" at bounding box center [484, 190] width 413 height 27
click at [278, 174] on input "a. Send out a generalized email update to all stakeholders at once" at bounding box center [278, 170] width 0 height 8
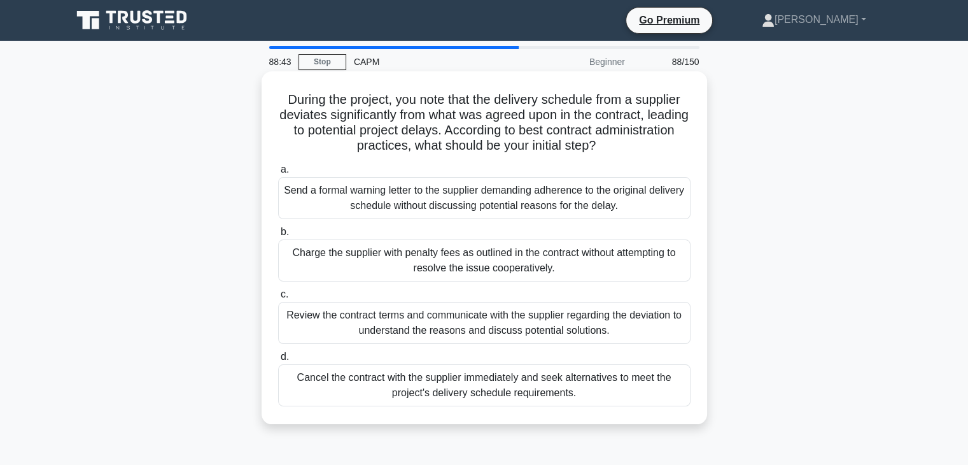
click at [535, 330] on div "Review the contract terms and communicate with the supplier regarding the devia…" at bounding box center [484, 323] width 413 height 42
click at [278, 299] on input "c. Review the contract terms and communicate with the supplier regarding the de…" at bounding box center [278, 294] width 0 height 8
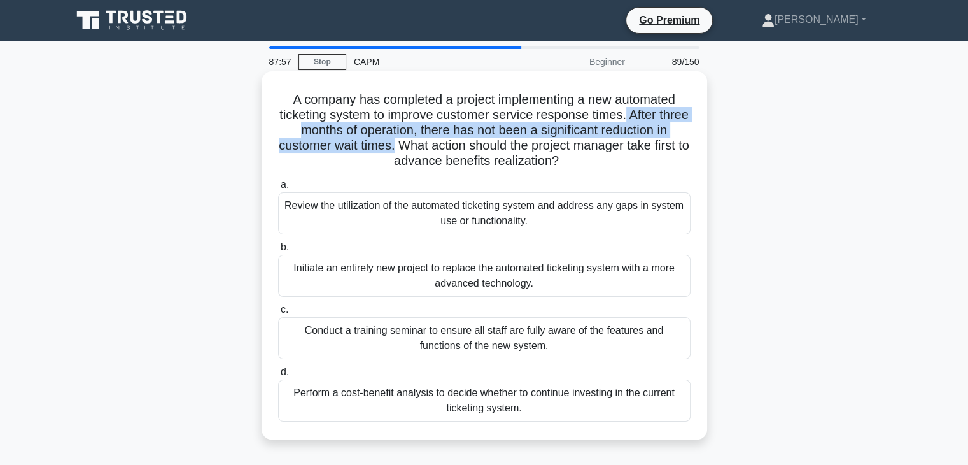
drag, startPoint x: 646, startPoint y: 115, endPoint x: 397, endPoint y: 153, distance: 251.3
click at [397, 153] on h5 "A company has completed a project implementing a new automated ticketing system…" at bounding box center [484, 131] width 415 height 78
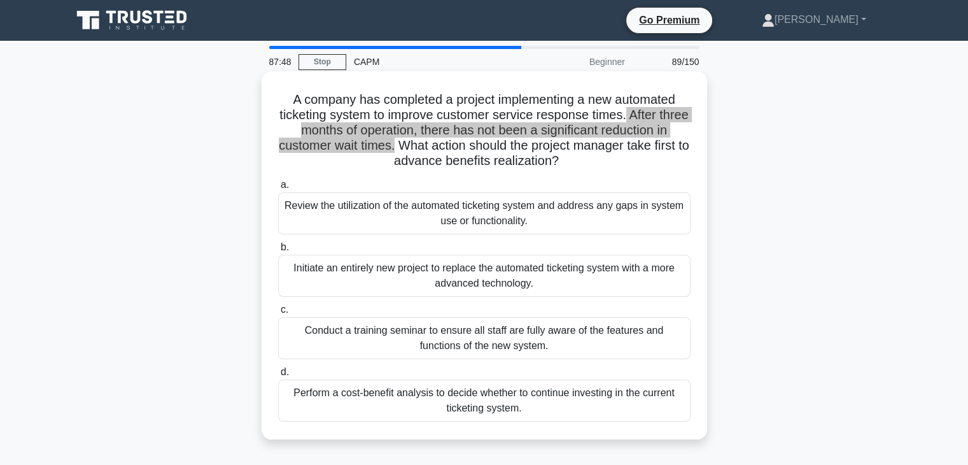
scroll to position [64, 0]
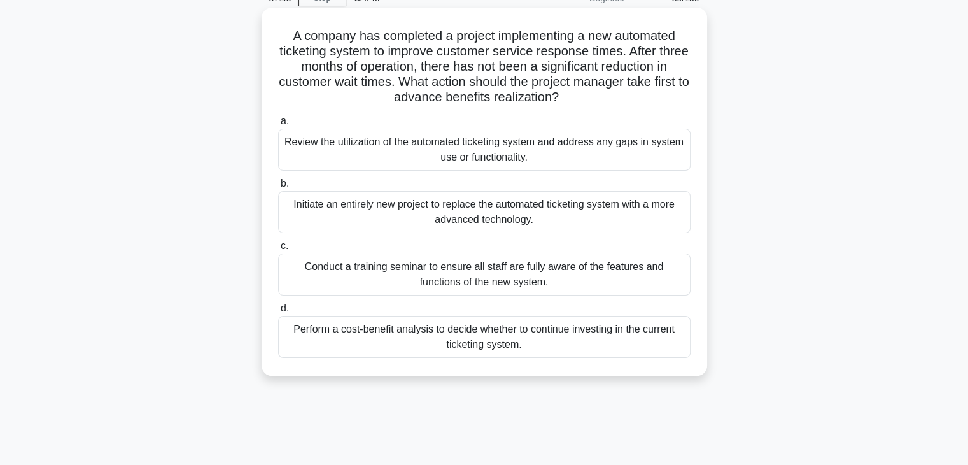
click at [594, 344] on div "Perform a cost-benefit analysis to decide whether to continue investing in the …" at bounding box center [484, 337] width 413 height 42
click at [278, 313] on input "d. Perform a cost-benefit analysis to decide whether to continue investing in t…" at bounding box center [278, 308] width 0 height 8
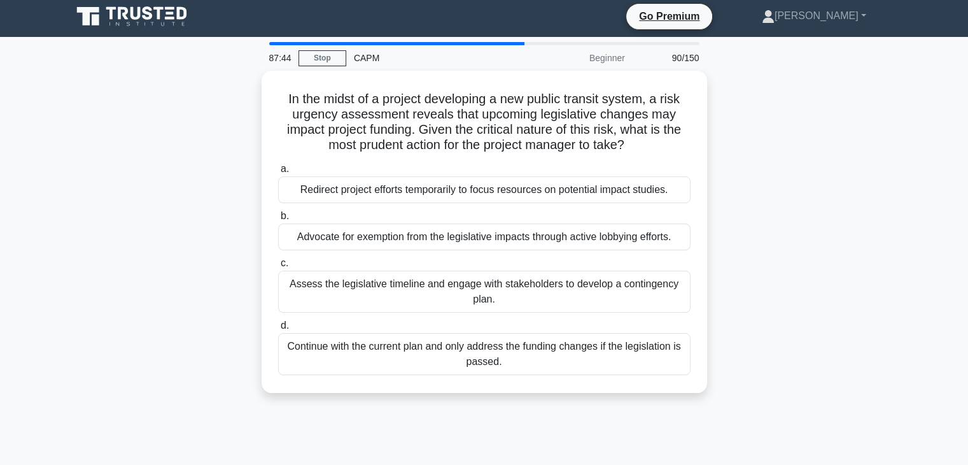
scroll to position [0, 0]
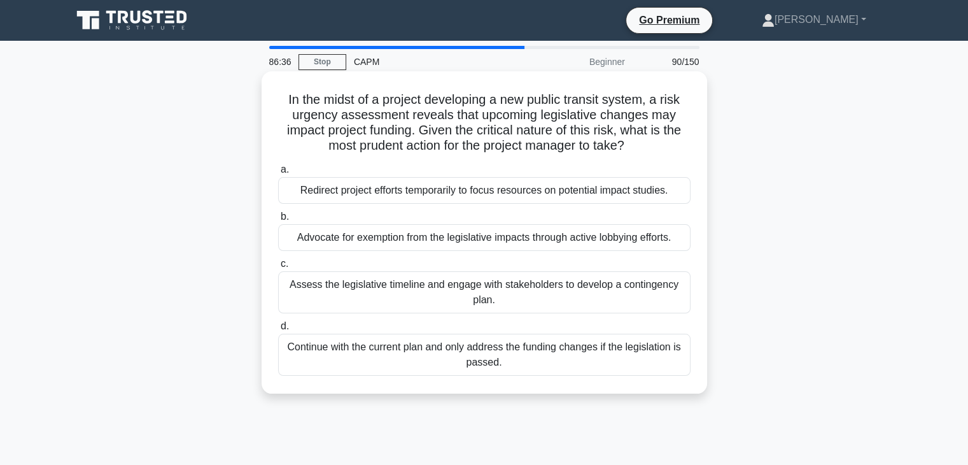
click at [608, 199] on div "Redirect project efforts temporarily to focus resources on potential impact stu…" at bounding box center [484, 190] width 413 height 27
click at [278, 174] on input "a. Redirect project efforts temporarily to focus resources on potential impact …" at bounding box center [278, 170] width 0 height 8
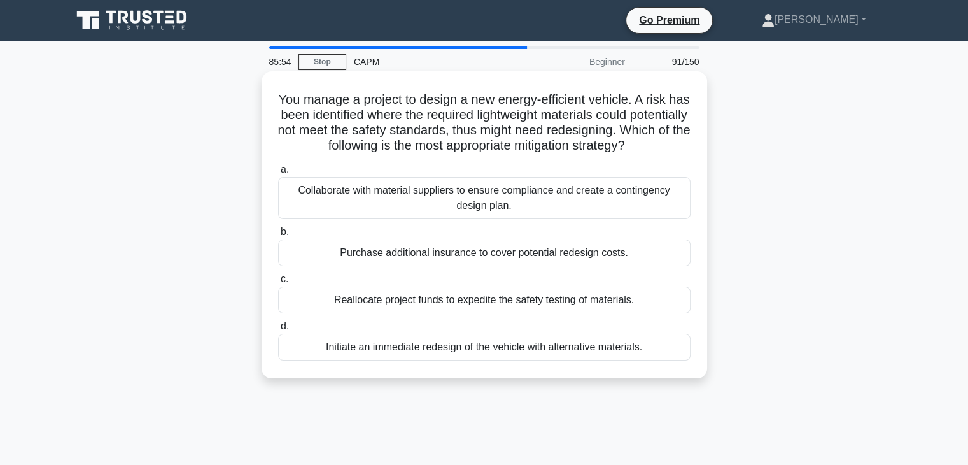
click at [426, 206] on div "Collaborate with material suppliers to ensure compliance and create a contingen…" at bounding box center [484, 198] width 413 height 42
click at [278, 174] on input "a. Collaborate with material suppliers to ensure compliance and create a contin…" at bounding box center [278, 170] width 0 height 8
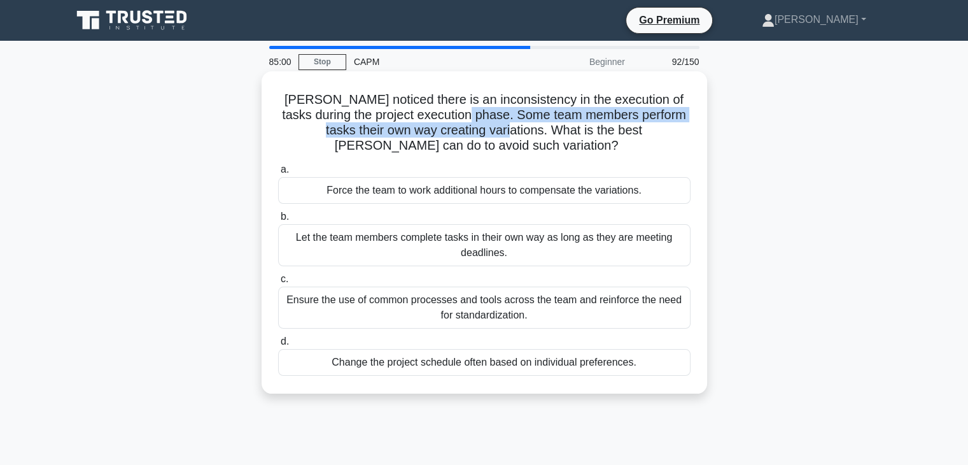
drag, startPoint x: 484, startPoint y: 109, endPoint x: 484, endPoint y: 128, distance: 19.1
click at [484, 128] on h5 "Mason noticed there is an inconsistency in the execution of tasks during the pr…" at bounding box center [484, 123] width 415 height 62
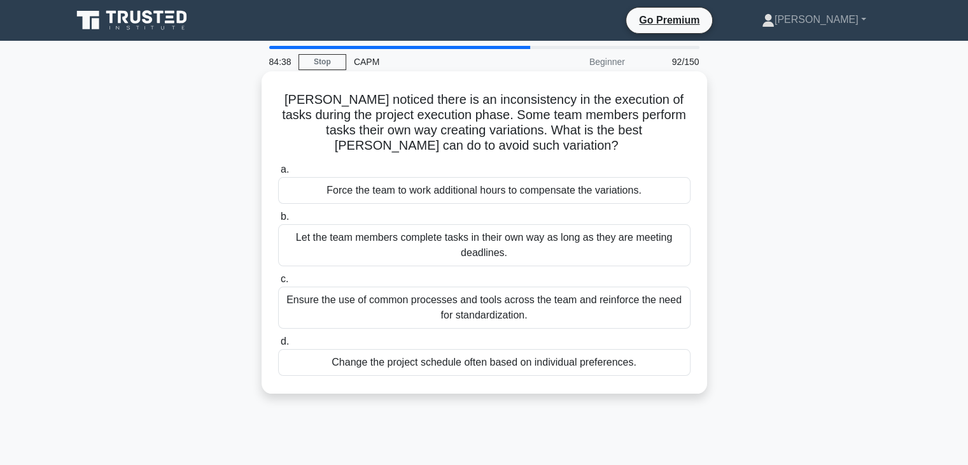
click at [525, 316] on div "Ensure the use of common processes and tools across the team and reinforce the …" at bounding box center [484, 307] width 413 height 42
click at [278, 283] on input "c. Ensure the use of common processes and tools across the team and reinforce t…" at bounding box center [278, 279] width 0 height 8
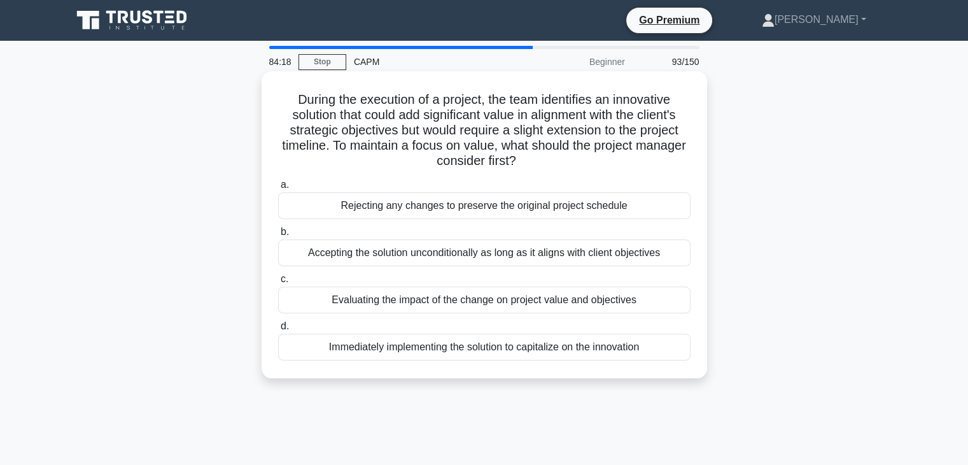
click at [549, 305] on div "Evaluating the impact of the change on project value and objectives" at bounding box center [484, 299] width 413 height 27
click at [278, 283] on input "c. Evaluating the impact of the change on project value and objectives" at bounding box center [278, 279] width 0 height 8
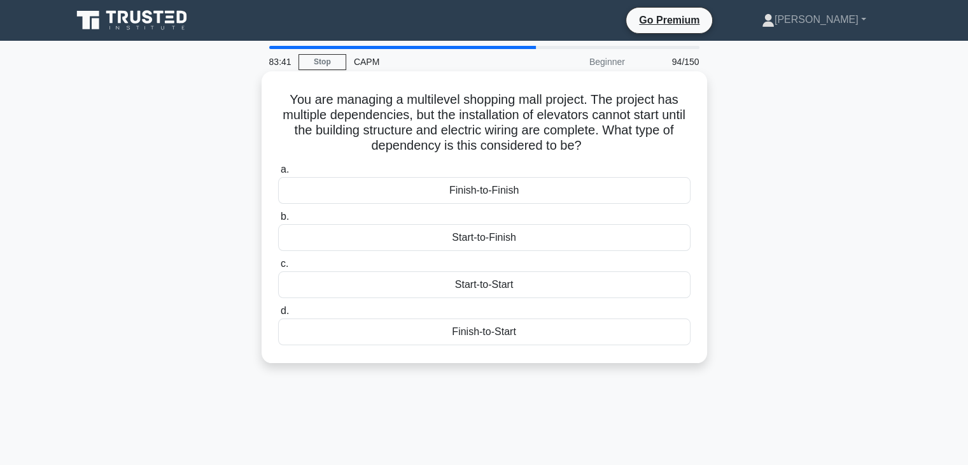
click at [516, 339] on div "Finish-to-Start" at bounding box center [484, 331] width 413 height 27
click at [278, 315] on input "d. Finish-to-Start" at bounding box center [278, 311] width 0 height 8
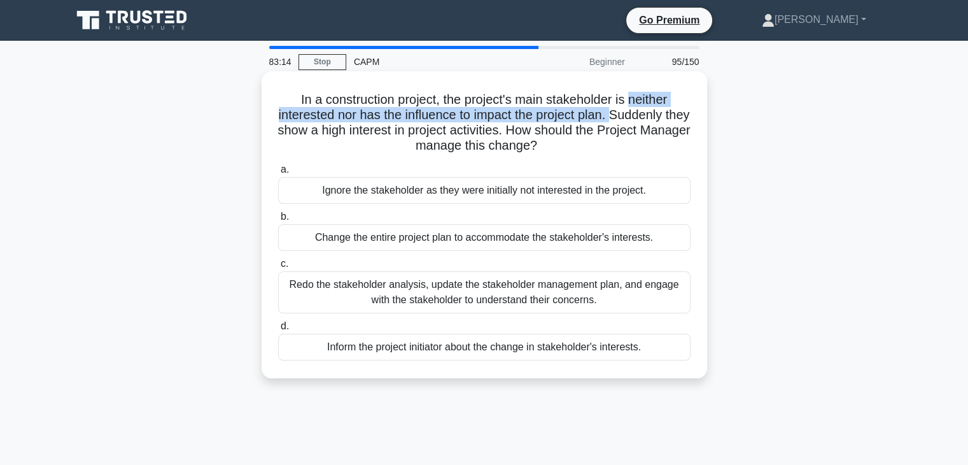
drag, startPoint x: 632, startPoint y: 102, endPoint x: 598, endPoint y: 118, distance: 37.9
click at [629, 113] on h5 "In a construction project, the project's main stakeholder is neither interested…" at bounding box center [484, 123] width 415 height 62
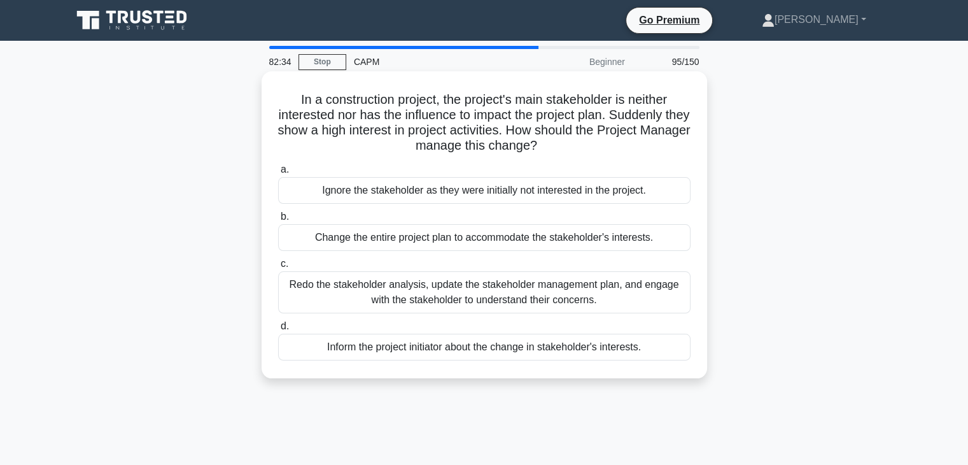
click at [505, 296] on div "Redo the stakeholder analysis, update the stakeholder management plan, and enga…" at bounding box center [484, 292] width 413 height 42
click at [278, 268] on input "c. Redo the stakeholder analysis, update the stakeholder management plan, and e…" at bounding box center [278, 264] width 0 height 8
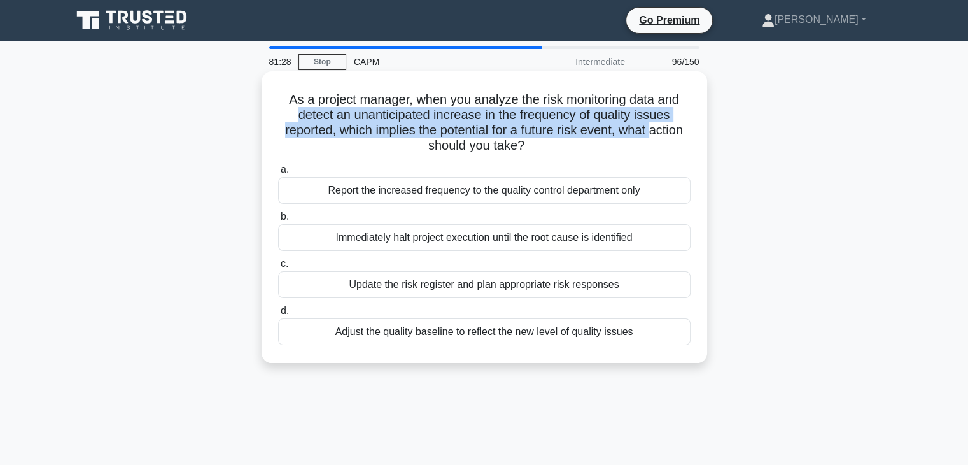
drag, startPoint x: 286, startPoint y: 115, endPoint x: 360, endPoint y: 141, distance: 78.3
click at [360, 141] on h5 "As a project manager, when you analyze the risk monitoring data and detect an u…" at bounding box center [484, 123] width 415 height 62
click at [490, 112] on h5 "As a project manager, when you analyze the risk monitoring data and detect an u…" at bounding box center [484, 123] width 415 height 62
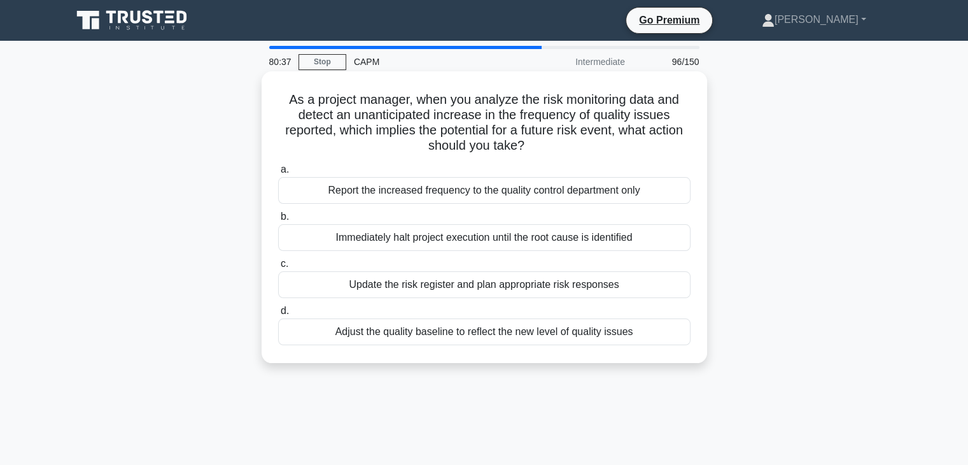
drag, startPoint x: 205, startPoint y: 343, endPoint x: 609, endPoint y: 345, distance: 403.7
click at [670, 353] on div "As a project manager, when you analyze the risk monitoring data and detect an u…" at bounding box center [484, 227] width 840 height 307
click at [646, 330] on div "Adjust the quality baseline to reflect the new level of quality issues" at bounding box center [484, 331] width 413 height 27
click at [278, 315] on input "d. Adjust the quality baseline to reflect the new level of quality issues" at bounding box center [278, 311] width 0 height 8
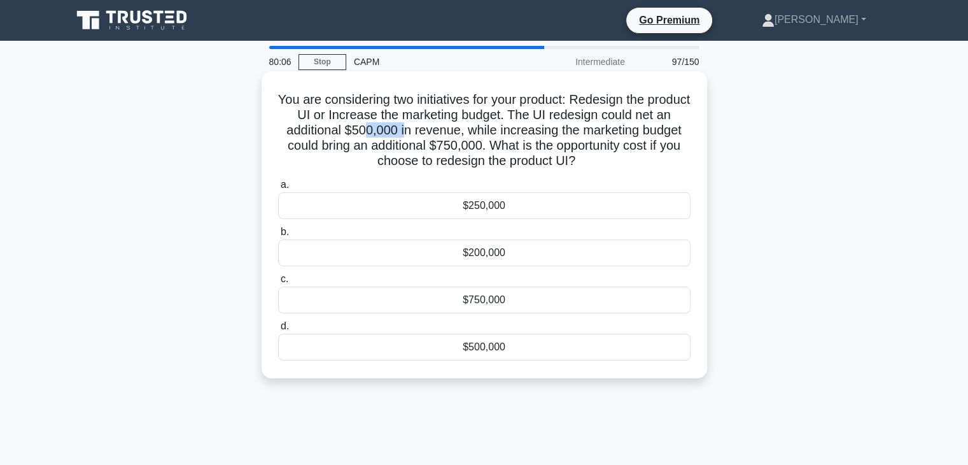
drag, startPoint x: 392, startPoint y: 128, endPoint x: 435, endPoint y: 130, distance: 44.0
click at [435, 130] on h5 "You are considering two initiatives for your product: Redesign the product UI o…" at bounding box center [484, 131] width 415 height 78
click at [521, 148] on h5 "You are considering two initiatives for your product: Redesign the product UI o…" at bounding box center [484, 131] width 415 height 78
click at [525, 222] on div "a. $250,000 b. $200,000 c." at bounding box center [485, 268] width 428 height 188
click at [527, 203] on div "$250,000" at bounding box center [484, 205] width 413 height 27
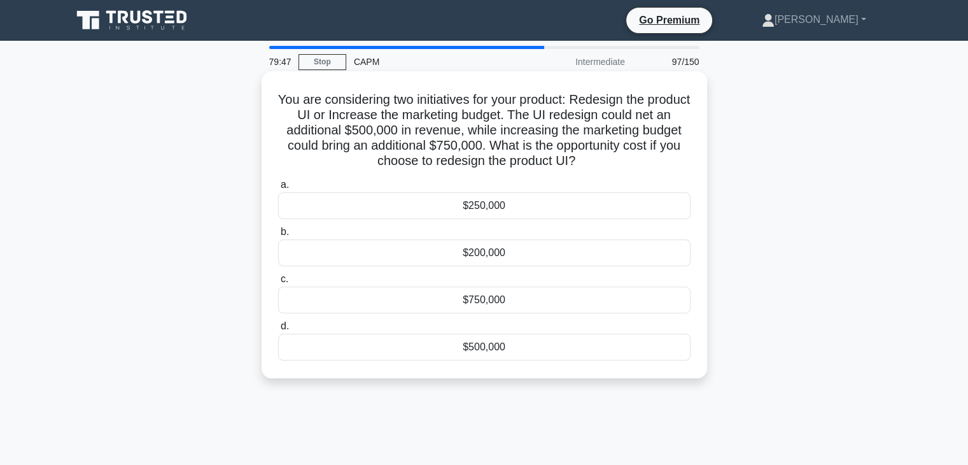
click at [278, 189] on input "a. $250,000" at bounding box center [278, 185] width 0 height 8
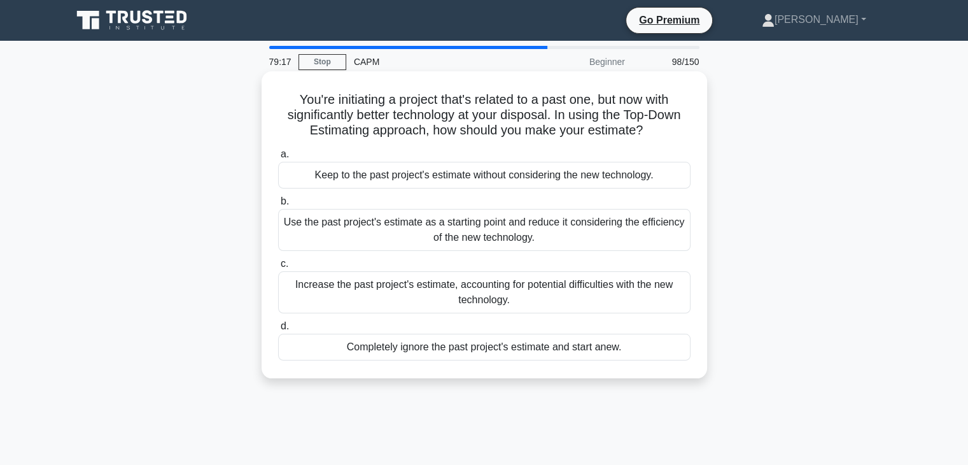
click at [606, 294] on div "Increase the past project's estimate, accounting for potential difficulties wit…" at bounding box center [484, 292] width 413 height 42
click at [278, 268] on input "c. Increase the past project's estimate, accounting for potential difficulties …" at bounding box center [278, 264] width 0 height 8
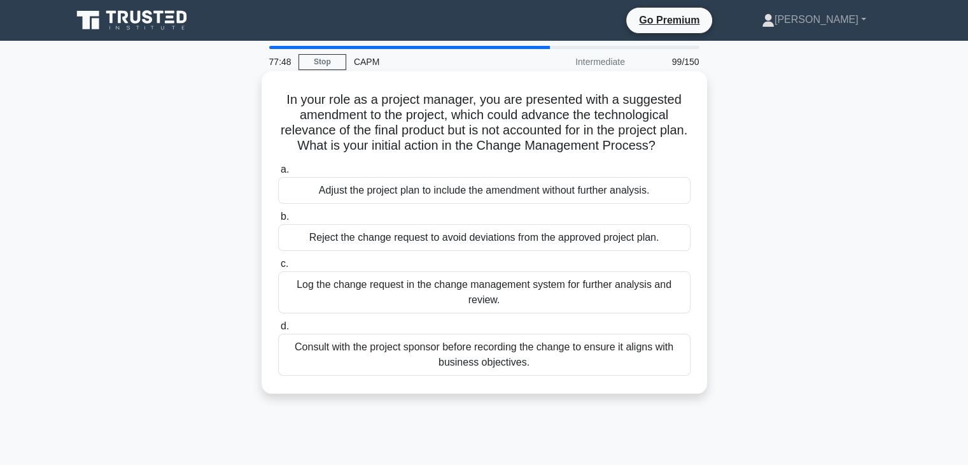
click at [525, 352] on div "Consult with the project sponsor before recording the change to ensure it align…" at bounding box center [484, 355] width 413 height 42
click at [278, 330] on input "d. Consult with the project sponsor before recording the change to ensure it al…" at bounding box center [278, 326] width 0 height 8
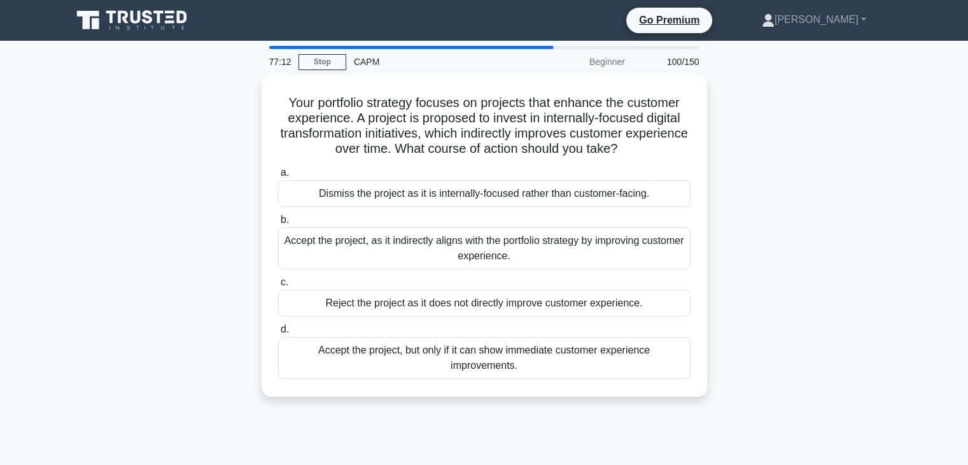
drag, startPoint x: 369, startPoint y: 249, endPoint x: 0, endPoint y: 245, distance: 369.3
click at [0, 245] on main "77:12 Stop CAPM Beginner 100/150 Your portfolio strategy focuses on projects th…" at bounding box center [484, 364] width 968 height 647
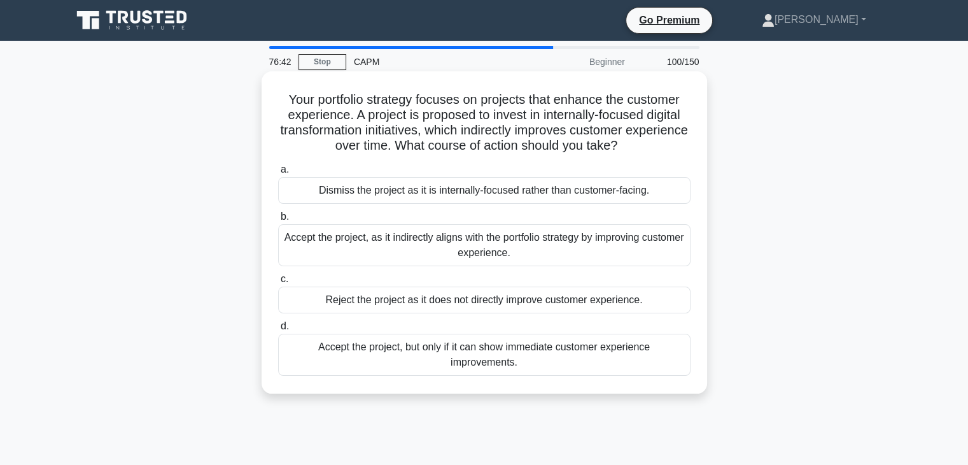
drag, startPoint x: 182, startPoint y: 243, endPoint x: 570, endPoint y: 251, distance: 388.5
click at [573, 251] on div "Your portfolio strategy focuses on projects that enhance the customer experienc…" at bounding box center [484, 242] width 840 height 337
drag, startPoint x: 202, startPoint y: 357, endPoint x: 576, endPoint y: 377, distance: 374.9
click at [576, 377] on div "Your portfolio strategy focuses on projects that enhance the customer experienc…" at bounding box center [484, 242] width 840 height 337
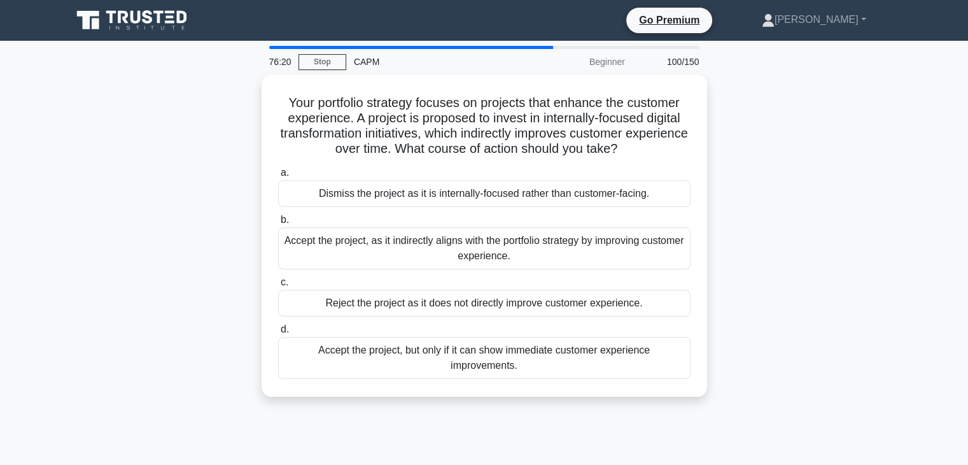
click at [740, 201] on div "Your portfolio strategy focuses on projects that enhance the customer experienc…" at bounding box center [484, 242] width 840 height 337
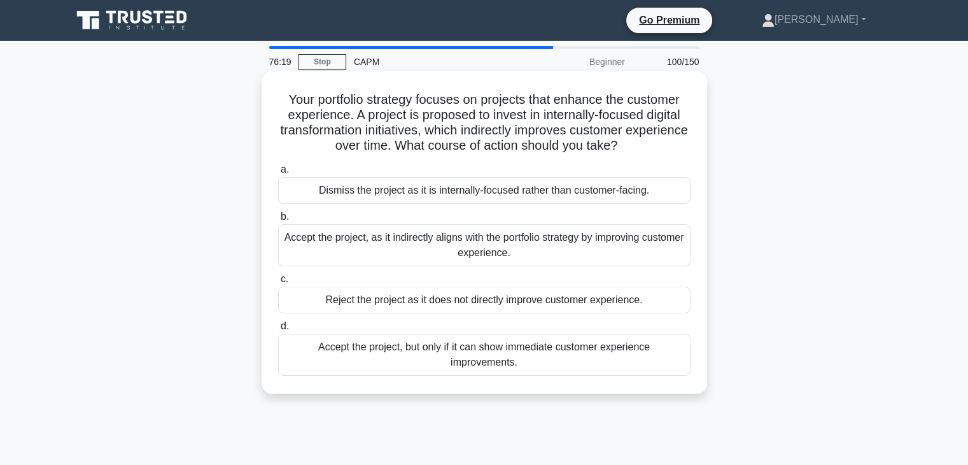
click at [570, 253] on div "Accept the project, as it indirectly aligns with the portfolio strategy by impr…" at bounding box center [484, 245] width 413 height 42
click at [278, 221] on input "b. Accept the project, as it indirectly aligns with the portfolio strategy by i…" at bounding box center [278, 217] width 0 height 8
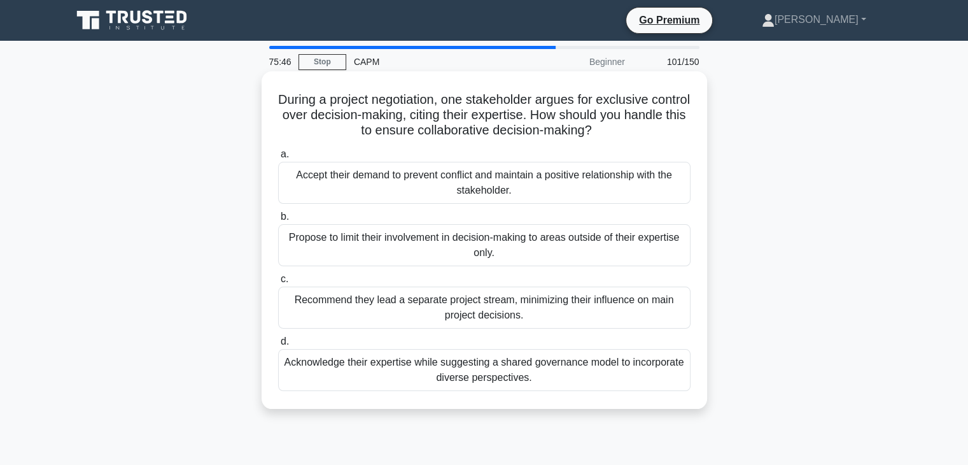
drag, startPoint x: 217, startPoint y: 359, endPoint x: 555, endPoint y: 387, distance: 339.2
click at [555, 387] on div "During a project negotiation, one stakeholder argues for exclusive control over…" at bounding box center [484, 250] width 840 height 353
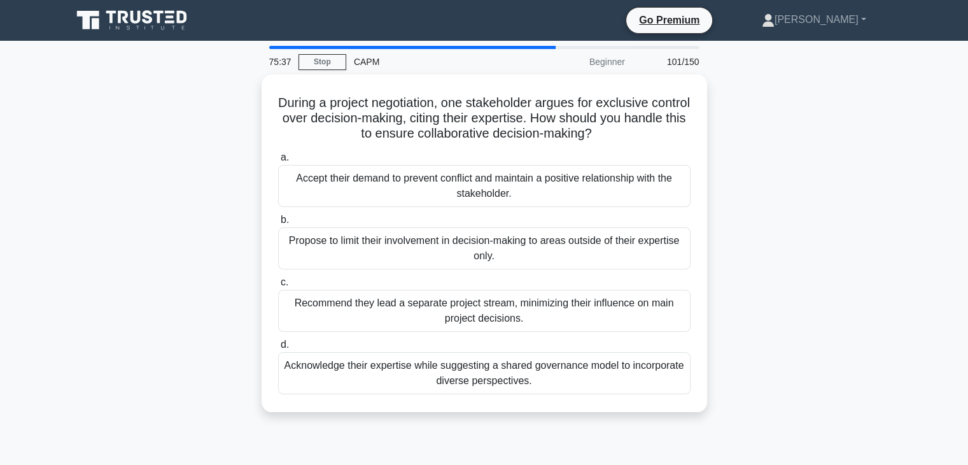
click at [166, 282] on div "During a project negotiation, one stakeholder argues for exclusive control over…" at bounding box center [484, 250] width 840 height 353
click at [209, 298] on div "During a project negotiation, one stakeholder argues for exclusive control over…" at bounding box center [484, 250] width 840 height 353
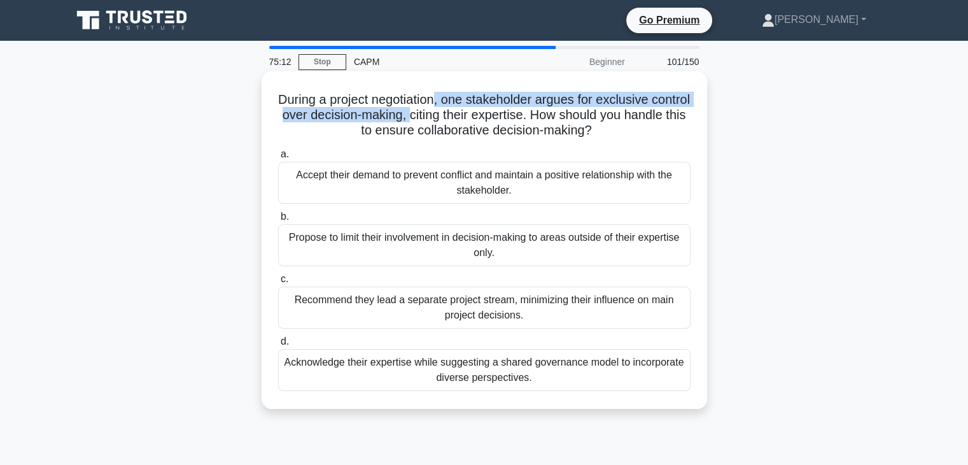
drag, startPoint x: 458, startPoint y: 99, endPoint x: 464, endPoint y: 120, distance: 21.8
click at [464, 120] on h5 "During a project negotiation, one stakeholder argues for exclusive control over…" at bounding box center [484, 115] width 415 height 47
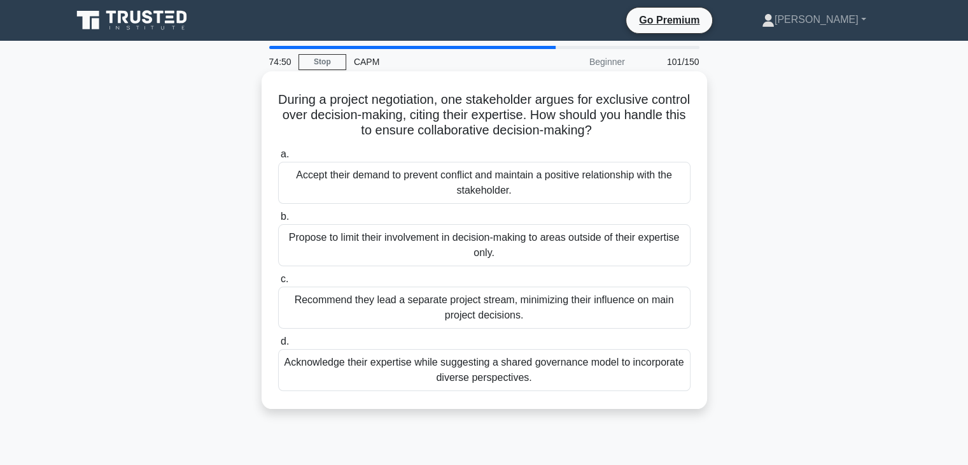
click at [466, 115] on h5 "During a project negotiation, one stakeholder argues for exclusive control over…" at bounding box center [484, 115] width 415 height 47
drag, startPoint x: 465, startPoint y: 115, endPoint x: 663, endPoint y: 131, distance: 198.0
click at [663, 131] on h5 "During a project negotiation, one stakeholder argues for exclusive control over…" at bounding box center [484, 115] width 415 height 47
drag, startPoint x: 228, startPoint y: 298, endPoint x: 565, endPoint y: 320, distance: 338.2
click at [565, 320] on div "During a project negotiation, one stakeholder argues for exclusive control over…" at bounding box center [484, 250] width 840 height 353
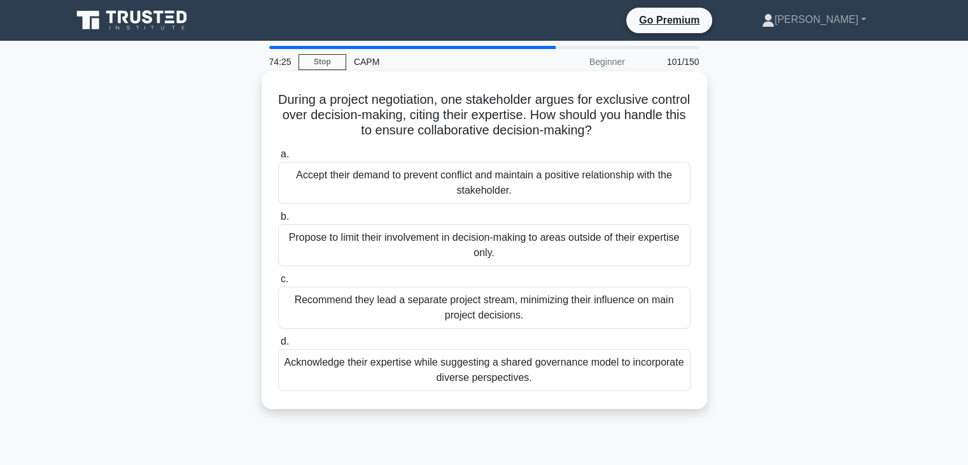
click at [650, 375] on div "Acknowledge their expertise while suggesting a shared governance model to incor…" at bounding box center [484, 370] width 413 height 42
click at [278, 346] on input "d. Acknowledge their expertise while suggesting a shared governance model to in…" at bounding box center [278, 341] width 0 height 8
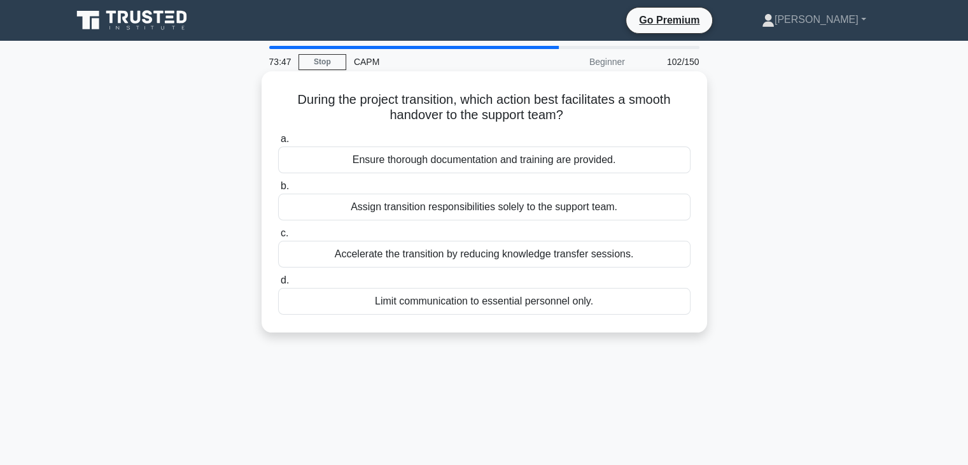
click at [425, 156] on div "Ensure thorough documentation and training are provided." at bounding box center [484, 159] width 413 height 27
click at [278, 143] on input "a. Ensure thorough documentation and training are provided." at bounding box center [278, 139] width 0 height 8
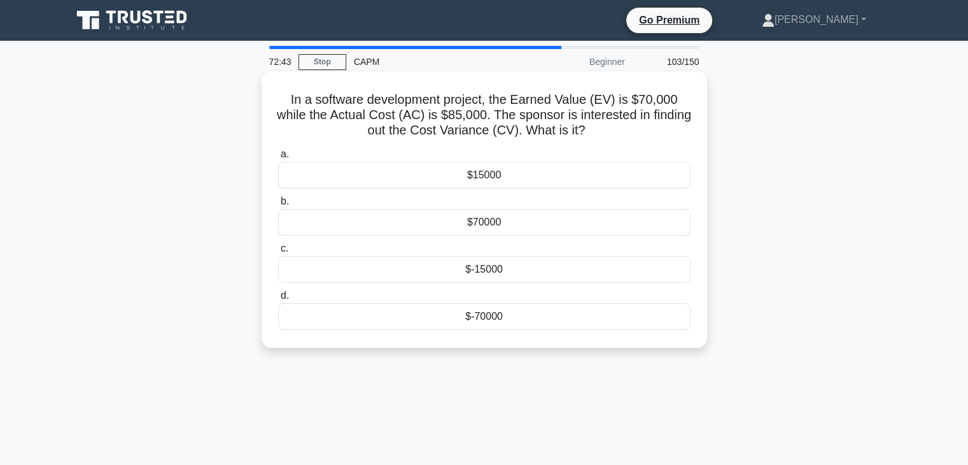
click at [425, 269] on div "$-15000" at bounding box center [484, 269] width 413 height 27
click at [278, 253] on input "c. $-15000" at bounding box center [278, 248] width 0 height 8
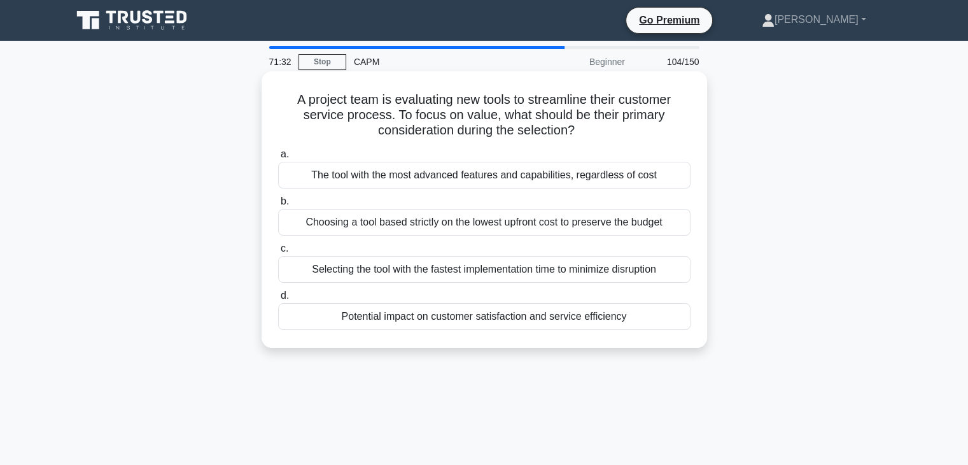
click at [502, 317] on div "Potential impact on customer satisfaction and service efficiency" at bounding box center [484, 316] width 413 height 27
click at [278, 300] on input "d. Potential impact on customer satisfaction and service efficiency" at bounding box center [278, 296] width 0 height 8
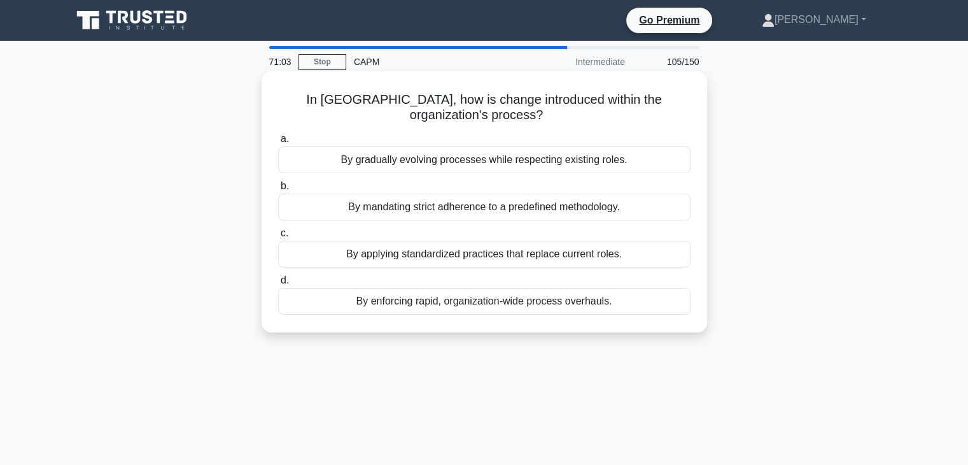
drag, startPoint x: 158, startPoint y: 145, endPoint x: 656, endPoint y: 159, distance: 498.1
click at [656, 159] on div "In Kanban, how is change introduced within the organization's process? .spinner…" at bounding box center [484, 212] width 840 height 276
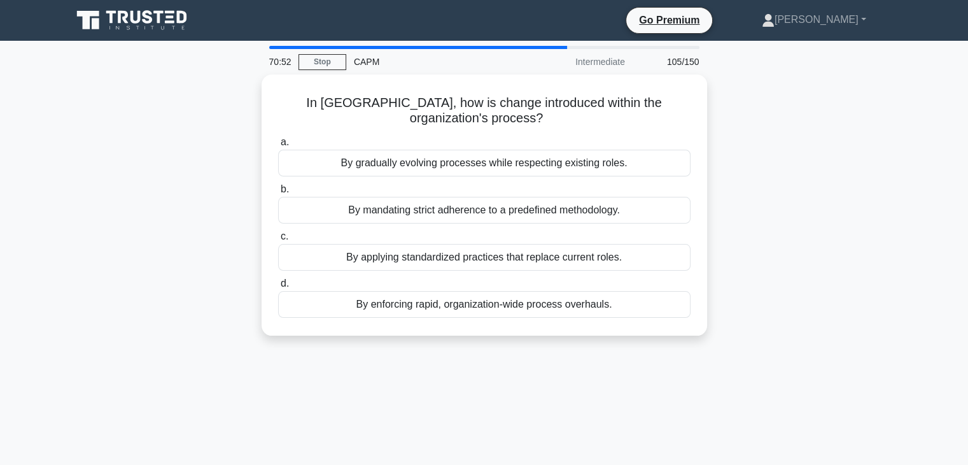
click at [835, 227] on div "In Kanban, how is change introduced within the organization's process? .spinner…" at bounding box center [484, 212] width 840 height 276
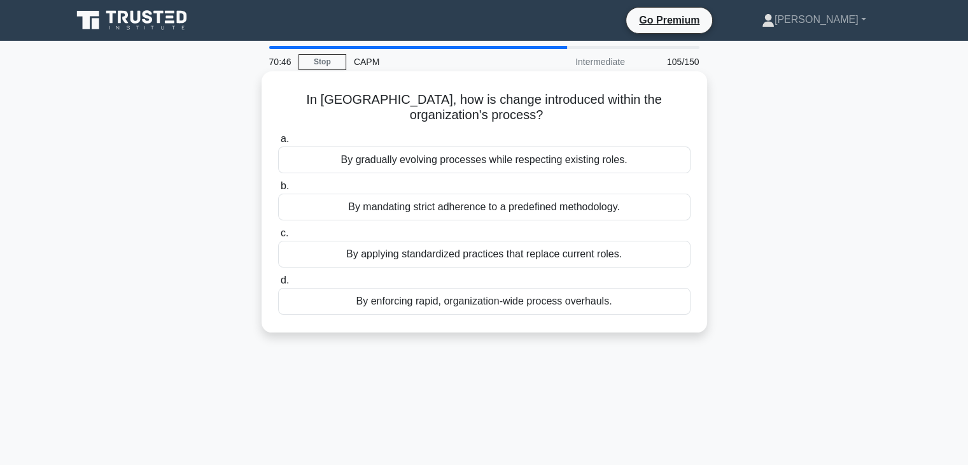
drag, startPoint x: 148, startPoint y: 212, endPoint x: 635, endPoint y: 209, distance: 487.7
click at [651, 209] on div "In Kanban, how is change introduced within the organization's process? .spinner…" at bounding box center [484, 212] width 840 height 276
drag, startPoint x: 141, startPoint y: 294, endPoint x: 625, endPoint y: 302, distance: 483.9
click at [625, 302] on div "In Kanban, how is change introduced within the organization's process? .spinner…" at bounding box center [484, 212] width 840 height 276
click at [664, 212] on div "By mandating strict adherence to a predefined methodology." at bounding box center [484, 207] width 413 height 27
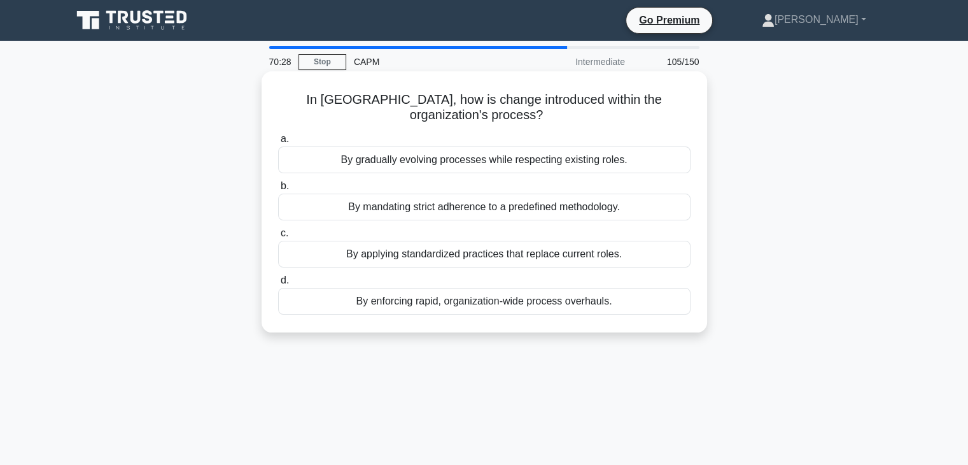
click at [278, 190] on input "b. By mandating strict adherence to a predefined methodology." at bounding box center [278, 186] width 0 height 8
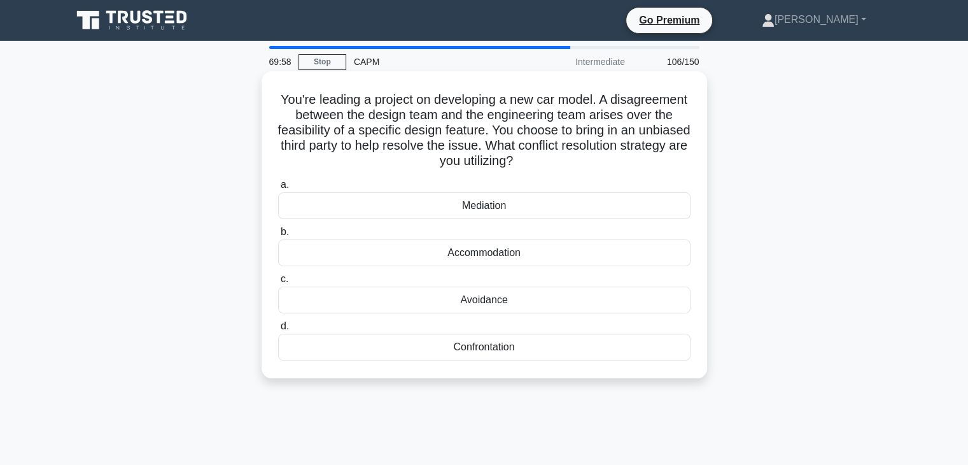
click at [476, 261] on div "Accommodation" at bounding box center [484, 252] width 413 height 27
click at [278, 236] on input "b. Accommodation" at bounding box center [278, 232] width 0 height 8
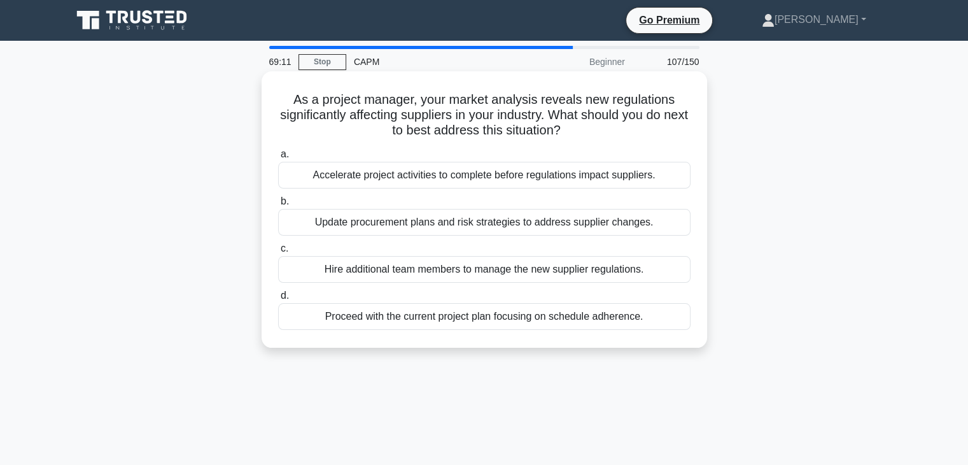
click at [471, 227] on div "Update procurement plans and risk strategies to address supplier changes." at bounding box center [484, 222] width 413 height 27
click at [278, 206] on input "b. Update procurement plans and risk strategies to address supplier changes." at bounding box center [278, 201] width 0 height 8
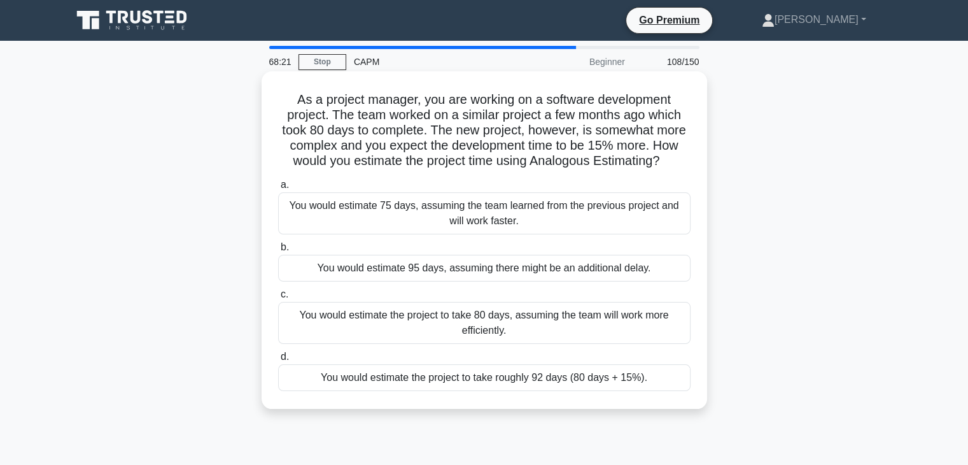
click at [476, 381] on div "You would estimate the project to take roughly 92 days (80 days + 15%)." at bounding box center [484, 377] width 413 height 27
click at [278, 361] on input "d. You would estimate the project to take roughly 92 days (80 days + 15%)." at bounding box center [278, 357] width 0 height 8
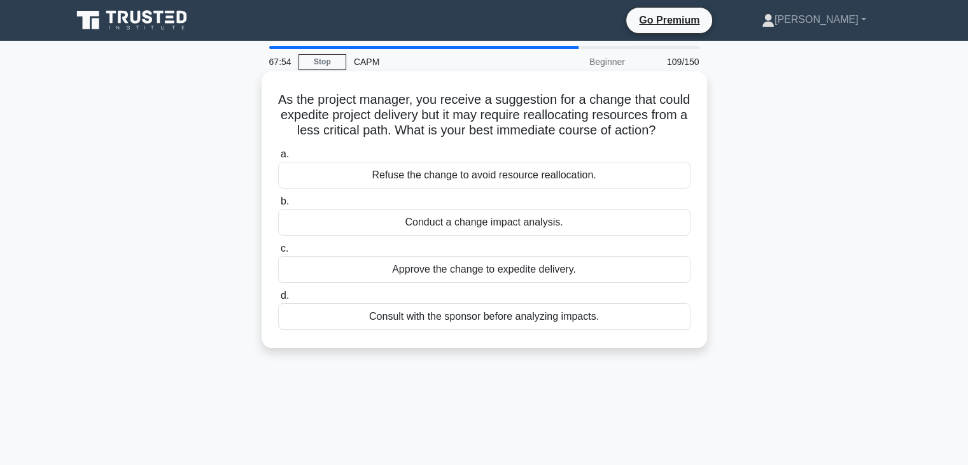
click at [563, 236] on div "Conduct a change impact analysis." at bounding box center [484, 222] width 413 height 27
click at [278, 206] on input "b. Conduct a change impact analysis." at bounding box center [278, 201] width 0 height 8
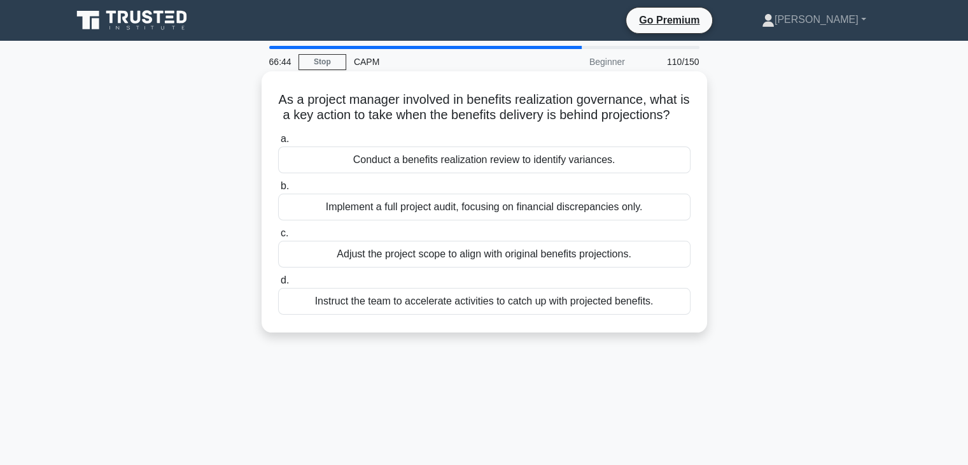
drag, startPoint x: 261, startPoint y: 174, endPoint x: 647, endPoint y: 178, distance: 385.8
click at [647, 178] on div "As a project manager involved in benefits realization governance, what is a key…" at bounding box center [484, 212] width 840 height 276
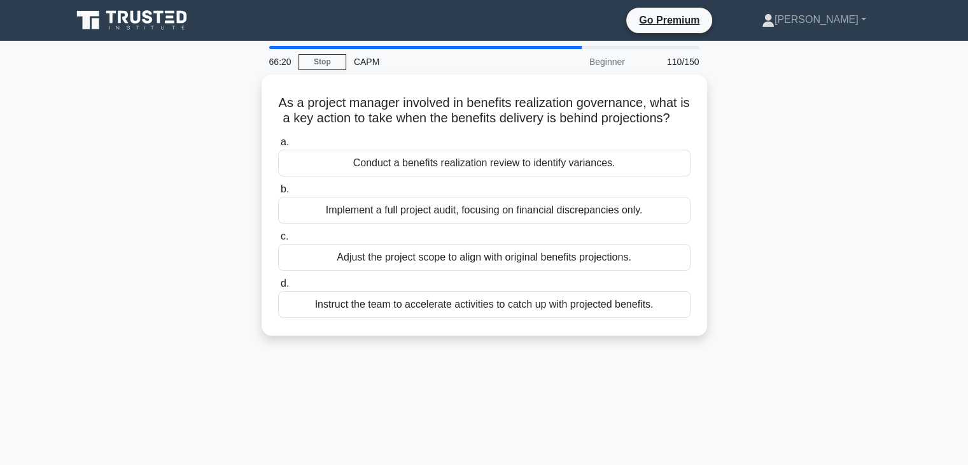
click at [785, 152] on div "As a project manager involved in benefits realization governance, what is a key…" at bounding box center [484, 212] width 840 height 276
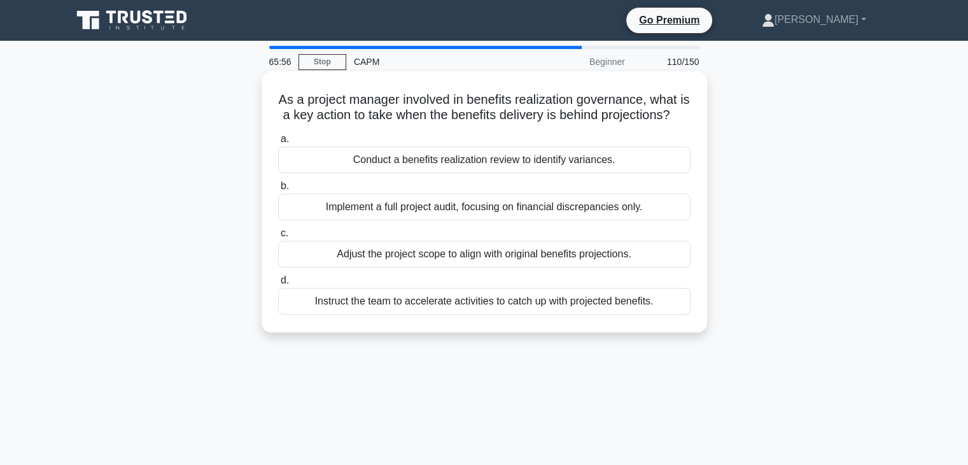
click at [591, 267] on div "Adjust the project scope to align with original benefits projections." at bounding box center [484, 254] width 413 height 27
click at [278, 237] on input "c. Adjust the project scope to align with original benefits projections." at bounding box center [278, 233] width 0 height 8
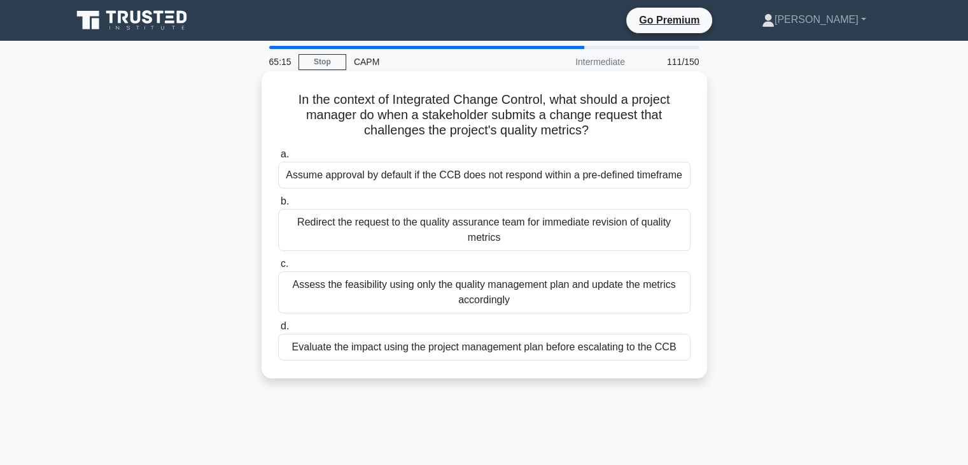
click at [499, 351] on div "Evaluate the impact using the project management plan before escalating to the …" at bounding box center [484, 347] width 413 height 27
click at [278, 330] on input "d. Evaluate the impact using the project management plan before escalating to t…" at bounding box center [278, 326] width 0 height 8
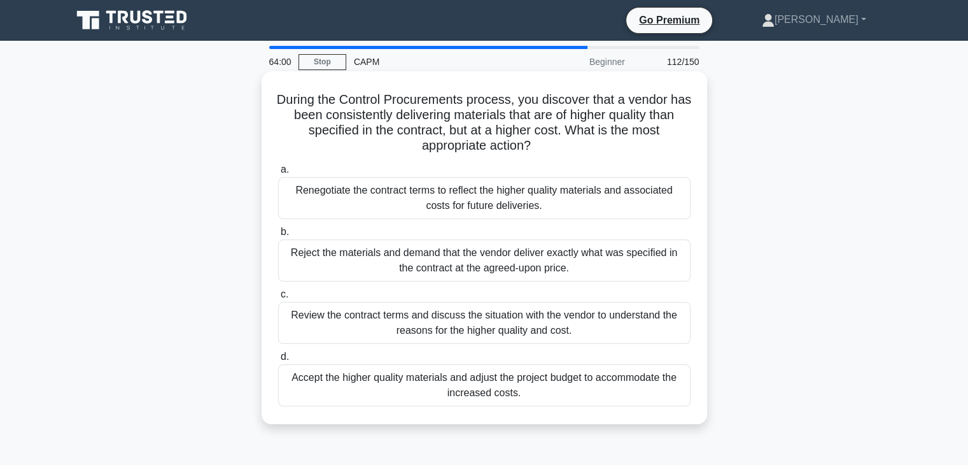
click at [441, 264] on div "Reject the materials and demand that the vendor deliver exactly what was specif…" at bounding box center [484, 260] width 413 height 42
click at [278, 236] on input "b. Reject the materials and demand that the vendor deliver exactly what was spe…" at bounding box center [278, 232] width 0 height 8
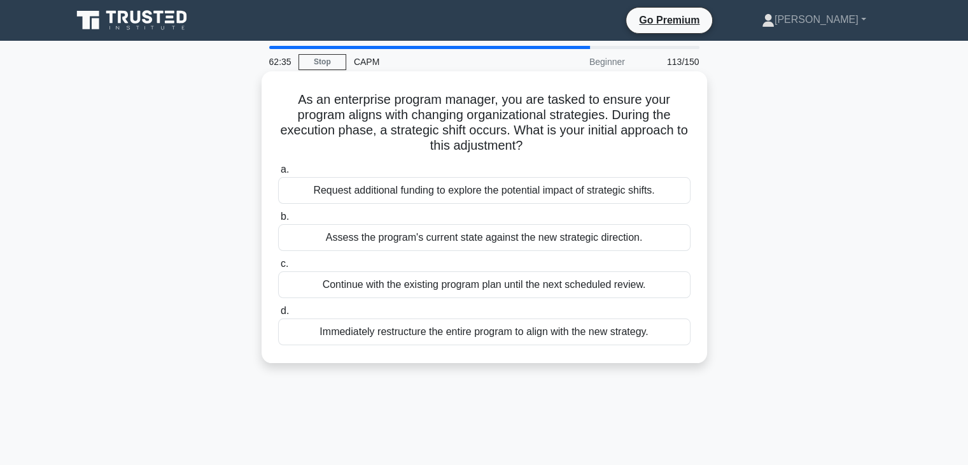
click at [591, 192] on div "Request additional funding to explore the potential impact of strategic shifts." at bounding box center [484, 190] width 413 height 27
click at [278, 174] on input "a. Request additional funding to explore the potential impact of strategic shif…" at bounding box center [278, 170] width 0 height 8
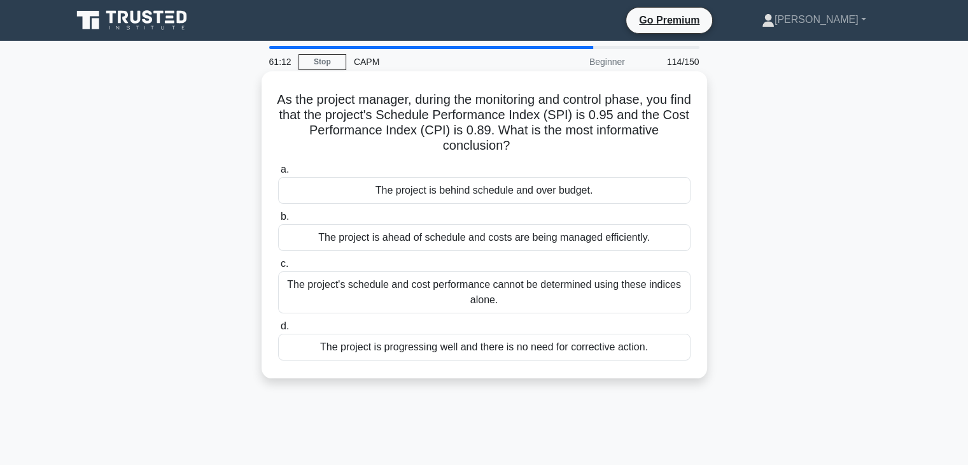
drag, startPoint x: 251, startPoint y: 189, endPoint x: 596, endPoint y: 199, distance: 344.6
click at [596, 199] on div "As the project manager, during the monitoring and control phase, you find that …" at bounding box center [484, 235] width 840 height 322
click at [623, 194] on div "The project is behind schedule and over budget." at bounding box center [484, 190] width 413 height 27
click at [278, 174] on input "a. The project is behind schedule and over budget." at bounding box center [278, 170] width 0 height 8
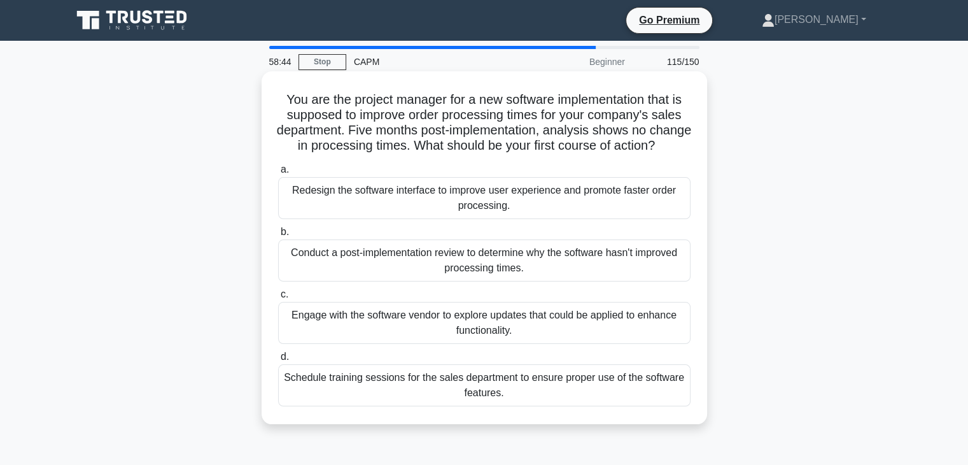
click at [555, 406] on div "Schedule training sessions for the sales department to ensure proper use of the…" at bounding box center [484, 385] width 413 height 42
click at [278, 361] on input "d. Schedule training sessions for the sales department to ensure proper use of …" at bounding box center [278, 357] width 0 height 8
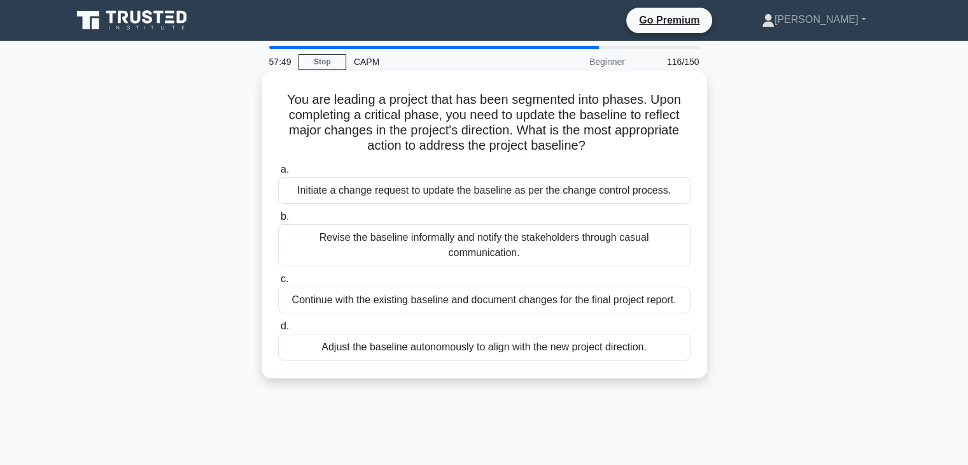
click at [493, 197] on div "Initiate a change request to update the baseline as per the change control proc…" at bounding box center [484, 190] width 413 height 27
click at [278, 174] on input "a. Initiate a change request to update the baseline as per the change control p…" at bounding box center [278, 170] width 0 height 8
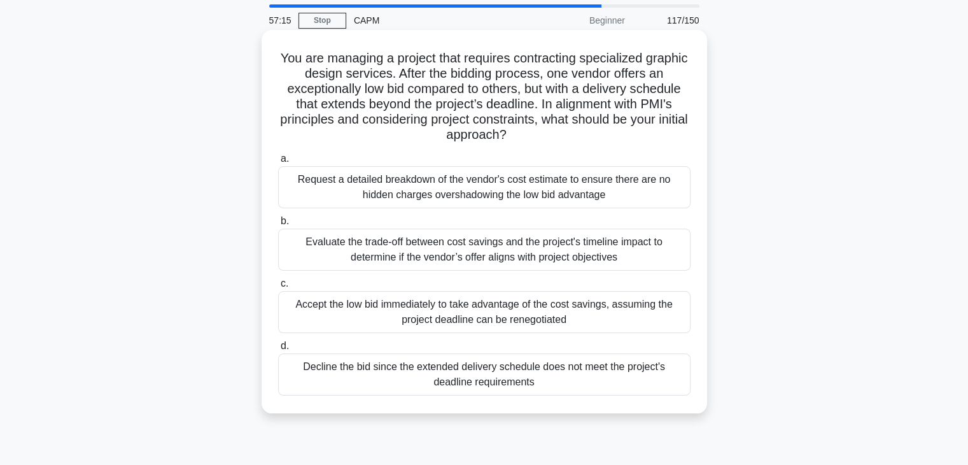
scroll to position [64, 0]
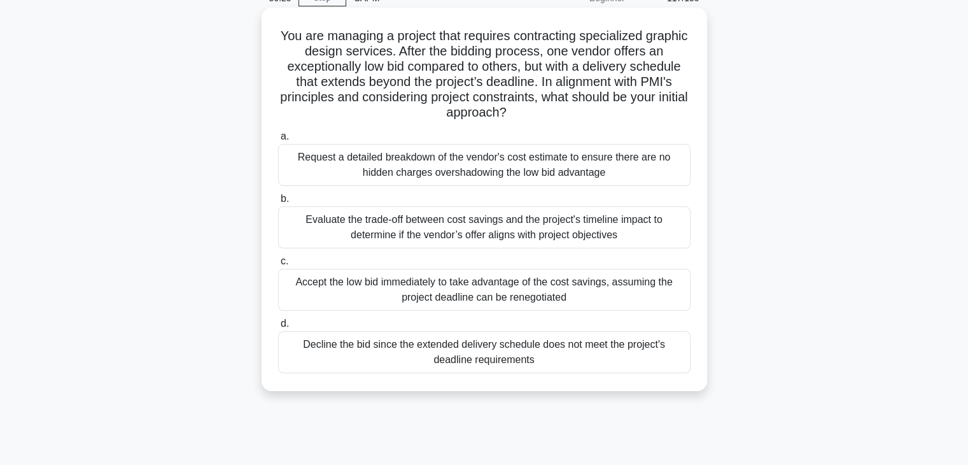
click at [570, 243] on div "Evaluate the trade-off between cost savings and the project's timeline impact t…" at bounding box center [484, 227] width 413 height 42
click at [278, 203] on input "b. Evaluate the trade-off between cost savings and the project's timeline impac…" at bounding box center [278, 199] width 0 height 8
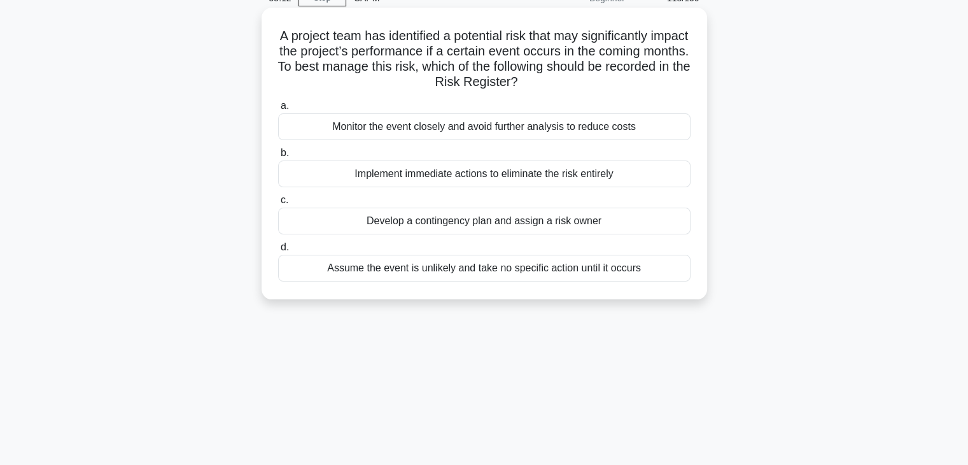
drag, startPoint x: 112, startPoint y: 222, endPoint x: 632, endPoint y: 227, distance: 519.6
click at [632, 227] on div "A project team has identified a potential risk that may significantly impact th…" at bounding box center [484, 164] width 840 height 307
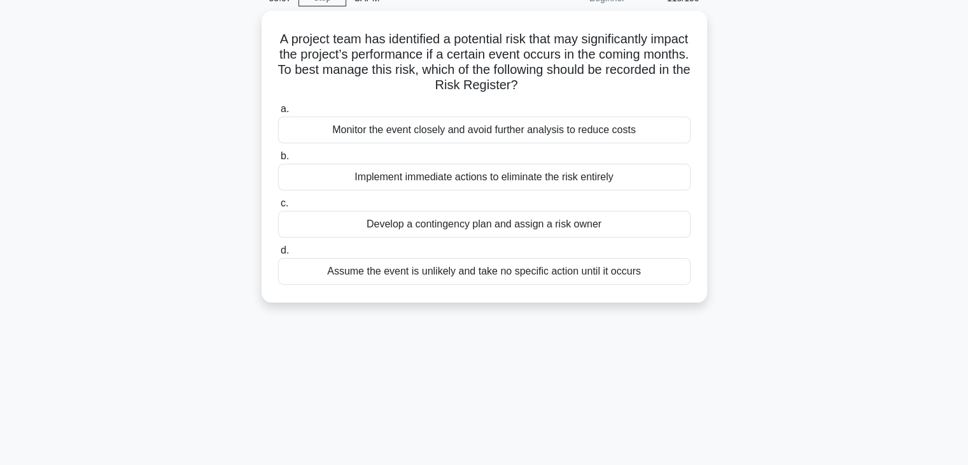
click at [779, 296] on div "A project team has identified a potential risk that may significantly impact th…" at bounding box center [484, 164] width 840 height 307
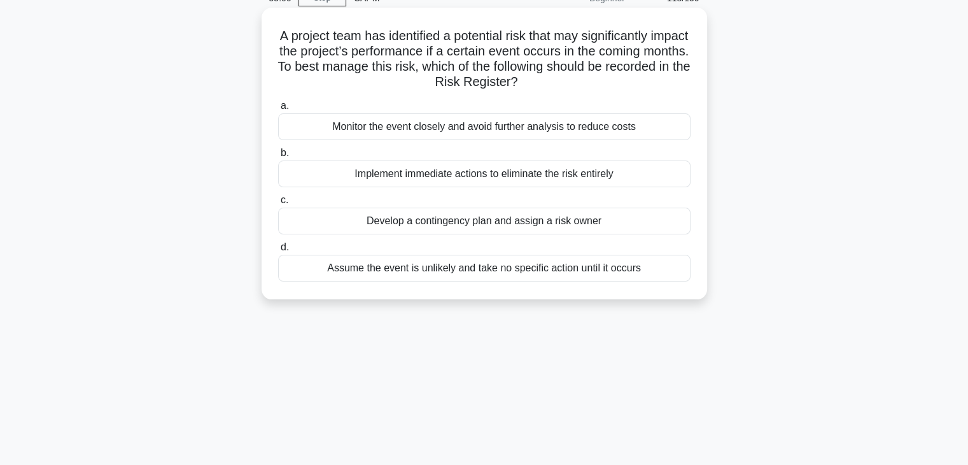
click at [636, 228] on div "Develop a contingency plan and assign a risk owner" at bounding box center [484, 221] width 413 height 27
click at [278, 204] on input "c. Develop a contingency plan and assign a risk owner" at bounding box center [278, 200] width 0 height 8
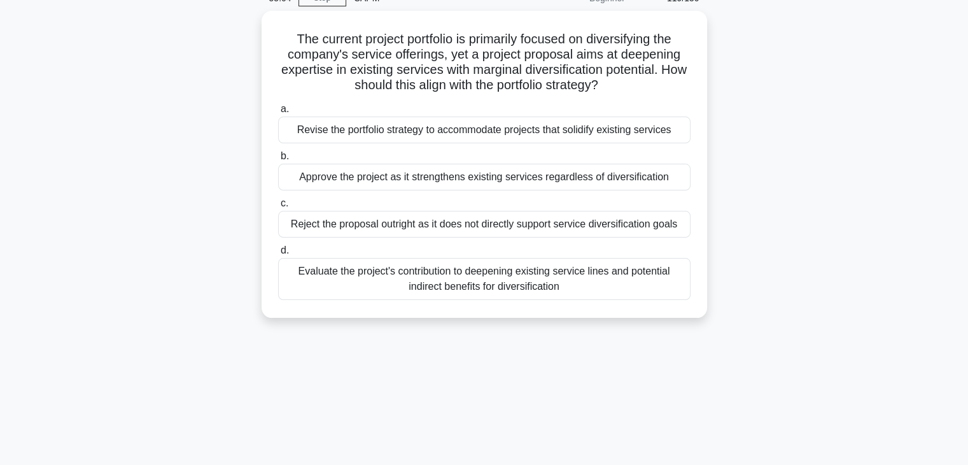
scroll to position [0, 0]
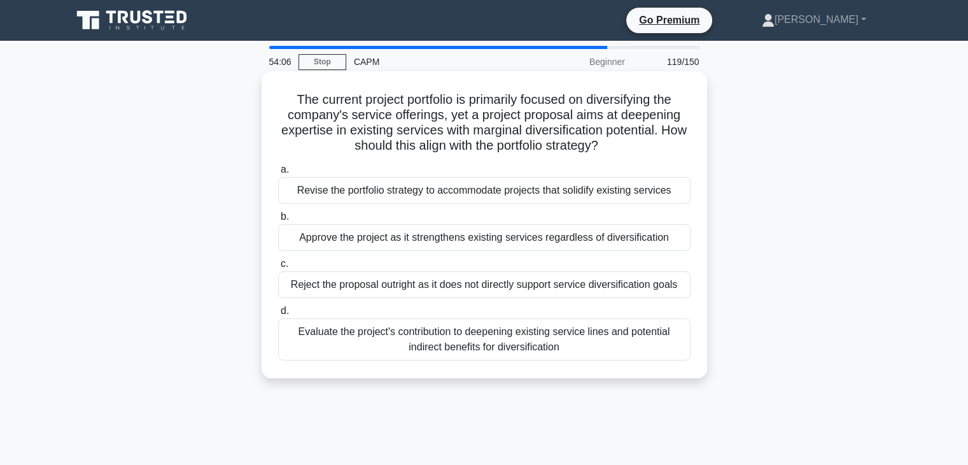
click at [633, 350] on div "Evaluate the project's contribution to deepening existing service lines and pot…" at bounding box center [484, 339] width 413 height 42
click at [278, 315] on input "d. Evaluate the project's contribution to deepening existing service lines and …" at bounding box center [278, 311] width 0 height 8
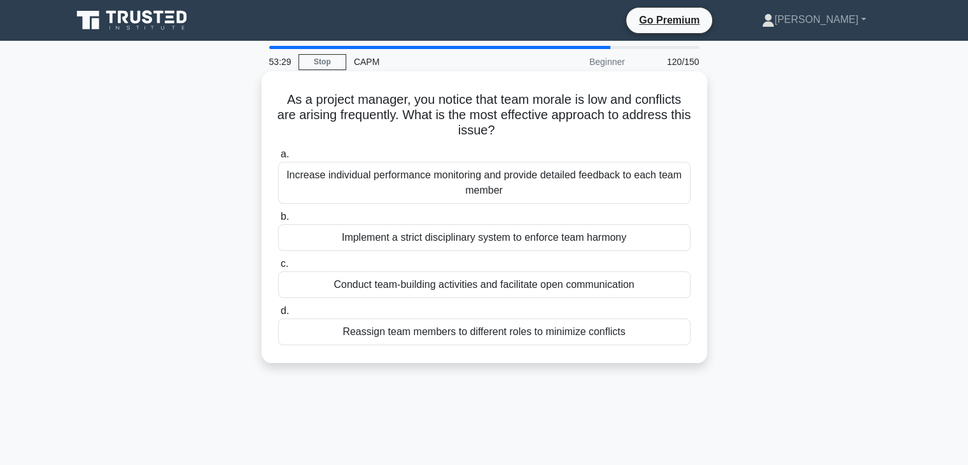
click at [580, 286] on div "Conduct team-building activities and facilitate open communication" at bounding box center [484, 284] width 413 height 27
click at [278, 268] on input "c. Conduct team-building activities and facilitate open communication" at bounding box center [278, 264] width 0 height 8
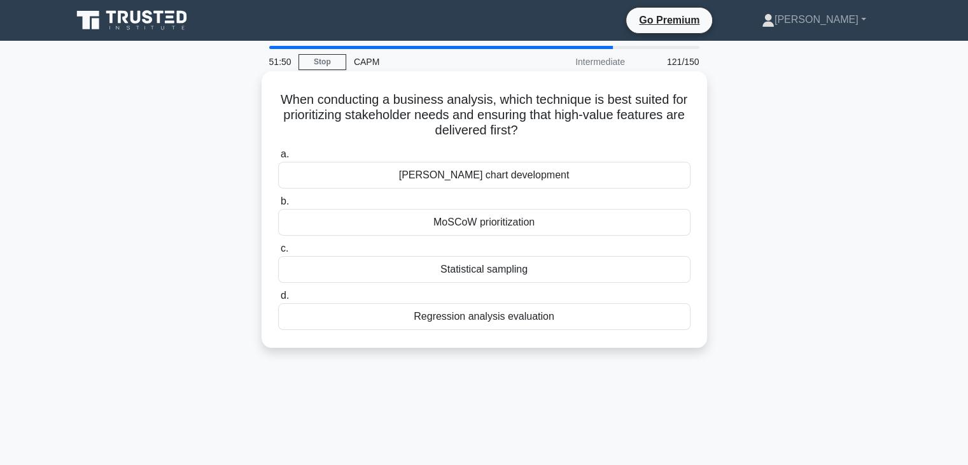
click at [520, 230] on div "MoSCoW prioritization" at bounding box center [484, 222] width 413 height 27
click at [278, 206] on input "b. MoSCoW prioritization" at bounding box center [278, 201] width 0 height 8
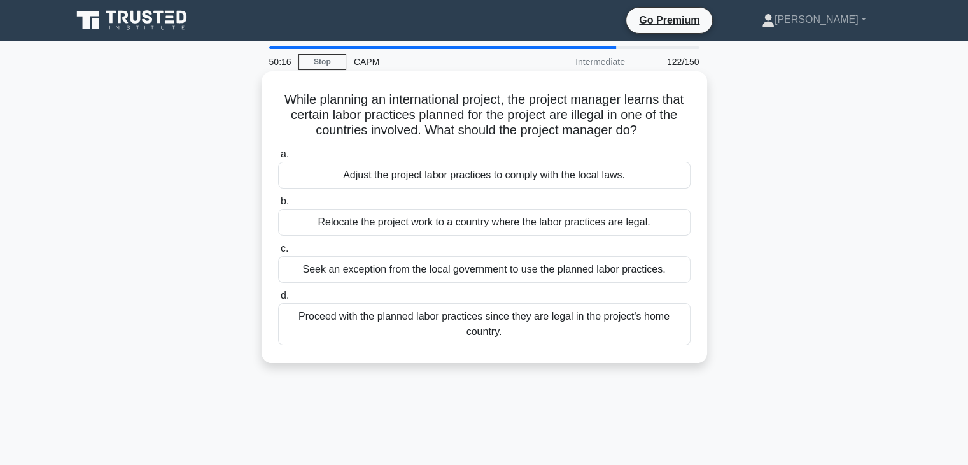
click at [641, 329] on div "Proceed with the planned labor practices since they are legal in the project's …" at bounding box center [484, 324] width 413 height 42
click at [278, 300] on input "d. Proceed with the planned labor practices since they are legal in the project…" at bounding box center [278, 296] width 0 height 8
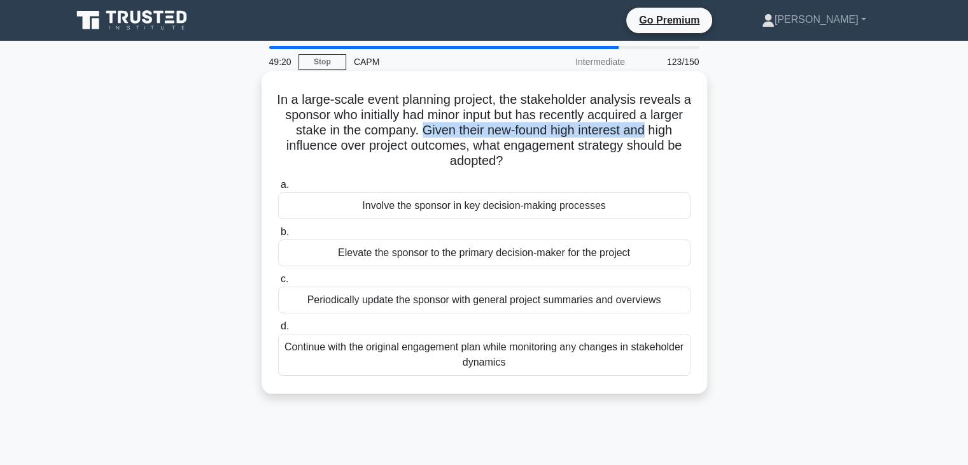
drag, startPoint x: 451, startPoint y: 129, endPoint x: 685, endPoint y: 125, distance: 234.3
click at [685, 125] on h5 "In a large-scale event planning project, the stakeholder analysis reveals a spo…" at bounding box center [484, 131] width 415 height 78
click at [506, 215] on div "Involve the sponsor in key decision-making processes" at bounding box center [484, 205] width 413 height 27
click at [278, 189] on input "a. Involve the sponsor in key decision-making processes" at bounding box center [278, 185] width 0 height 8
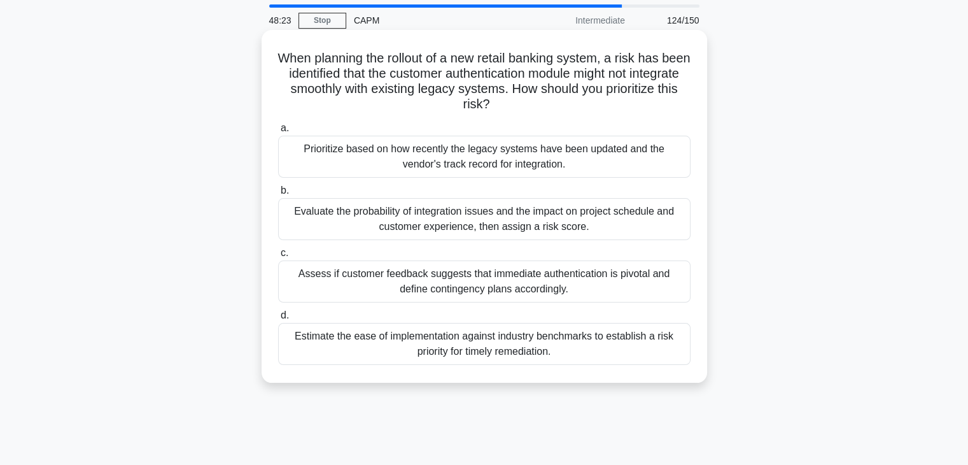
scroll to position [64, 0]
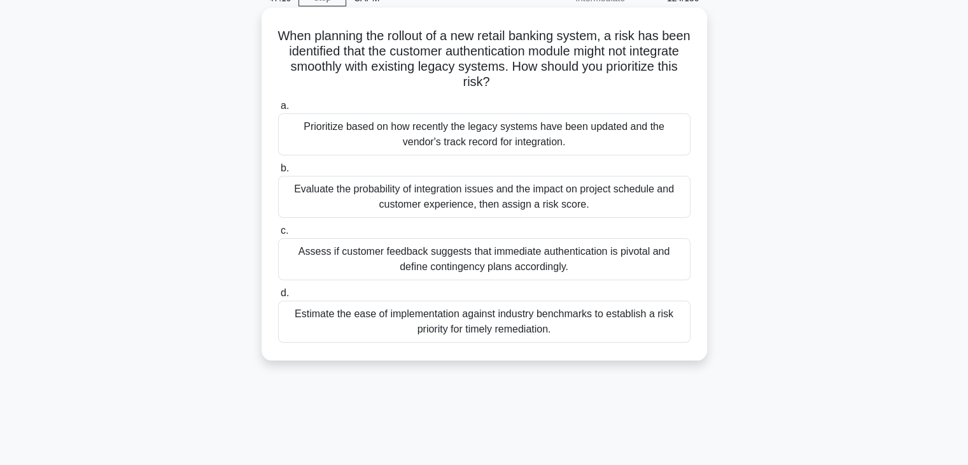
click at [366, 202] on div "Evaluate the probability of integration issues and the impact on project schedu…" at bounding box center [484, 197] width 413 height 42
click at [278, 173] on input "b. Evaluate the probability of integration issues and the impact on project sch…" at bounding box center [278, 168] width 0 height 8
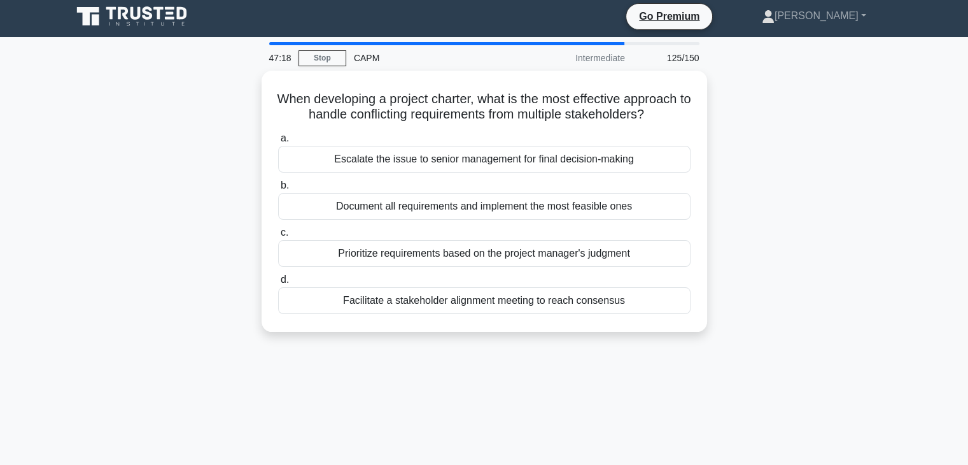
scroll to position [0, 0]
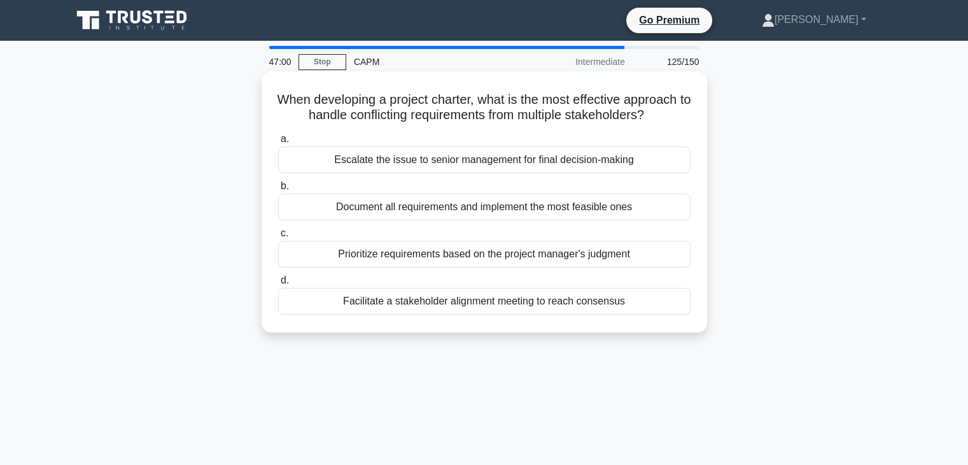
click at [598, 305] on div "Facilitate a stakeholder alignment meeting to reach consensus" at bounding box center [484, 301] width 413 height 27
click at [278, 285] on input "d. Facilitate a stakeholder alignment meeting to reach consensus" at bounding box center [278, 280] width 0 height 8
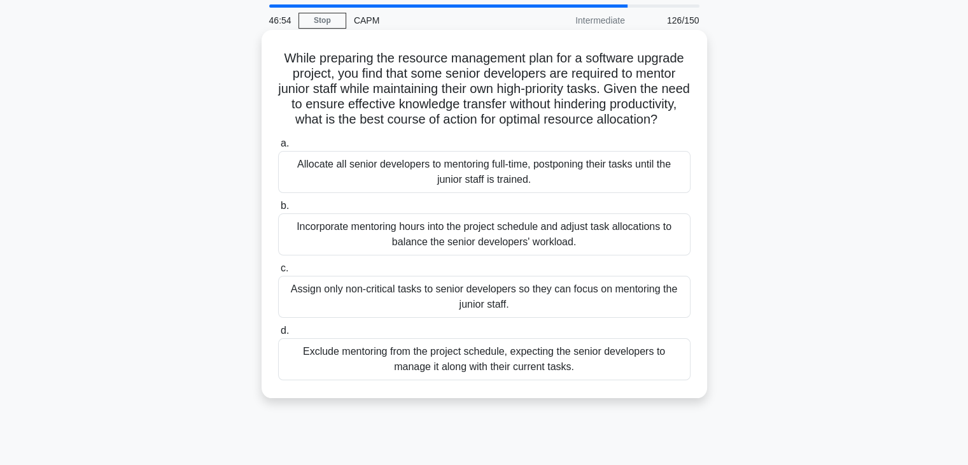
scroll to position [64, 0]
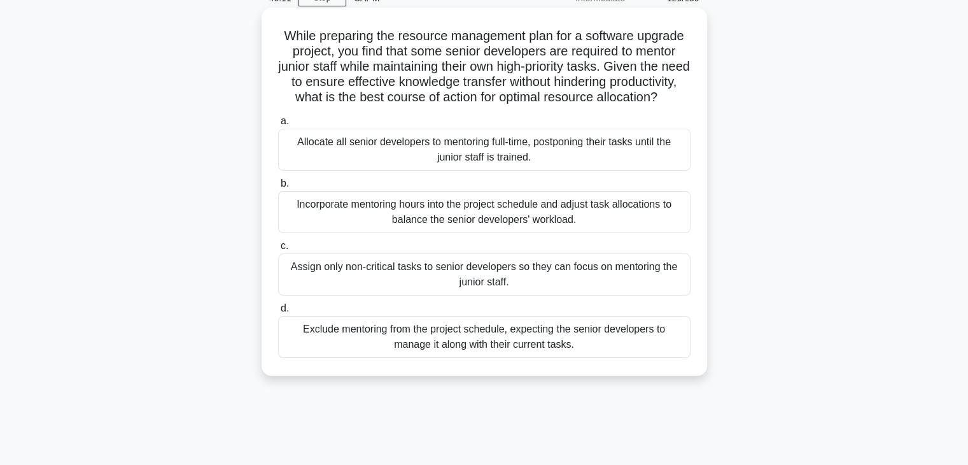
click at [601, 352] on div "Exclude mentoring from the project schedule, expecting the senior developers to…" at bounding box center [484, 337] width 413 height 42
click at [278, 313] on input "d. Exclude mentoring from the project schedule, expecting the senior developers…" at bounding box center [278, 308] width 0 height 8
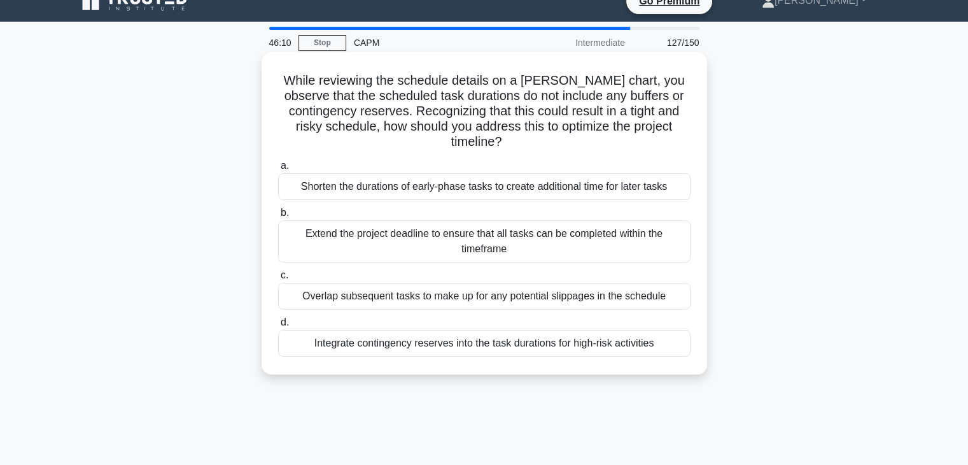
scroll to position [0, 0]
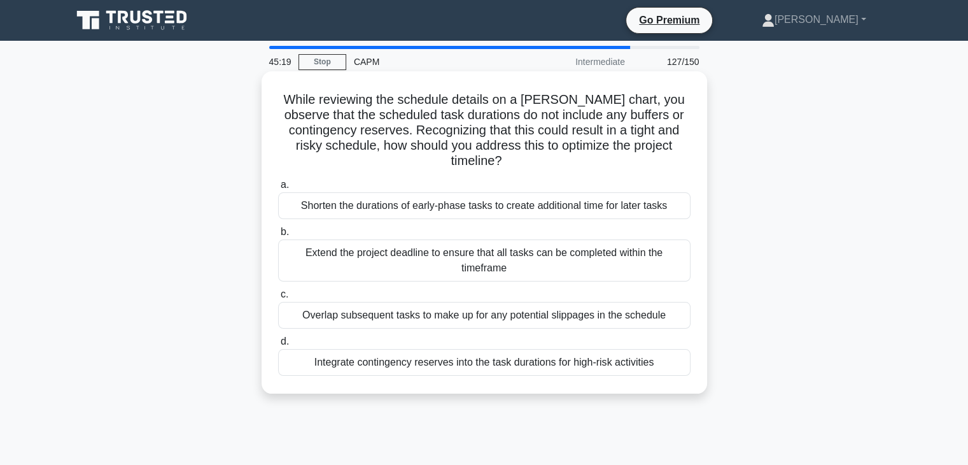
click at [392, 255] on div "Extend the project deadline to ensure that all tasks can be completed within th…" at bounding box center [484, 260] width 413 height 42
click at [278, 236] on input "b. Extend the project deadline to ensure that all tasks can be completed within…" at bounding box center [278, 232] width 0 height 8
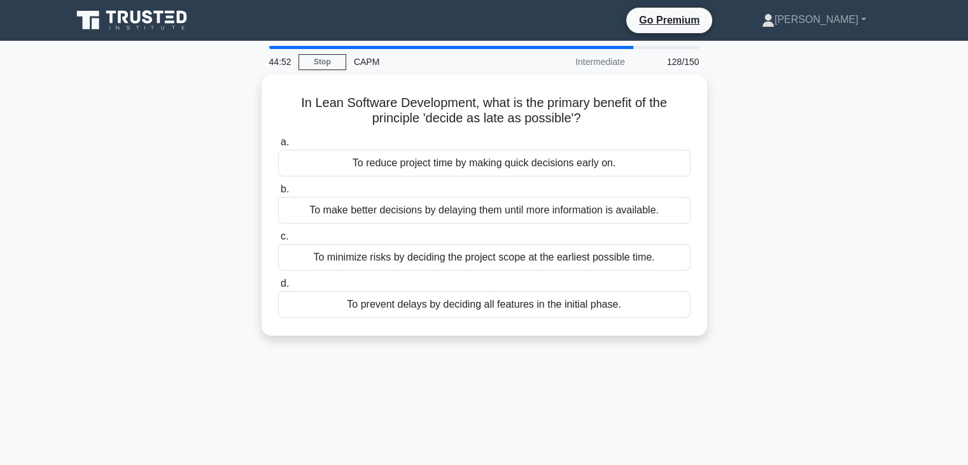
click at [392, 255] on div "To minimize risks by deciding the project scope at the earliest possible time." at bounding box center [484, 257] width 413 height 27
click at [278, 241] on input "c. To minimize risks by deciding the project scope at the earliest possible tim…" at bounding box center [278, 236] width 0 height 8
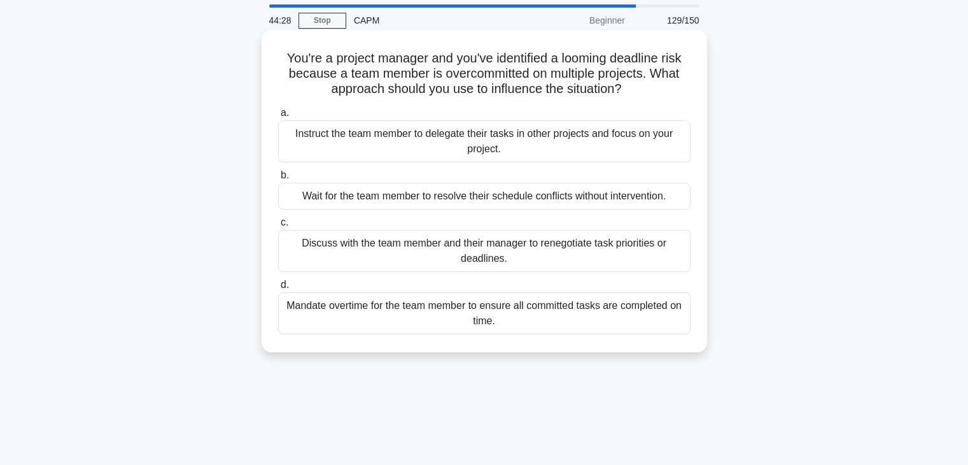
scroll to position [64, 0]
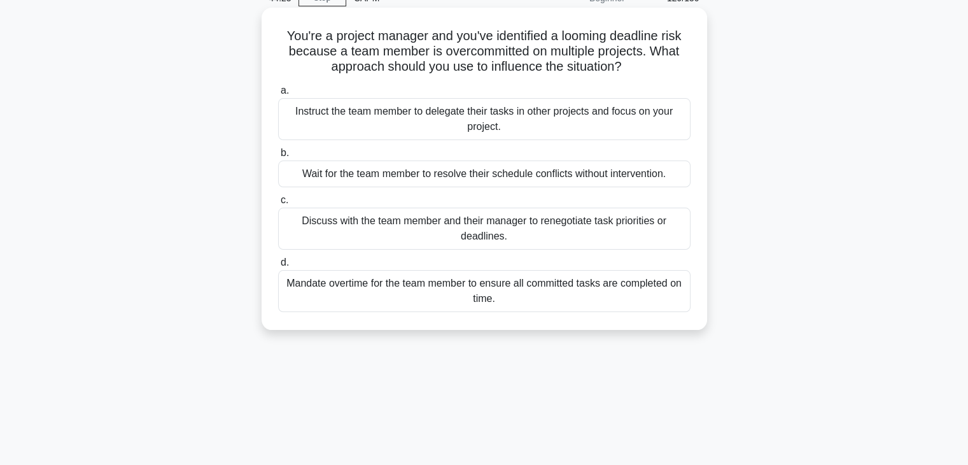
click at [423, 242] on div "Discuss with the team member and their manager to renegotiate task priorities o…" at bounding box center [484, 229] width 413 height 42
click at [278, 204] on input "c. Discuss with the team member and their manager to renegotiate task prioritie…" at bounding box center [278, 200] width 0 height 8
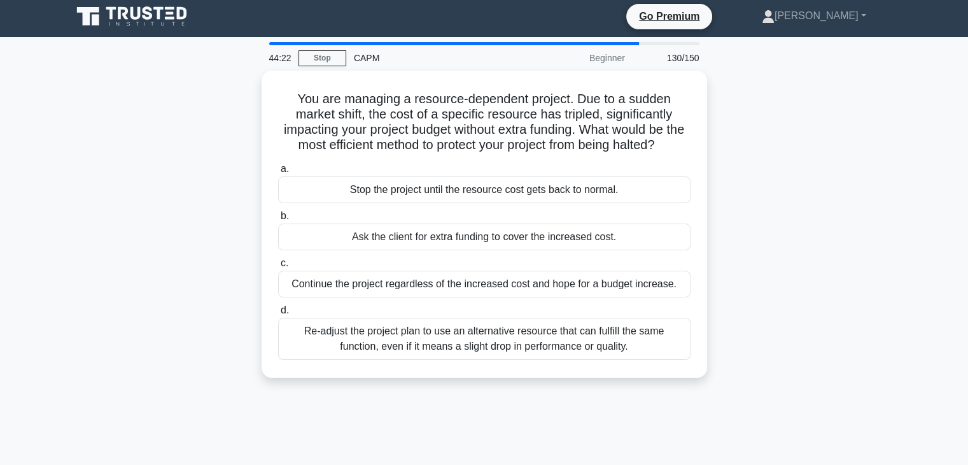
scroll to position [0, 0]
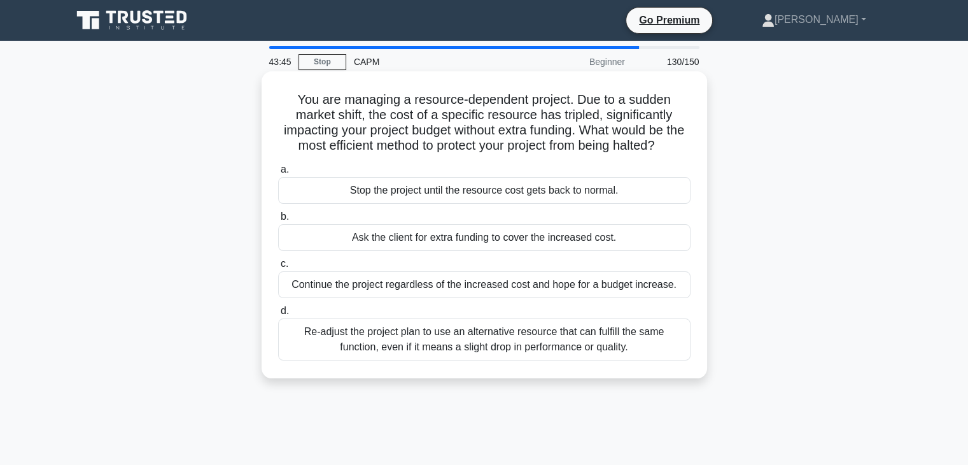
click at [592, 360] on div "Re-adjust the project plan to use an alternative resource that can fulfill the …" at bounding box center [484, 339] width 413 height 42
click at [278, 315] on input "d. Re-adjust the project plan to use an alternative resource that can fulfill t…" at bounding box center [278, 311] width 0 height 8
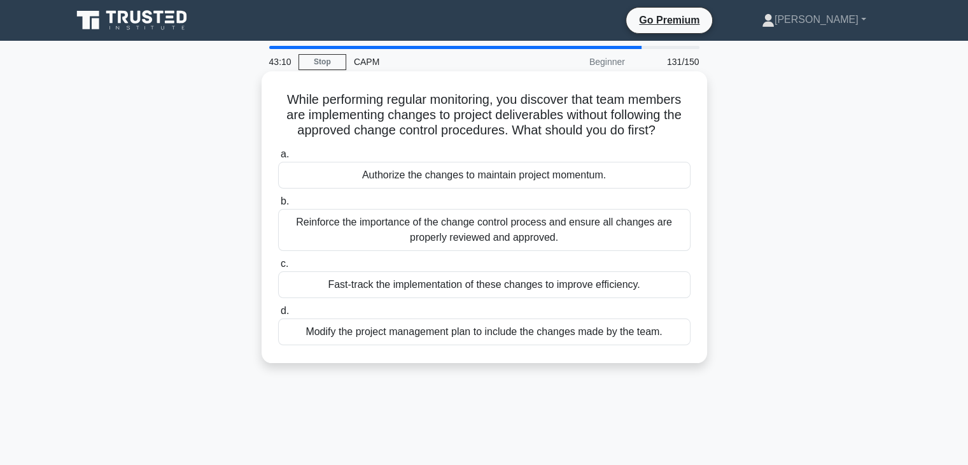
drag, startPoint x: 229, startPoint y: 169, endPoint x: 611, endPoint y: 171, distance: 382.0
click at [611, 171] on div "While performing regular monitoring, you discover that team members are impleme…" at bounding box center [484, 227] width 840 height 307
drag, startPoint x: 212, startPoint y: 227, endPoint x: 574, endPoint y: 240, distance: 361.8
click at [574, 240] on div "While performing regular monitoring, you discover that team members are impleme…" at bounding box center [484, 227] width 840 height 307
click at [595, 243] on div "Reinforce the importance of the change control process and ensure all changes a…" at bounding box center [484, 230] width 413 height 42
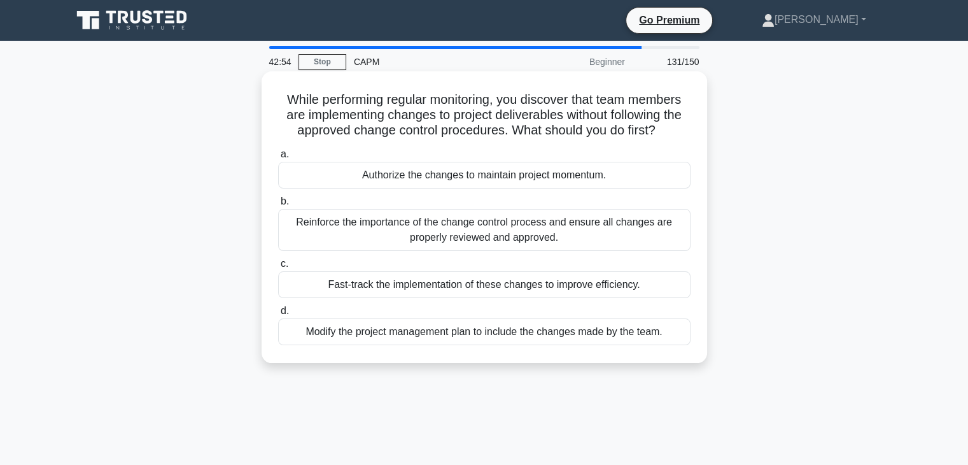
click at [278, 206] on input "b. Reinforce the importance of the change control process and ensure all change…" at bounding box center [278, 201] width 0 height 8
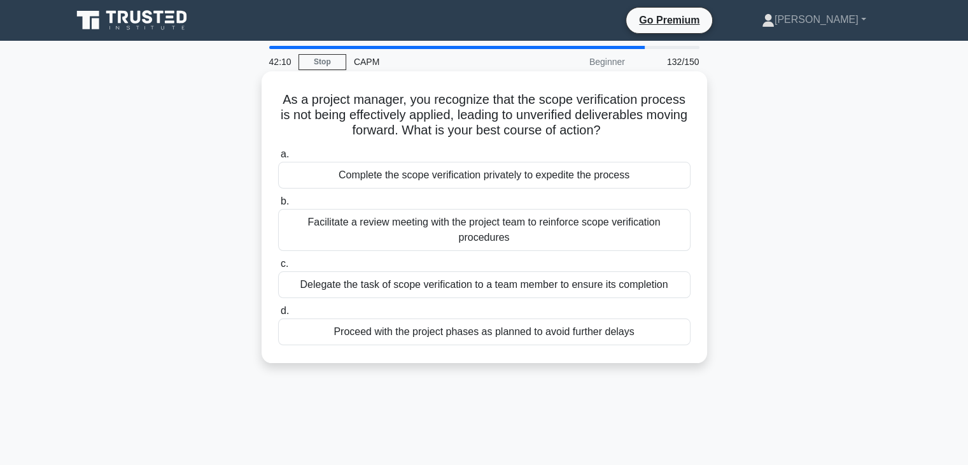
click at [408, 232] on div "Facilitate a review meeting with the project team to reinforce scope verificati…" at bounding box center [484, 230] width 413 height 42
click at [278, 206] on input "b. Facilitate a review meeting with the project team to reinforce scope verific…" at bounding box center [278, 201] width 0 height 8
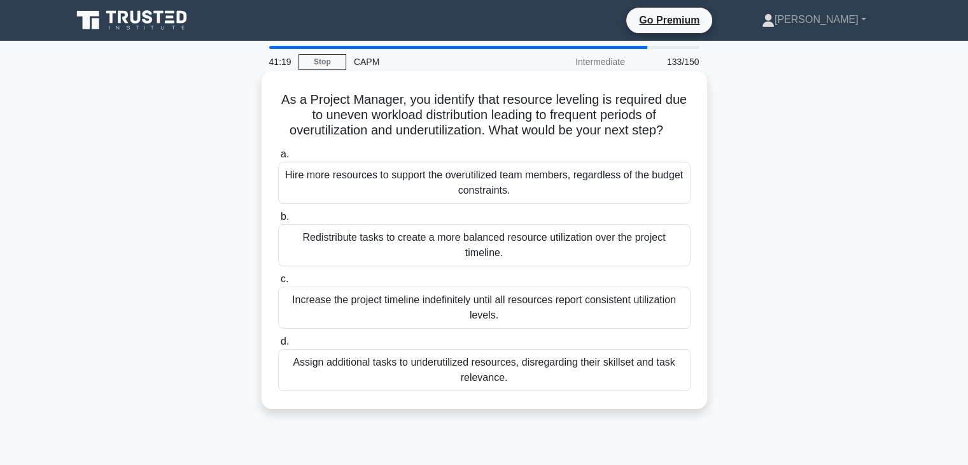
drag, startPoint x: 250, startPoint y: 294, endPoint x: 516, endPoint y: 316, distance: 266.5
click at [516, 316] on div "As a Project Manager, you identify that resource leveling is required due to un…" at bounding box center [484, 250] width 840 height 353
drag, startPoint x: 221, startPoint y: 230, endPoint x: 533, endPoint y: 250, distance: 312.6
click at [533, 250] on div "As a Project Manager, you identify that resource leveling is required due to un…" at bounding box center [484, 250] width 840 height 353
click at [514, 376] on div "Assign additional tasks to underutilized resources, disregarding their skillset…" at bounding box center [484, 370] width 413 height 42
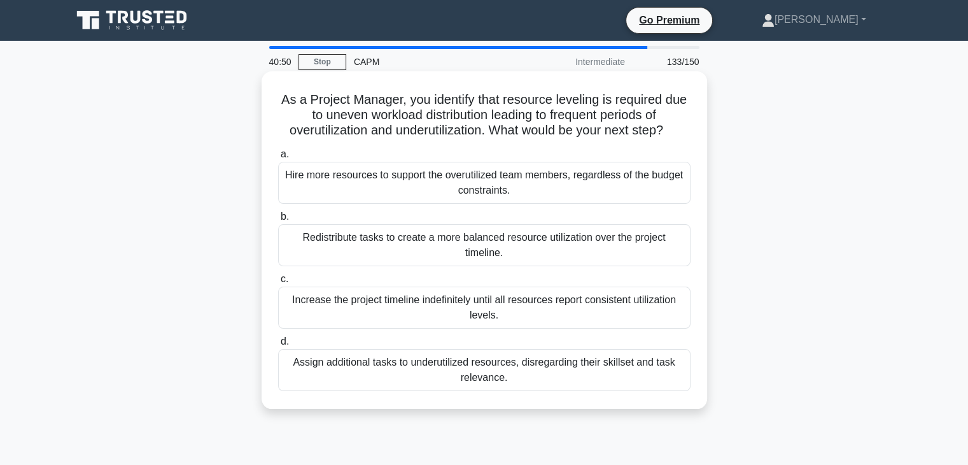
click at [278, 346] on input "d. Assign additional tasks to underutilized resources, disregarding their skill…" at bounding box center [278, 341] width 0 height 8
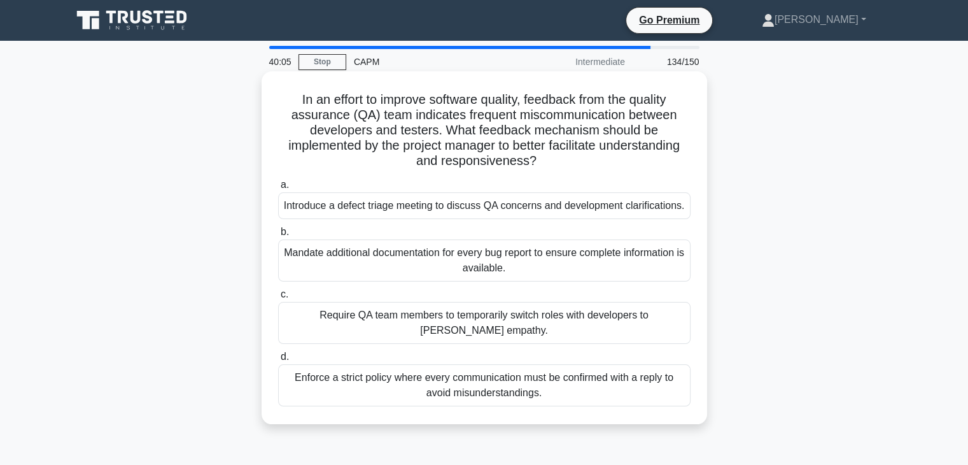
click at [407, 209] on div "Introduce a defect triage meeting to discuss QA concerns and development clarif…" at bounding box center [484, 205] width 413 height 27
click at [278, 189] on input "a. Introduce a defect triage meeting to discuss QA concerns and development cla…" at bounding box center [278, 185] width 0 height 8
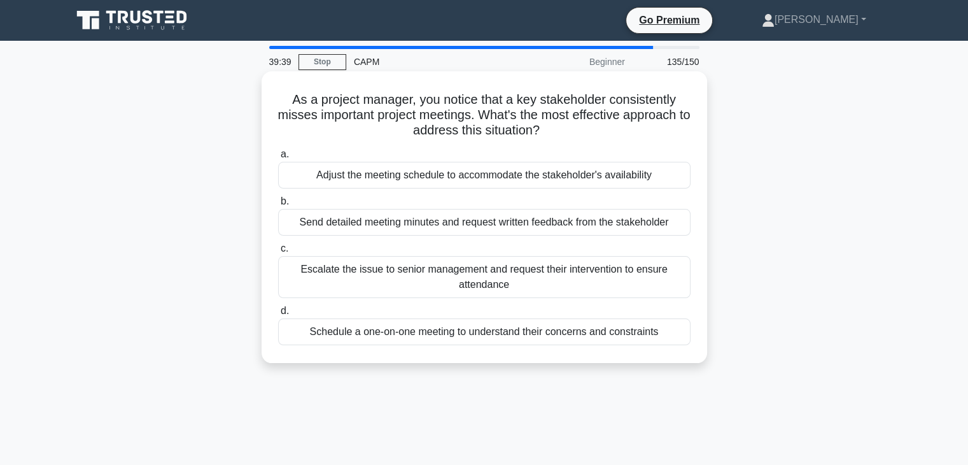
click at [384, 273] on div "Escalate the issue to senior management and request their intervention to ensur…" at bounding box center [484, 277] width 413 height 42
click at [278, 253] on input "c. Escalate the issue to senior management and request their intervention to en…" at bounding box center [278, 248] width 0 height 8
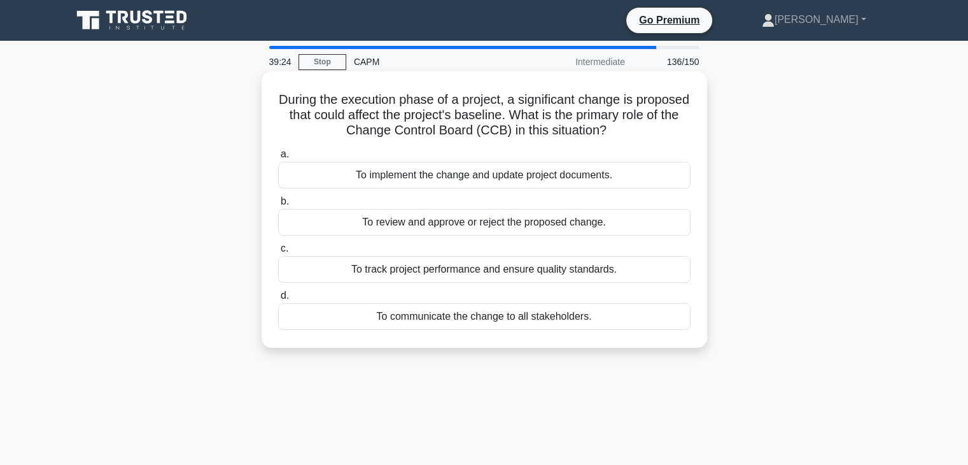
click at [416, 174] on div "To implement the change and update project documents." at bounding box center [484, 175] width 413 height 27
click at [278, 159] on input "a. To implement the change and update project documents." at bounding box center [278, 154] width 0 height 8
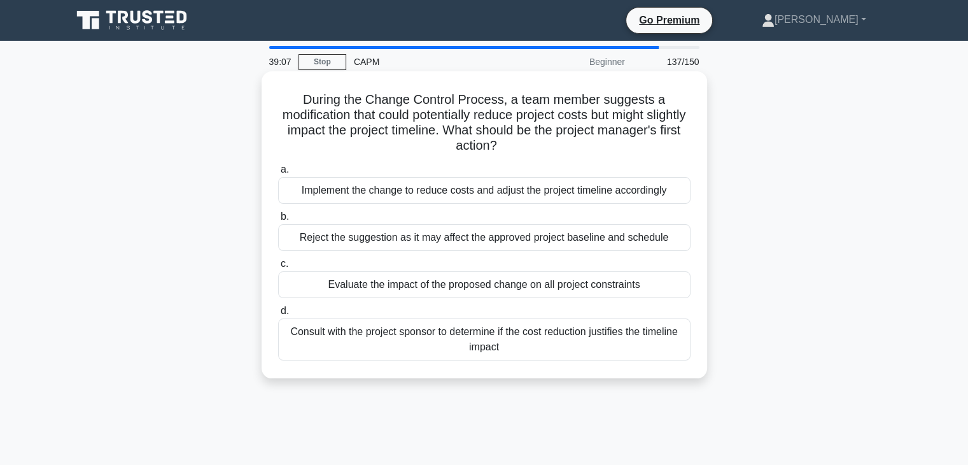
click at [441, 285] on div "Evaluate the impact of the proposed change on all project constraints" at bounding box center [484, 284] width 413 height 27
click at [278, 268] on input "c. Evaluate the impact of the proposed change on all project constraints" at bounding box center [278, 264] width 0 height 8
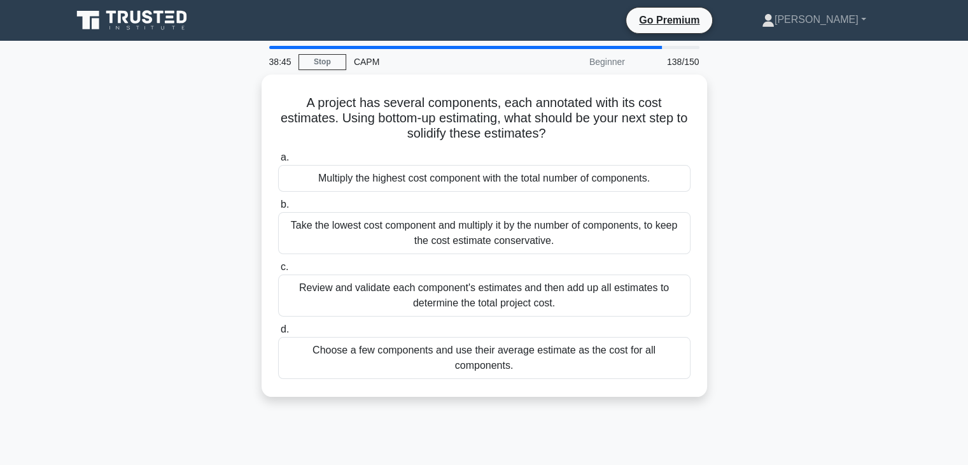
click at [441, 285] on div "Review and validate each component's estimates and then add up all estimates to…" at bounding box center [484, 295] width 413 height 42
click at [278, 271] on input "c. Review and validate each component's estimates and then add up all estimates…" at bounding box center [278, 267] width 0 height 8
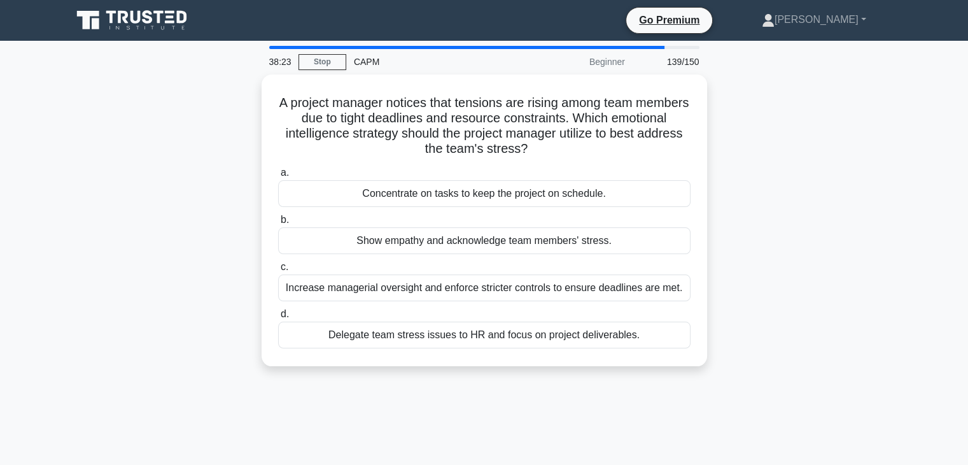
click at [441, 285] on div "Increase managerial oversight and enforce stricter controls to ensure deadlines…" at bounding box center [484, 287] width 413 height 27
click at [278, 271] on input "c. Increase managerial oversight and enforce stricter controls to ensure deadli…" at bounding box center [278, 267] width 0 height 8
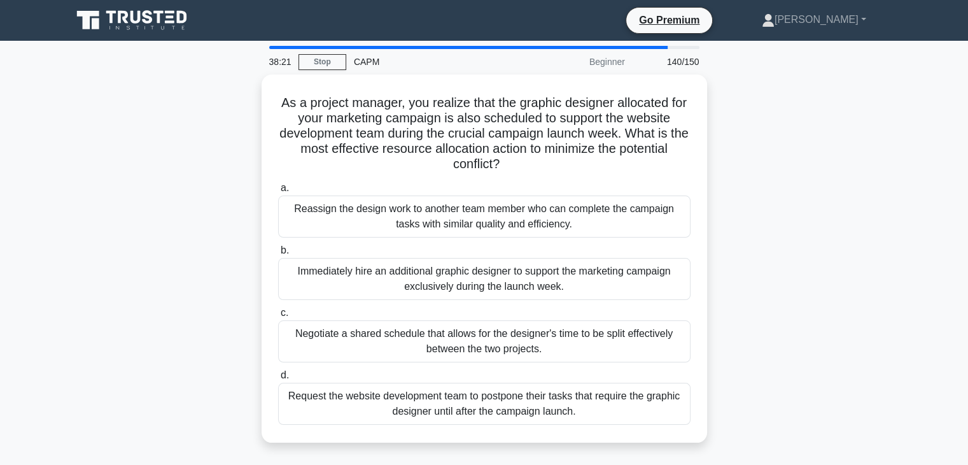
scroll to position [64, 0]
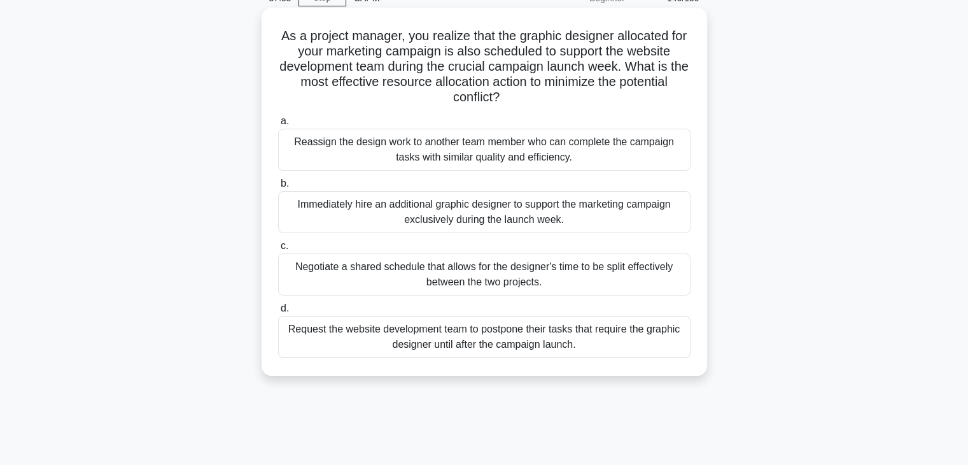
click at [461, 274] on div "Negotiate a shared schedule that allows for the designer's time to be split eff…" at bounding box center [484, 274] width 413 height 42
click at [278, 250] on input "c. Negotiate a shared schedule that allows for the designer's time to be split …" at bounding box center [278, 246] width 0 height 8
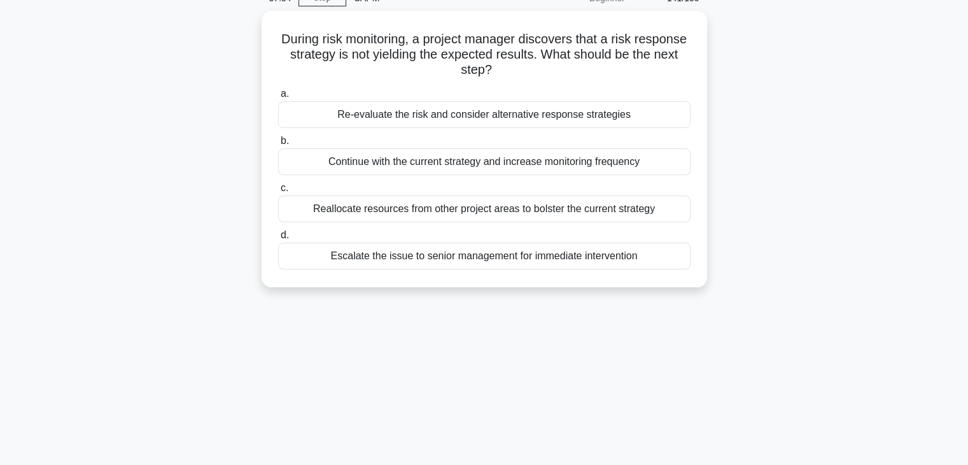
scroll to position [0, 0]
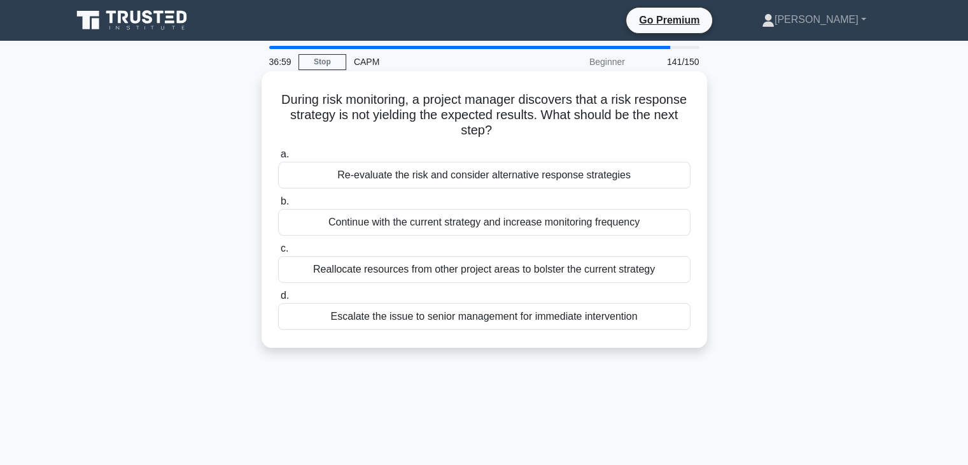
click at [570, 173] on div "Re-evaluate the risk and consider alternative response strategies" at bounding box center [484, 175] width 413 height 27
click at [278, 159] on input "a. Re-evaluate the risk and consider alternative response strategies" at bounding box center [278, 154] width 0 height 8
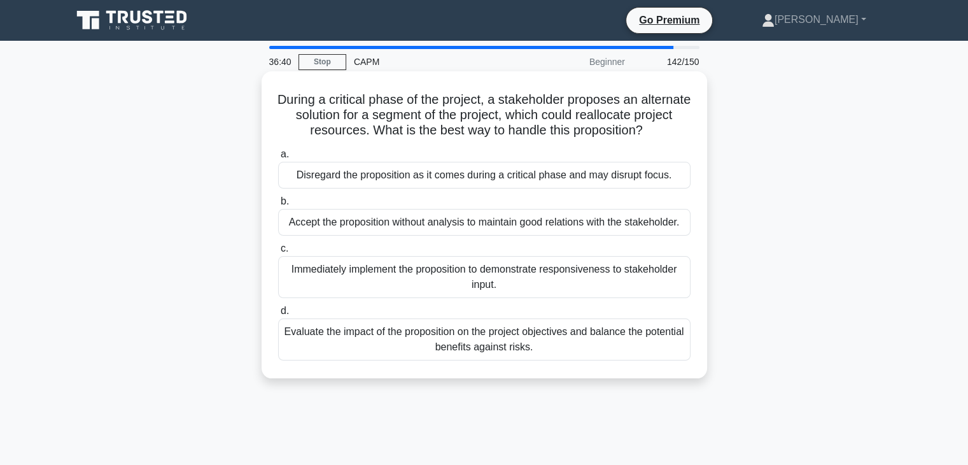
click at [614, 339] on div "Evaluate the impact of the proposition on the project objectives and balance th…" at bounding box center [484, 339] width 413 height 42
click at [278, 315] on input "d. Evaluate the impact of the proposition on the project objectives and balance…" at bounding box center [278, 311] width 0 height 8
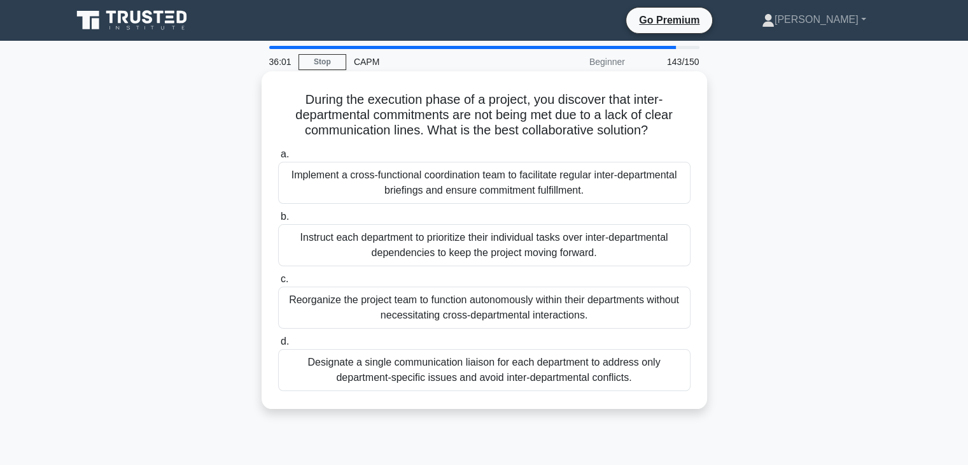
click at [640, 184] on div "Implement a cross-functional coordination team to facilitate regular inter-depa…" at bounding box center [484, 183] width 413 height 42
click at [278, 159] on input "a. Implement a cross-functional coordination team to facilitate regular inter-d…" at bounding box center [278, 154] width 0 height 8
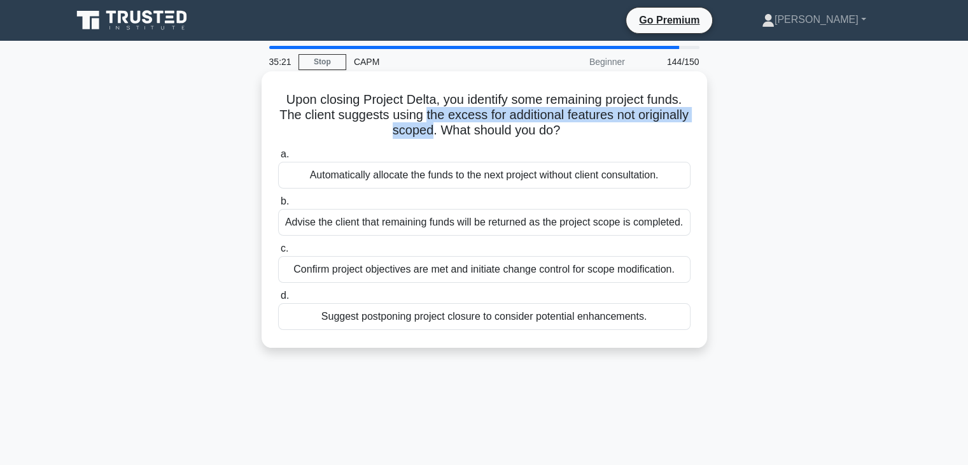
drag, startPoint x: 451, startPoint y: 113, endPoint x: 456, endPoint y: 125, distance: 13.1
click at [456, 125] on h5 "Upon closing Project Delta, you identify some remaining project funds. The clie…" at bounding box center [484, 115] width 415 height 47
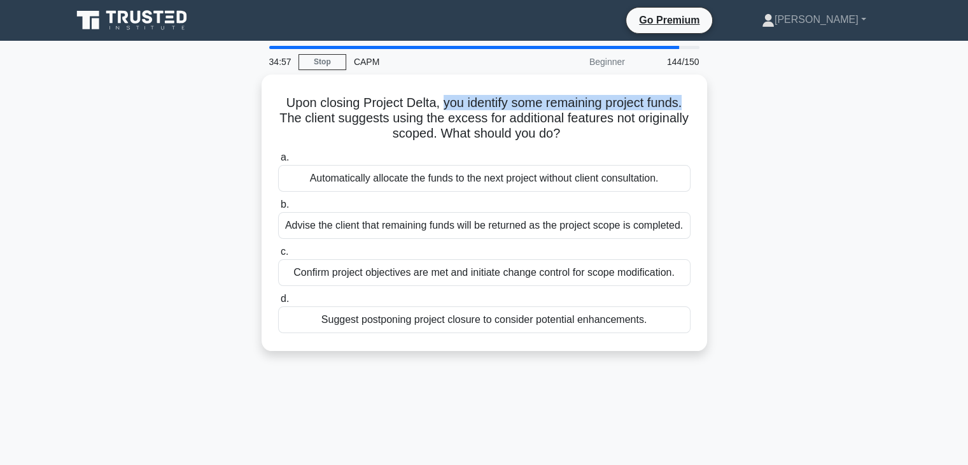
drag, startPoint x: 442, startPoint y: 100, endPoint x: 714, endPoint y: 97, distance: 271.9
click at [714, 97] on div "Upon closing Project Delta, you identify some remaining project funds. The clie…" at bounding box center [484, 220] width 840 height 292
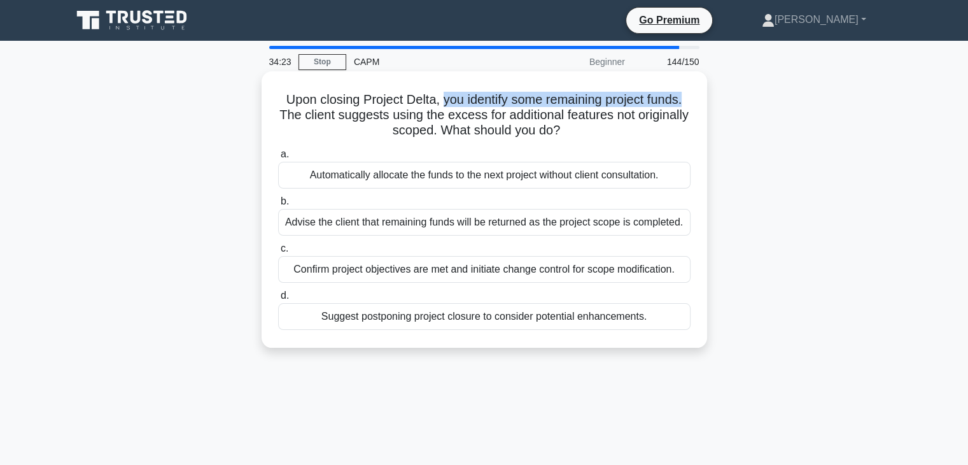
drag, startPoint x: 713, startPoint y: 227, endPoint x: 285, endPoint y: 213, distance: 428.1
click at [285, 213] on div "Upon closing Project Delta, you identify some remaining project funds. The clie…" at bounding box center [484, 220] width 840 height 292
drag, startPoint x: 721, startPoint y: 268, endPoint x: 328, endPoint y: 271, distance: 392.8
click at [288, 259] on div "Upon closing Project Delta, you identify some remaining project funds. The clie…" at bounding box center [484, 220] width 840 height 292
drag, startPoint x: 693, startPoint y: 324, endPoint x: 327, endPoint y: 323, distance: 366.1
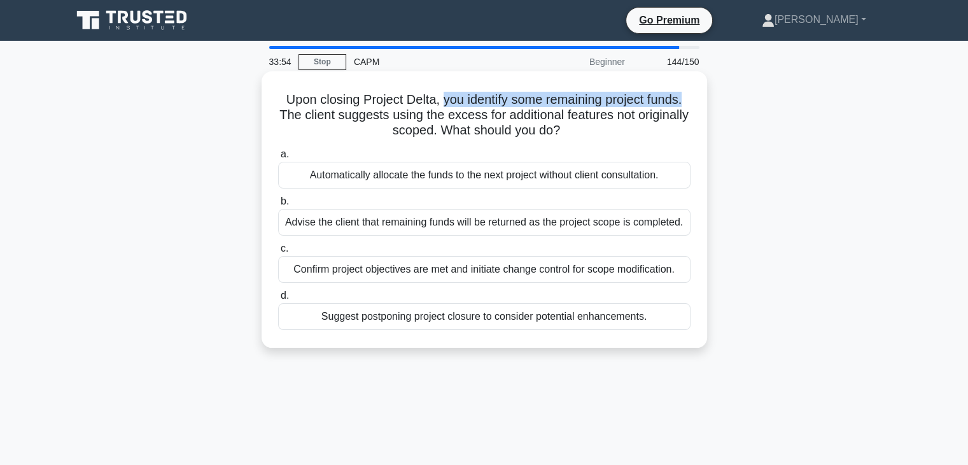
click at [321, 323] on div "d. Suggest postponing project closure to consider potential enhancements." at bounding box center [485, 309] width 428 height 42
click at [656, 322] on div "Suggest postponing project closure to consider potential enhancements." at bounding box center [484, 316] width 413 height 27
click at [278, 300] on input "d. Suggest postponing project closure to consider potential enhancements." at bounding box center [278, 296] width 0 height 8
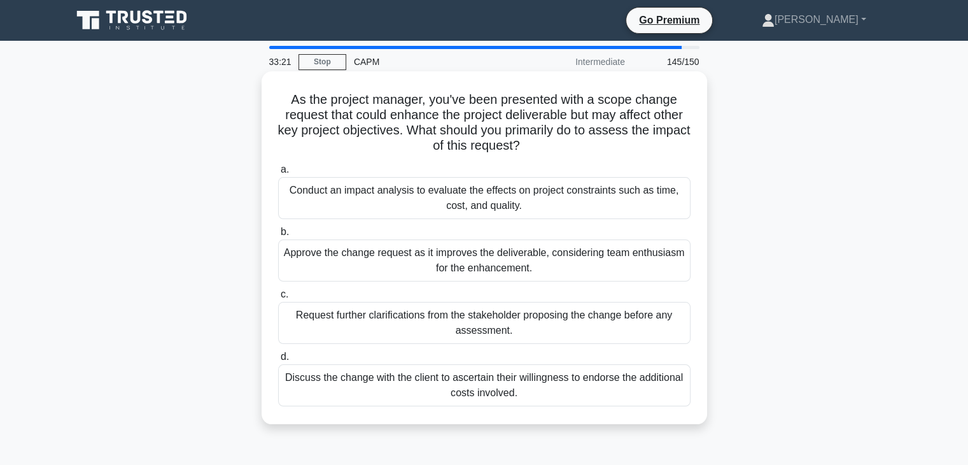
click at [546, 197] on div "Conduct an impact analysis to evaluate the effects on project constraints such …" at bounding box center [484, 198] width 413 height 42
click at [278, 174] on input "a. Conduct an impact analysis to evaluate the effects on project constraints su…" at bounding box center [278, 170] width 0 height 8
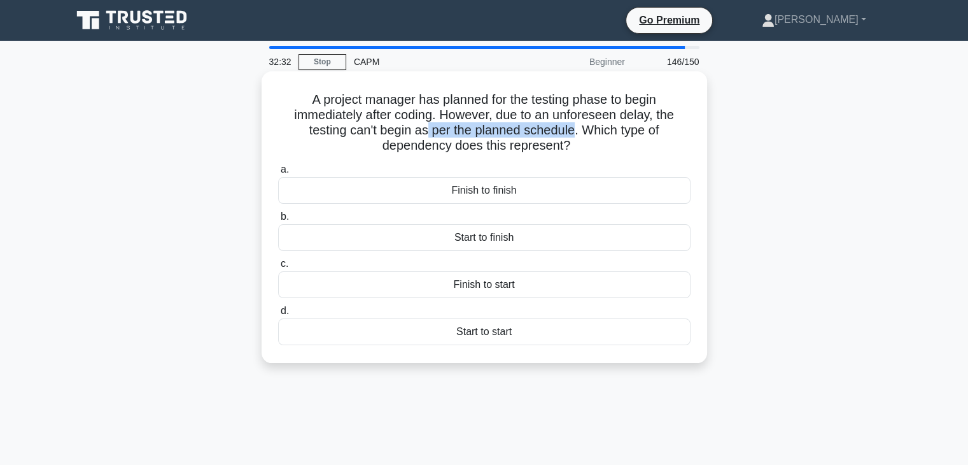
drag, startPoint x: 428, startPoint y: 132, endPoint x: 577, endPoint y: 135, distance: 149.0
click at [577, 135] on h5 "A project manager has planned for the testing phase to begin immediately after …" at bounding box center [484, 123] width 415 height 62
click at [600, 292] on div "Finish to start" at bounding box center [484, 284] width 413 height 27
click at [278, 268] on input "c. Finish to start" at bounding box center [278, 264] width 0 height 8
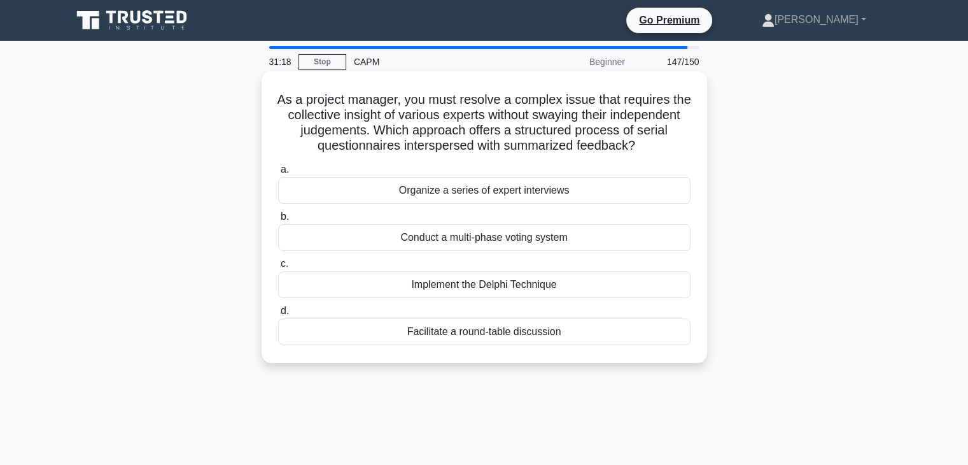
click at [619, 290] on div "Implement the Delphi Technique" at bounding box center [484, 284] width 413 height 27
click at [278, 268] on input "c. Implement the Delphi Technique" at bounding box center [278, 264] width 0 height 8
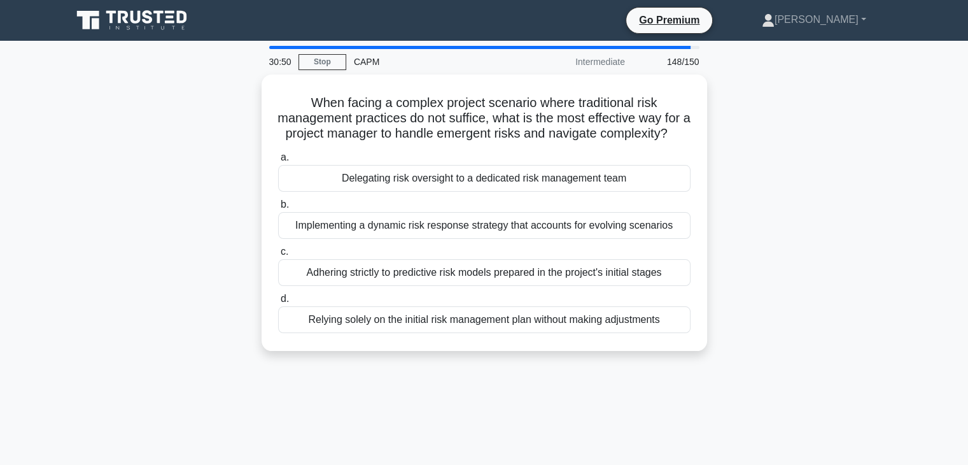
drag, startPoint x: 204, startPoint y: 343, endPoint x: 725, endPoint y: 360, distance: 521.1
click at [725, 360] on div "When facing a complex project scenario where traditional risk management practi…" at bounding box center [484, 220] width 840 height 292
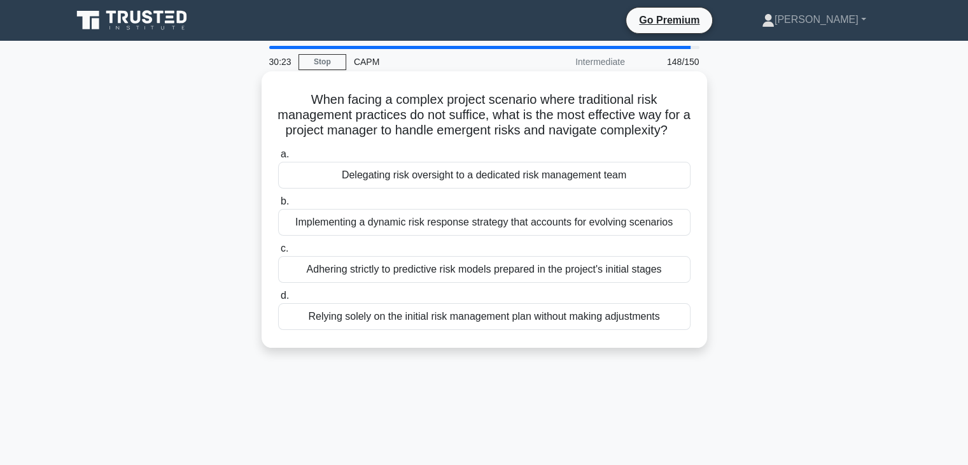
click at [400, 188] on div "Delegating risk oversight to a dedicated risk management team" at bounding box center [484, 175] width 413 height 27
click at [278, 159] on input "a. Delegating risk oversight to a dedicated risk management team" at bounding box center [278, 154] width 0 height 8
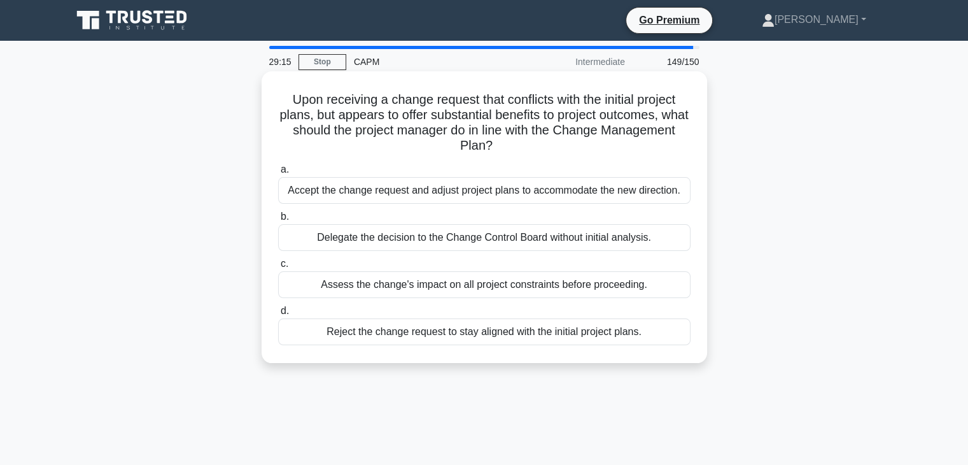
click at [611, 285] on div "Assess the change's impact on all project constraints before proceeding." at bounding box center [484, 284] width 413 height 27
click at [278, 268] on input "c. Assess the change's impact on all project constraints before proceeding." at bounding box center [278, 264] width 0 height 8
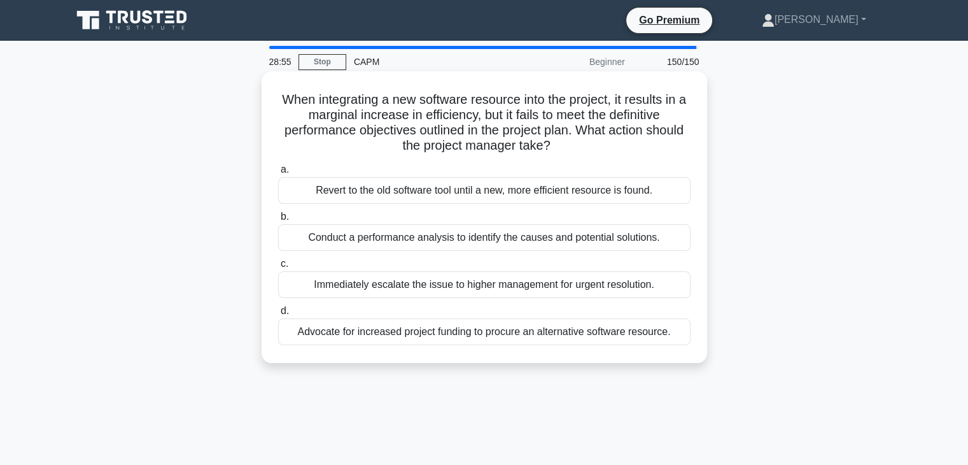
click at [587, 236] on div "Conduct a performance analysis to identify the causes and potential solutions." at bounding box center [484, 237] width 413 height 27
click at [278, 221] on input "b. Conduct a performance analysis to identify the causes and potential solution…" at bounding box center [278, 217] width 0 height 8
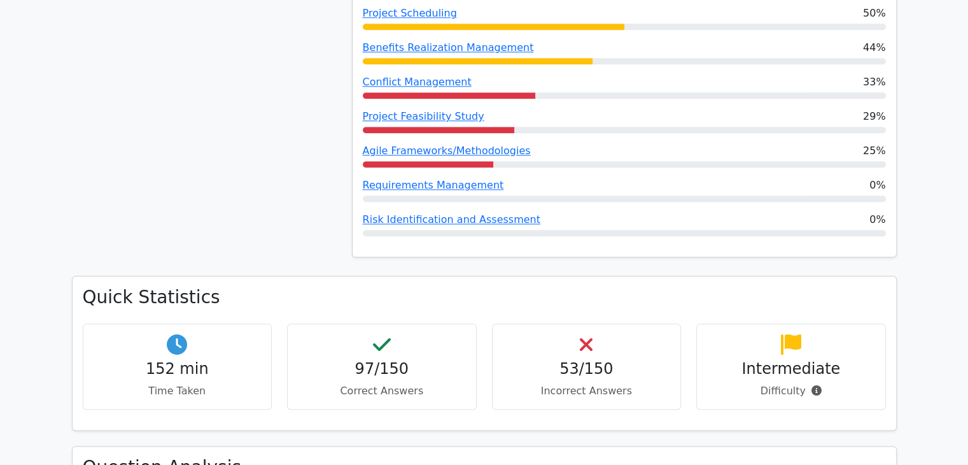
scroll to position [1592, 0]
